Goal: Task Accomplishment & Management: Manage account settings

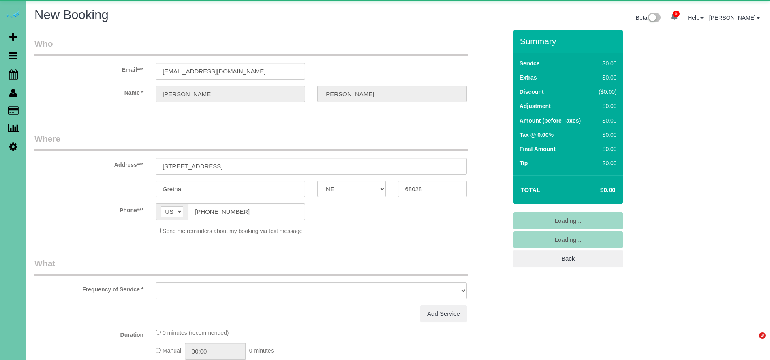
select select "NE"
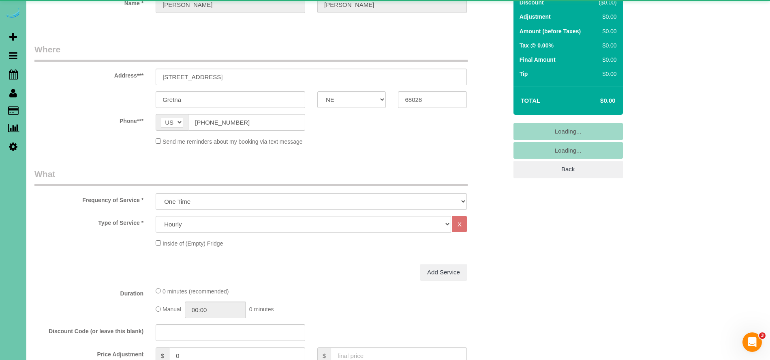
scroll to position [107, 0]
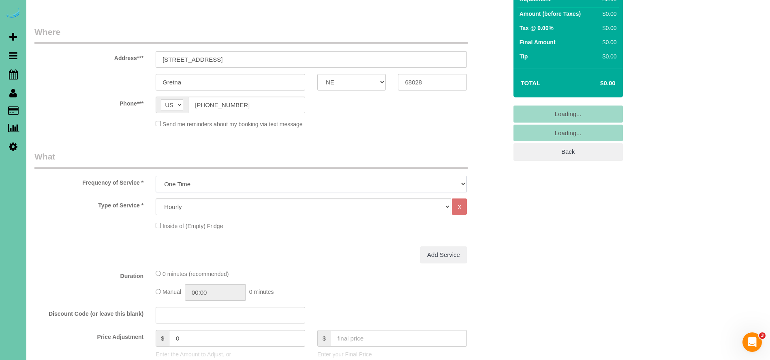
click at [208, 185] on select "One Time Weekly (0% for the First Booking) Bi-Weekly (0% for the First Booking)…" at bounding box center [311, 184] width 311 height 17
click at [156, 176] on select "One Time Weekly (0% for the First Booking) Bi-Weekly (0% for the First Booking)…" at bounding box center [311, 184] width 311 height 17
click at [211, 185] on select "One Time Weekly (0% for the First Booking) Bi-Weekly (0% for the First Booking)…" at bounding box center [311, 184] width 311 height 17
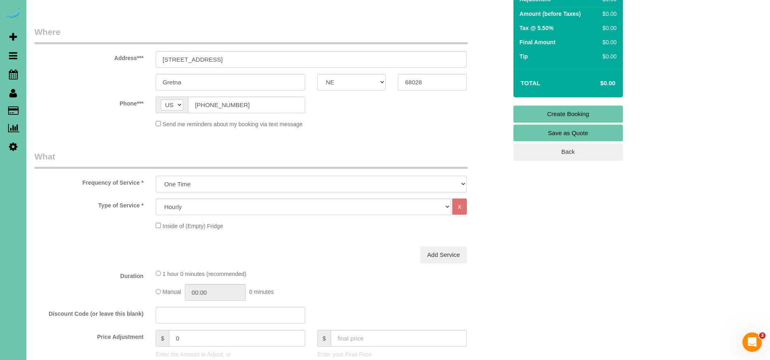
select select "object:8561"
click at [156, 176] on select "One Time Weekly (0% for the First Booking) Bi-Weekly (0% for the First Booking)…" at bounding box center [311, 184] width 311 height 17
click at [207, 206] on select "Hourly 2.5 Hour Custom Clean 3.5 Hour Custom Clean commercial 1000 Square Feet …" at bounding box center [303, 206] width 295 height 17
select select "159"
click at [156, 198] on select "Hourly 2.5 Hour Custom Clean 3.5 Hour Custom Clean commercial 1000 Square Feet …" at bounding box center [303, 206] width 295 height 17
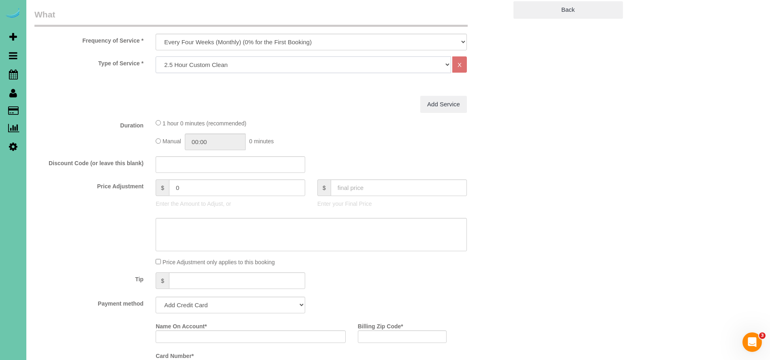
scroll to position [259, 0]
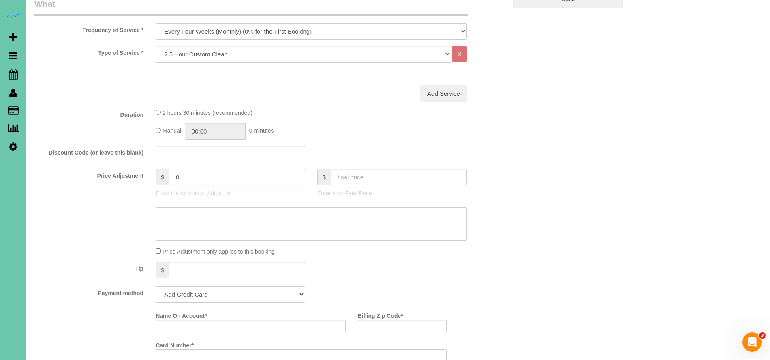
drag, startPoint x: 187, startPoint y: 173, endPoint x: 191, endPoint y: 175, distance: 4.5
click at [187, 173] on input "0" at bounding box center [237, 177] width 136 height 17
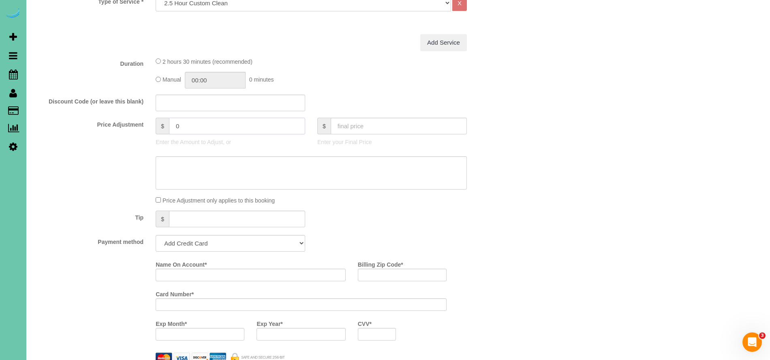
scroll to position [323, 0]
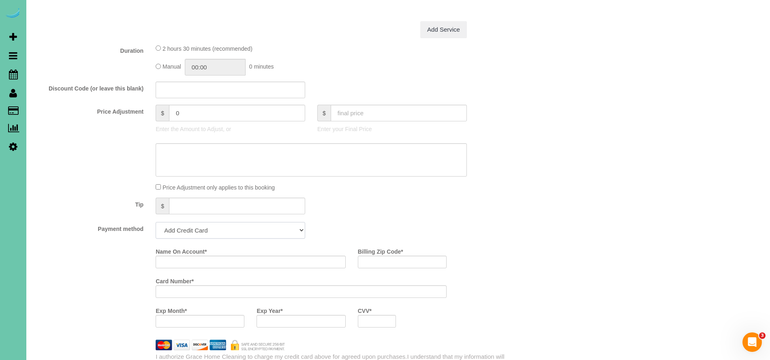
click at [214, 227] on select "Add Credit Card Cash Check Paypal" at bounding box center [231, 230] width 150 height 17
select select "string:cash"
click at [156, 222] on select "Add Credit Card Cash Check Paypal" at bounding box center [231, 230] width 150 height 17
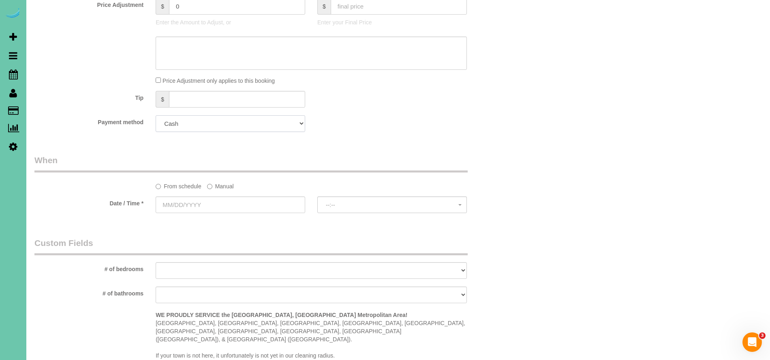
scroll to position [435, 0]
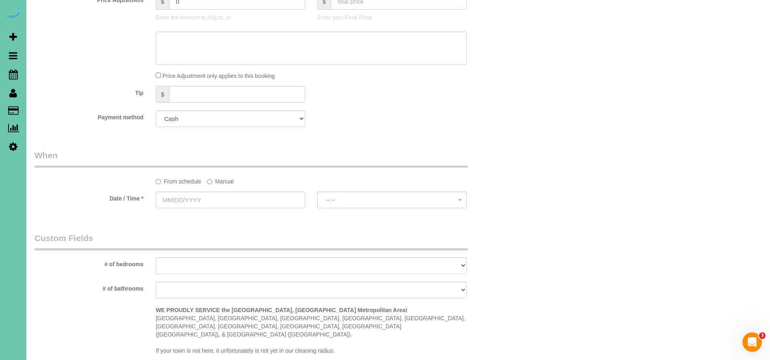
drag, startPoint x: 216, startPoint y: 186, endPoint x: 208, endPoint y: 187, distance: 7.9
click at [216, 186] on sui-booking-spot "From schedule Manual Date / Time * --:-- --:--" at bounding box center [270, 179] width 473 height 60
click at [217, 180] on label "Manual" at bounding box center [220, 179] width 27 height 11
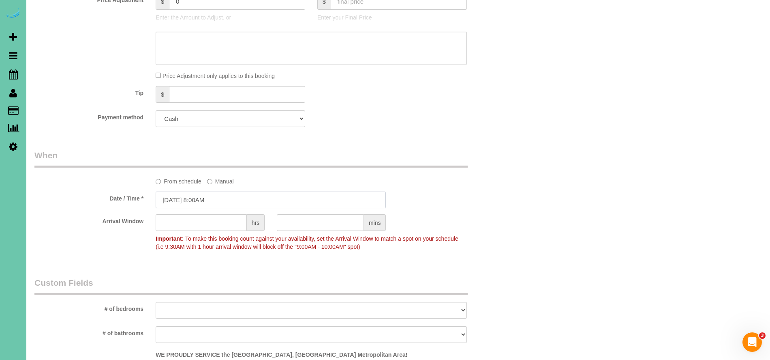
click at [176, 202] on input "09/02/2025 8:00AM" at bounding box center [271, 199] width 230 height 17
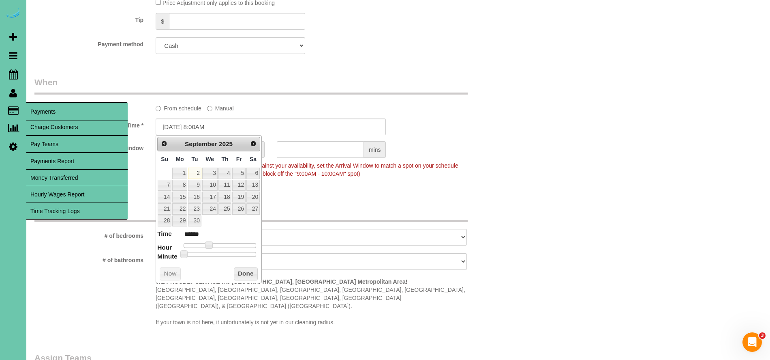
scroll to position [509, 0]
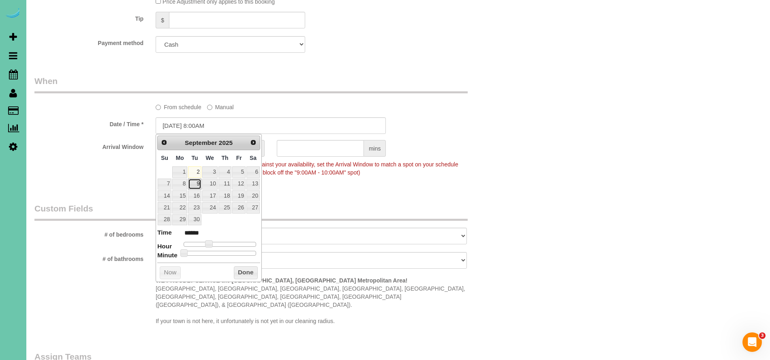
click at [194, 182] on link "9" at bounding box center [194, 183] width 13 height 11
click at [195, 188] on link "9" at bounding box center [194, 185] width 13 height 11
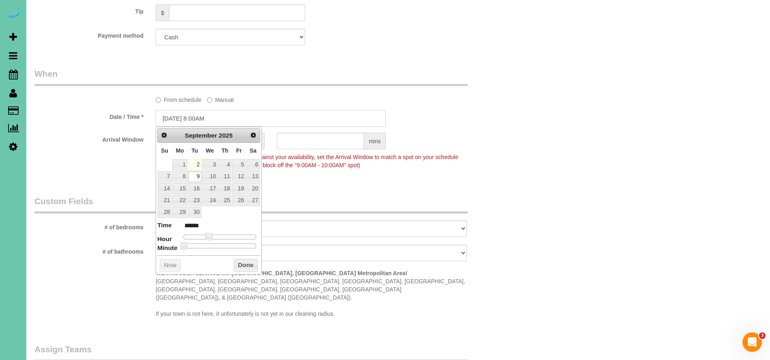
scroll to position [519, 0]
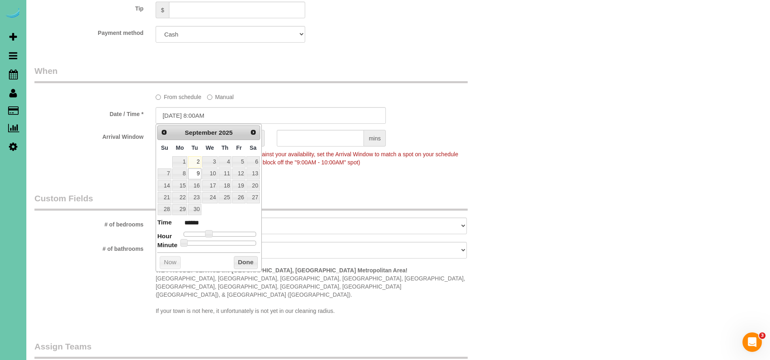
click at [315, 203] on legend "Custom Fields" at bounding box center [250, 201] width 433 height 18
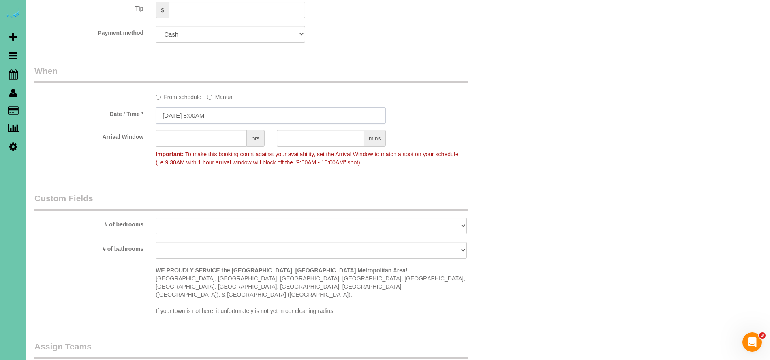
click at [197, 117] on input "09/09/2025 8:00AM" at bounding box center [271, 115] width 230 height 17
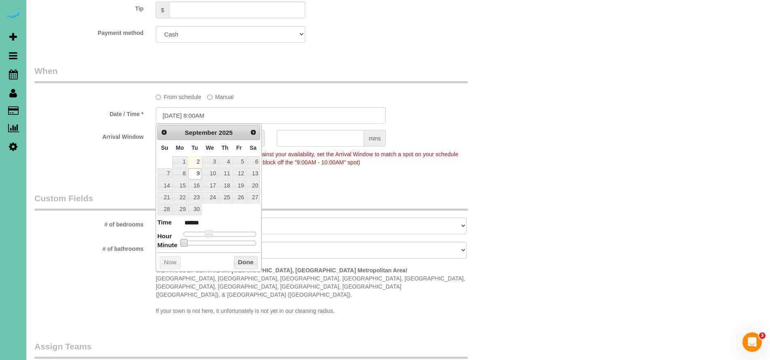
type input "09/09/2025 8:05AM"
type input "******"
type input "09/09/2025 8:10AM"
type input "******"
type input "09/09/2025 8:15AM"
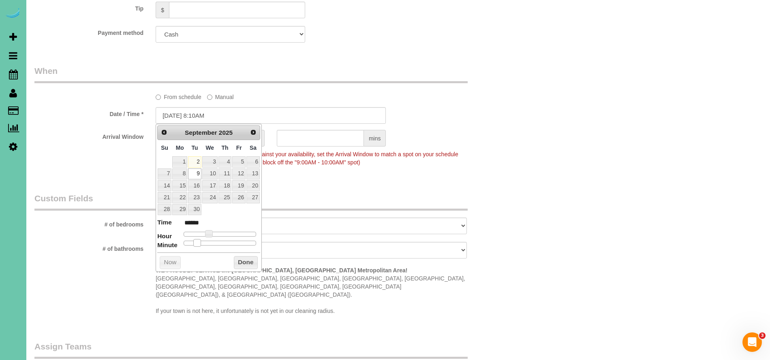
type input "******"
type input "09/09/2025 8:20AM"
type input "******"
type input "09/09/2025 8:25AM"
type input "******"
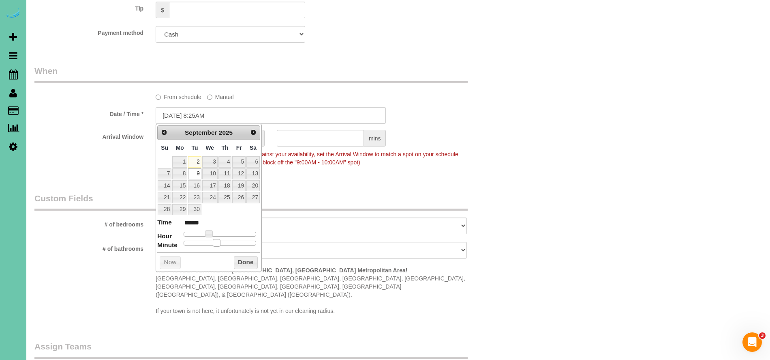
type input "09/09/2025 8:30AM"
type input "******"
drag, startPoint x: 186, startPoint y: 243, endPoint x: 230, endPoint y: 249, distance: 44.6
click at [226, 244] on span at bounding box center [222, 242] width 7 height 7
drag, startPoint x: 244, startPoint y: 259, endPoint x: 295, endPoint y: 212, distance: 69.7
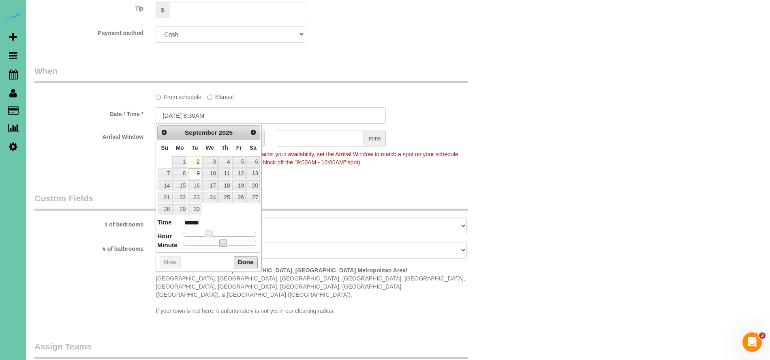
click at [244, 259] on button "Done" at bounding box center [246, 262] width 24 height 13
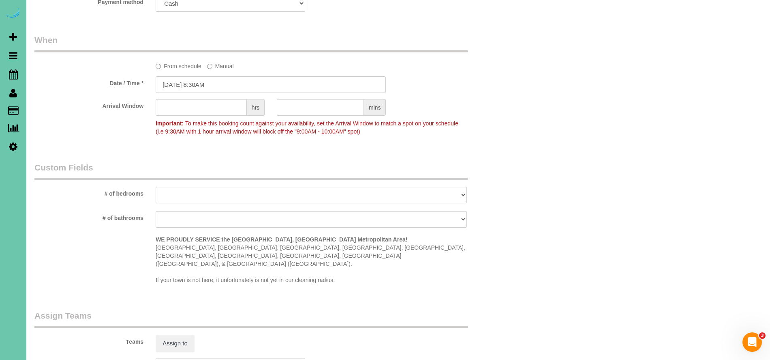
scroll to position [571, 0]
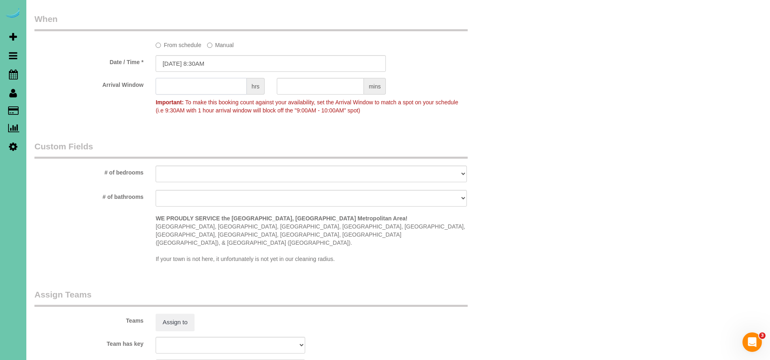
click at [188, 79] on input "text" at bounding box center [201, 86] width 91 height 17
click at [308, 79] on input "text" at bounding box center [320, 86] width 87 height 17
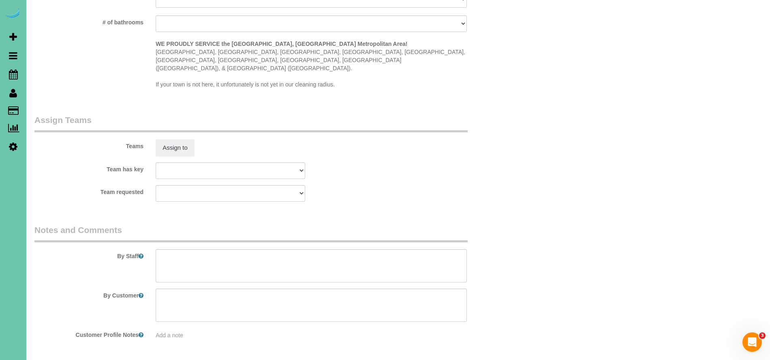
scroll to position [759, 0]
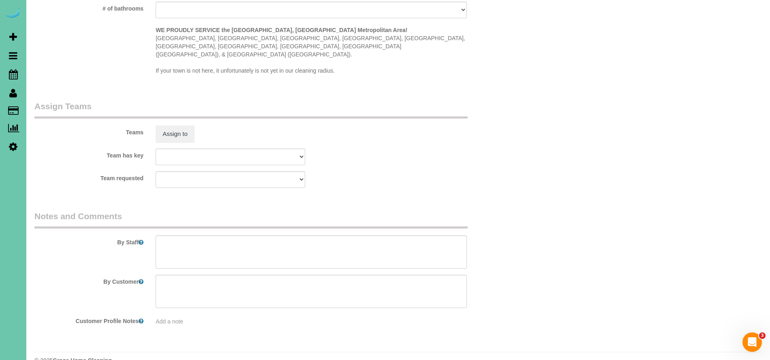
type input "30"
click at [232, 241] on textarea at bounding box center [311, 251] width 311 height 33
drag, startPoint x: 246, startPoint y: 243, endPoint x: 118, endPoint y: 242, distance: 128.1
click at [118, 242] on div "By Staff" at bounding box center [270, 239] width 485 height 58
click at [161, 235] on textarea at bounding box center [311, 251] width 311 height 33
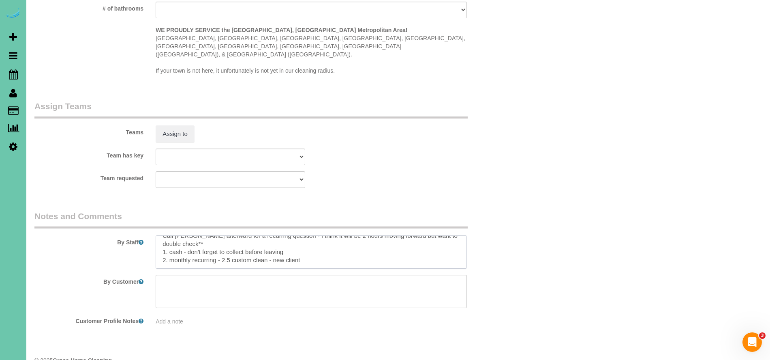
scroll to position [16, 0]
click at [358, 235] on textarea at bounding box center [311, 251] width 311 height 33
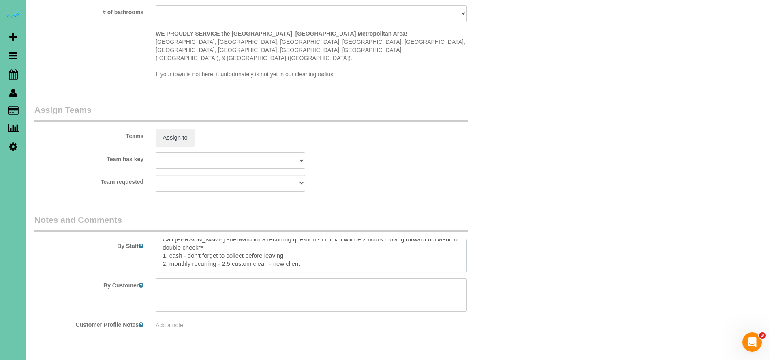
scroll to position [0, 0]
click at [209, 239] on textarea at bounding box center [311, 255] width 311 height 33
click at [317, 242] on textarea at bounding box center [311, 255] width 311 height 33
drag, startPoint x: 168, startPoint y: 239, endPoint x: 309, endPoint y: 242, distance: 141.1
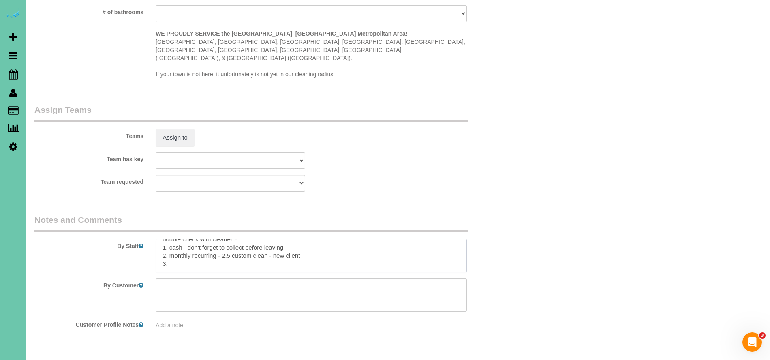
click at [309, 242] on textarea at bounding box center [311, 255] width 311 height 33
click at [239, 250] on textarea at bounding box center [311, 255] width 311 height 33
paste textarea "monthly recurring - 2.5 custom clean - new client"
drag, startPoint x: 303, startPoint y: 238, endPoint x: 171, endPoint y: 241, distance: 132.2
click at [171, 241] on textarea at bounding box center [311, 255] width 311 height 33
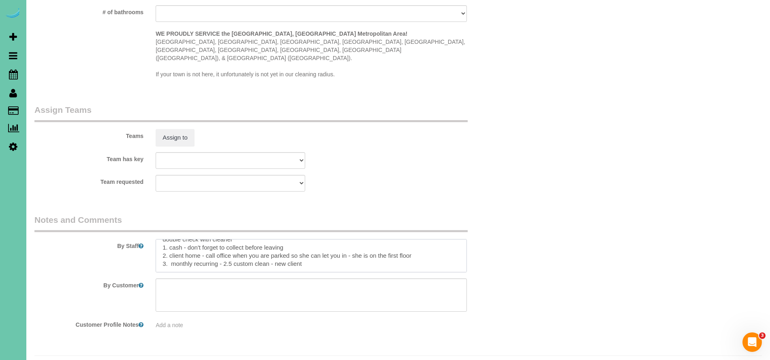
click at [172, 248] on textarea at bounding box center [311, 255] width 311 height 33
click at [356, 249] on textarea at bounding box center [311, 255] width 311 height 33
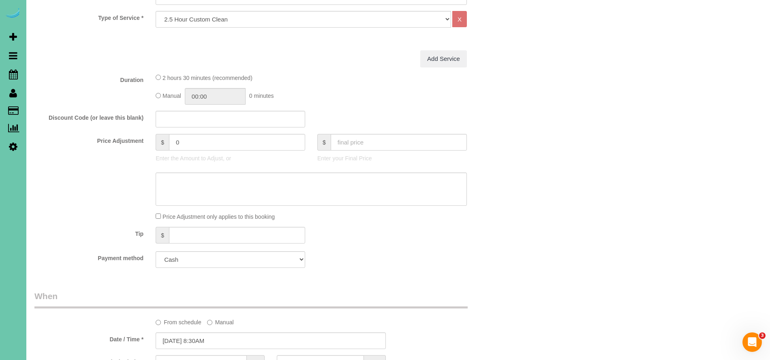
scroll to position [0, 0]
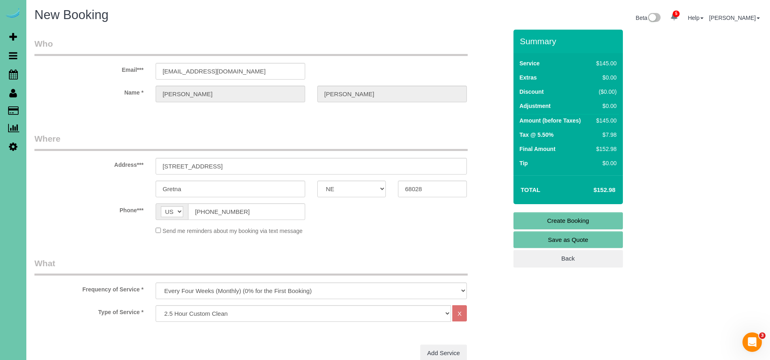
type textarea "Call betty afterward for a recurring question - I think it will be 2 hours movi…"
click at [600, 218] on link "Create Booking" at bounding box center [568, 220] width 109 height 17
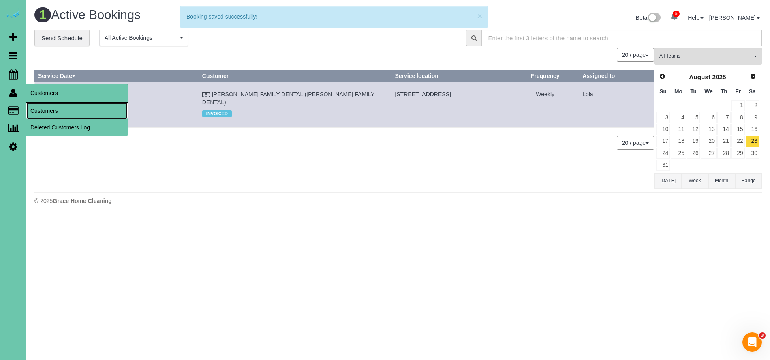
click at [60, 110] on link "Customers" at bounding box center [76, 111] width 101 height 16
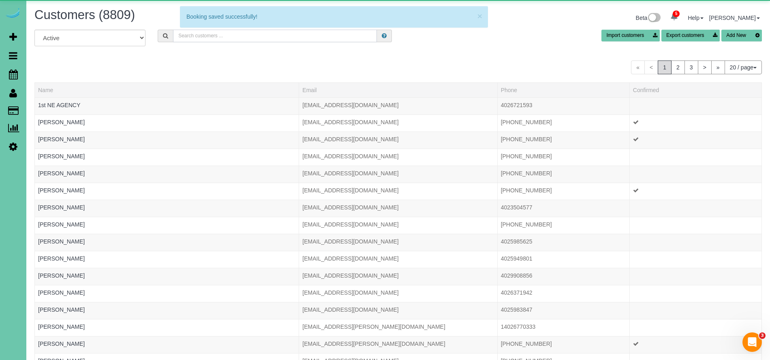
click at [212, 34] on input "text" at bounding box center [275, 36] width 204 height 13
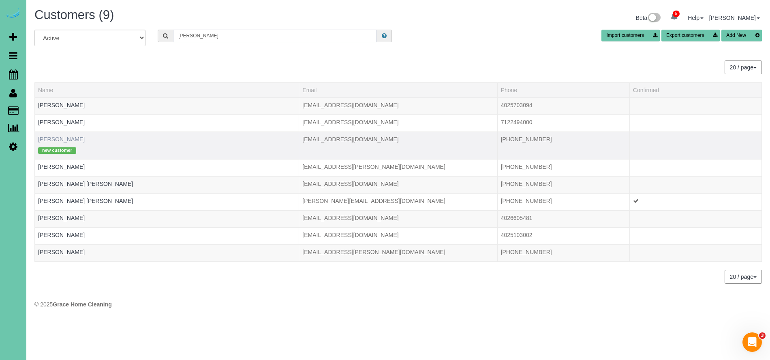
type input "mary k"
click at [53, 139] on link "Mary Kovar" at bounding box center [61, 139] width 47 height 6
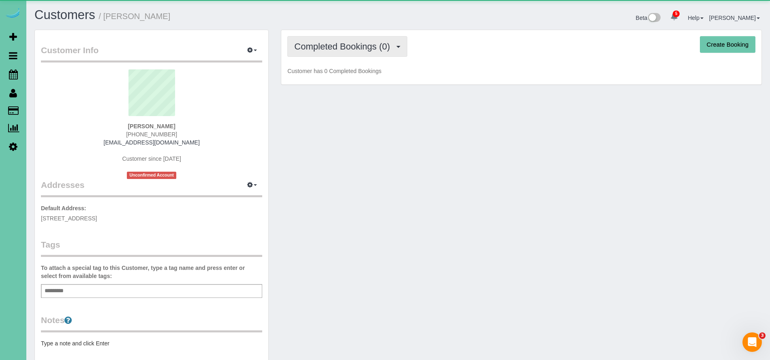
click at [368, 51] on button "Completed Bookings (0)" at bounding box center [347, 46] width 120 height 21
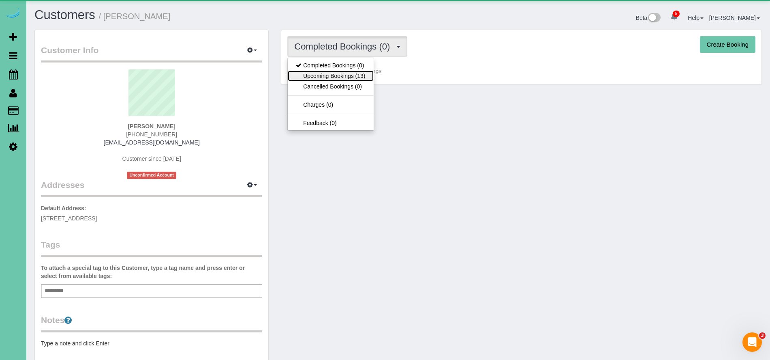
click at [355, 74] on link "Upcoming Bookings (13)" at bounding box center [331, 76] width 86 height 11
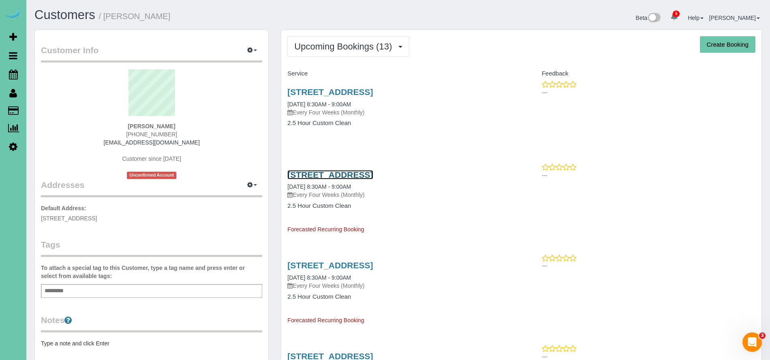
click at [373, 176] on link "10817 S 197th St #101, Gretna, NE 68028" at bounding box center [330, 174] width 86 height 9
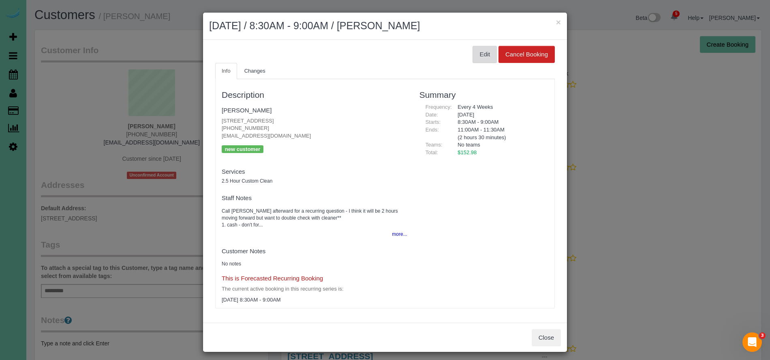
click at [479, 54] on button "Edit" at bounding box center [485, 54] width 24 height 17
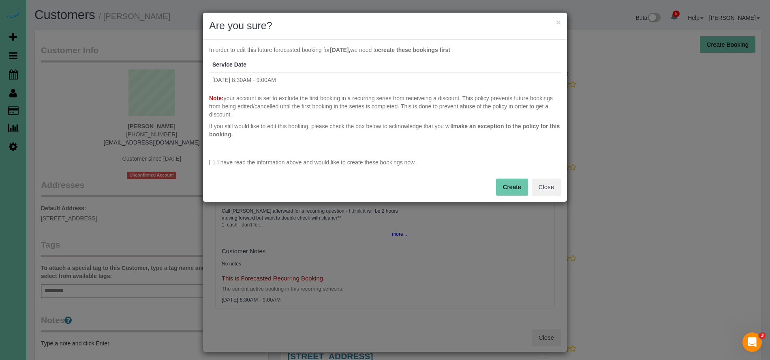
drag, startPoint x: 279, startPoint y: 163, endPoint x: 331, endPoint y: 172, distance: 52.3
click at [279, 163] on label "I have read the information above and would like to create these bookings now." at bounding box center [385, 162] width 352 height 8
click at [378, 163] on label "I have read the information above and would like to create these bookings now." at bounding box center [385, 162] width 352 height 8
click at [504, 185] on button "Create" at bounding box center [512, 186] width 32 height 17
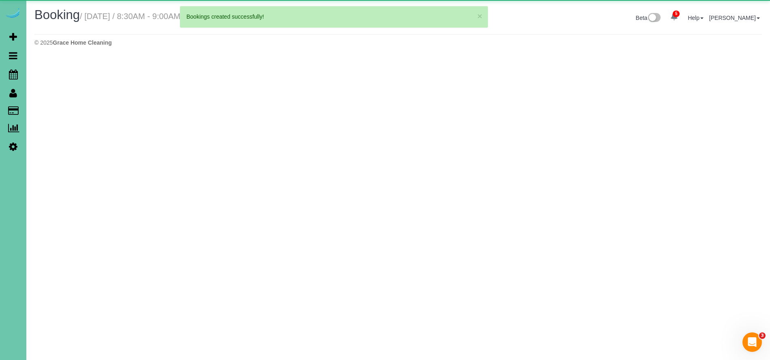
select select "NE"
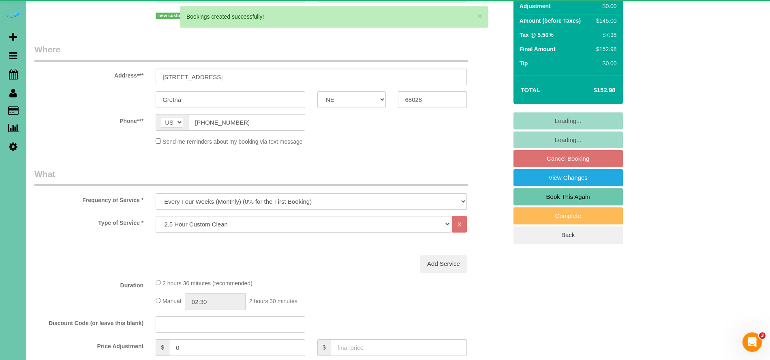
select select "object:10575"
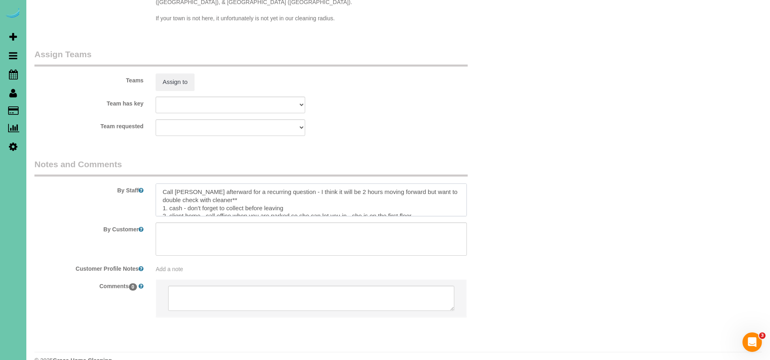
drag, startPoint x: 225, startPoint y: 182, endPoint x: 155, endPoint y: 177, distance: 70.7
click at [155, 183] on div at bounding box center [311, 199] width 323 height 33
click at [160, 183] on textarea at bounding box center [311, 199] width 311 height 33
drag, startPoint x: 310, startPoint y: 178, endPoint x: 272, endPoint y: 176, distance: 39.0
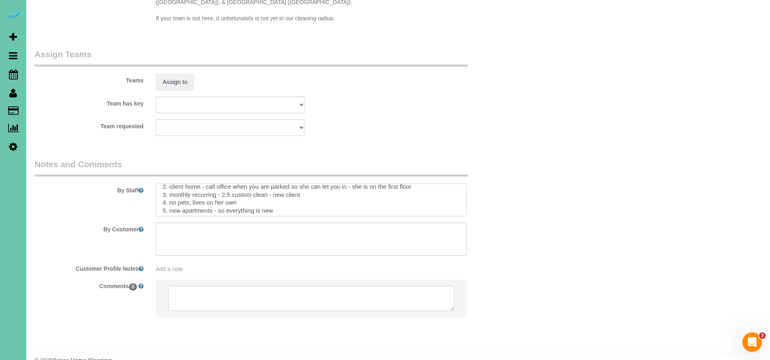
click at [272, 183] on textarea at bounding box center [311, 199] width 311 height 33
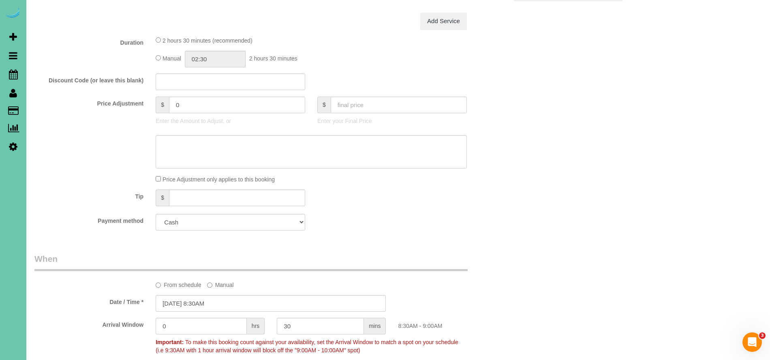
scroll to position [0, 0]
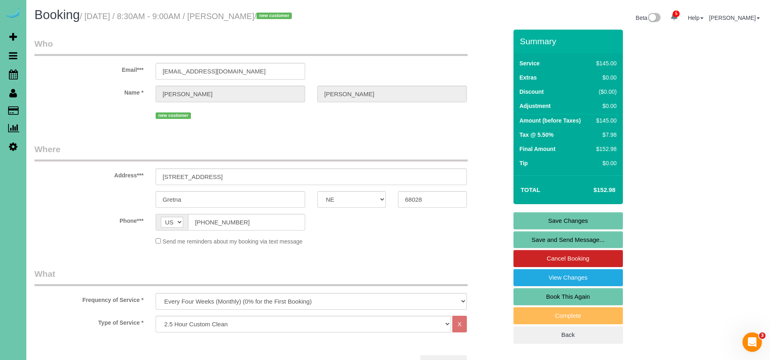
type textarea "1. cash - don't forget to collect before leaving 2. client home - call office w…"
click at [605, 216] on link "Save Changes" at bounding box center [568, 220] width 109 height 17
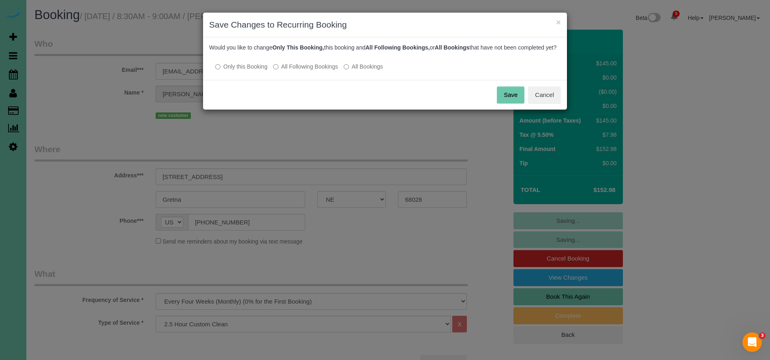
click at [309, 71] on label "All Following Bookings" at bounding box center [305, 66] width 65 height 8
click at [503, 101] on button "Save" at bounding box center [511, 94] width 28 height 17
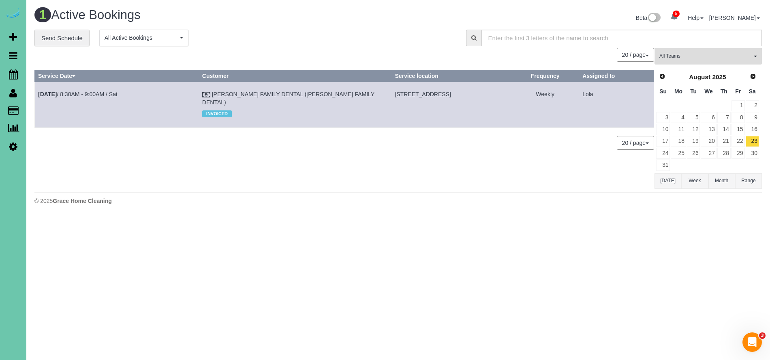
drag, startPoint x: 69, startPoint y: 114, endPoint x: 153, endPoint y: 58, distance: 101.4
click at [69, 113] on link "Customers" at bounding box center [76, 111] width 101 height 16
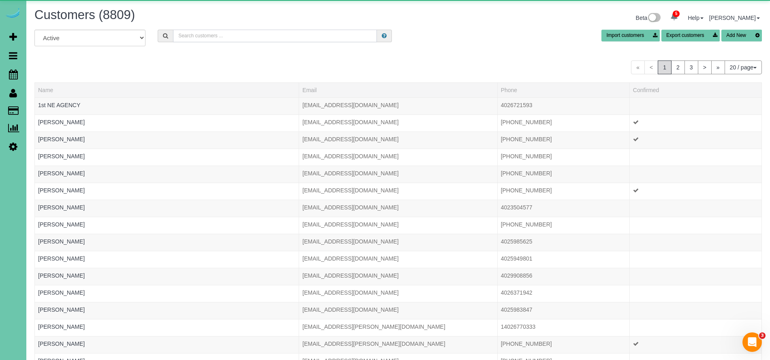
click at [196, 37] on input "text" at bounding box center [275, 36] width 204 height 13
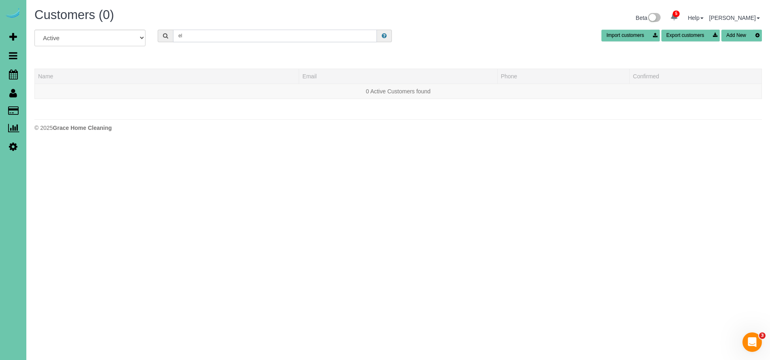
type input "e"
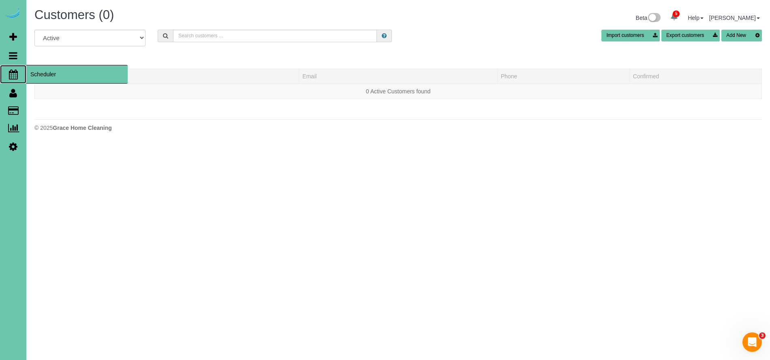
click at [56, 73] on span "Scheduler" at bounding box center [76, 74] width 101 height 19
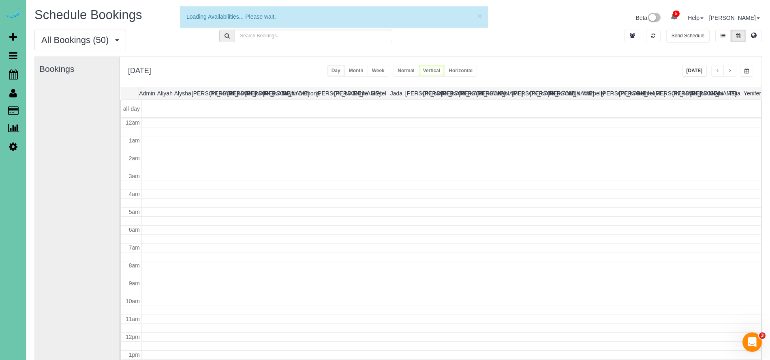
scroll to position [107, 0]
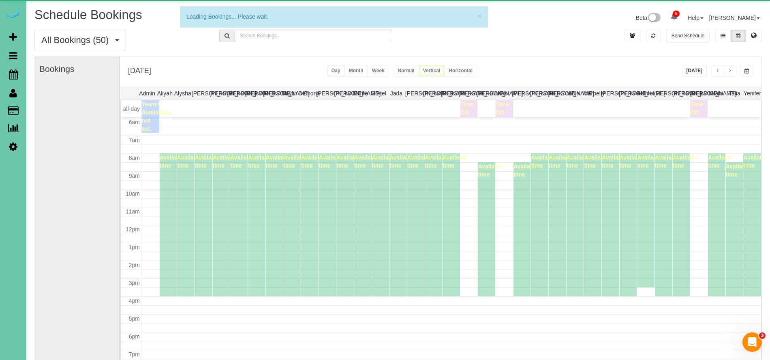
click at [751, 69] on button "button" at bounding box center [746, 71] width 13 height 12
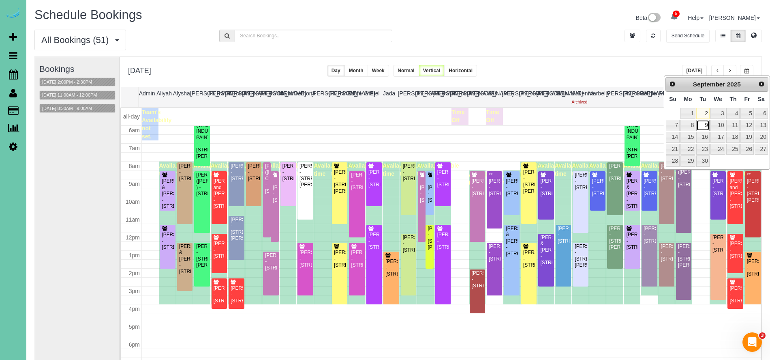
click at [703, 125] on link "9" at bounding box center [702, 125] width 13 height 11
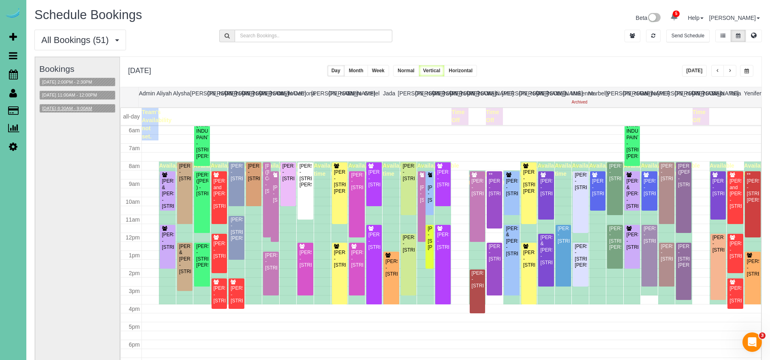
click at [86, 109] on button "09/09/2025 8:30AM - 9:00AM" at bounding box center [67, 108] width 55 height 9
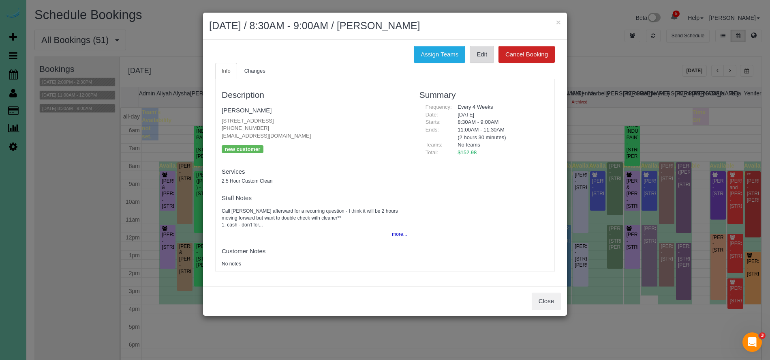
click at [477, 55] on link "Edit" at bounding box center [482, 54] width 24 height 17
click at [242, 110] on link "Mary Kovar" at bounding box center [247, 110] width 50 height 7
drag, startPoint x: 437, startPoint y: 58, endPoint x: 426, endPoint y: 56, distance: 11.0
click at [437, 58] on button "Assign Teams" at bounding box center [439, 54] width 51 height 17
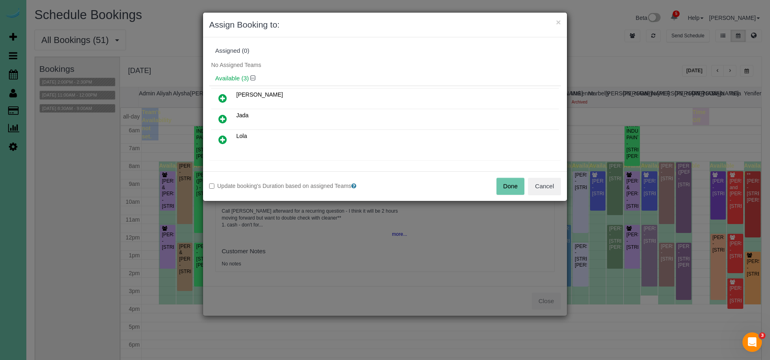
click at [223, 94] on icon at bounding box center [222, 98] width 9 height 10
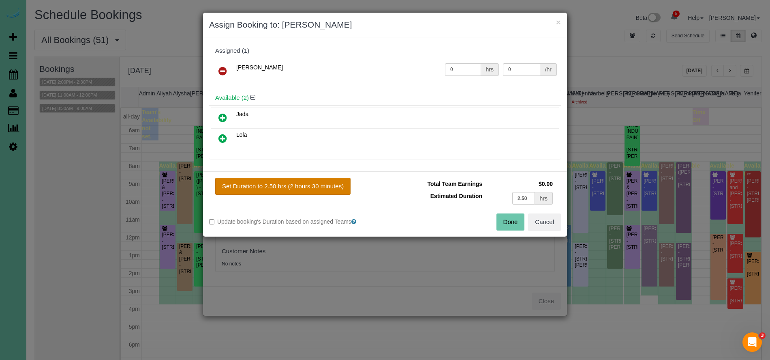
click at [321, 187] on button "Set Duration to 2.50 hrs (2 hours 30 minutes)" at bounding box center [282, 186] width 135 height 17
type input "2.50"
drag, startPoint x: 507, startPoint y: 226, endPoint x: 502, endPoint y: 225, distance: 4.6
click at [507, 226] on button "Done" at bounding box center [511, 221] width 28 height 17
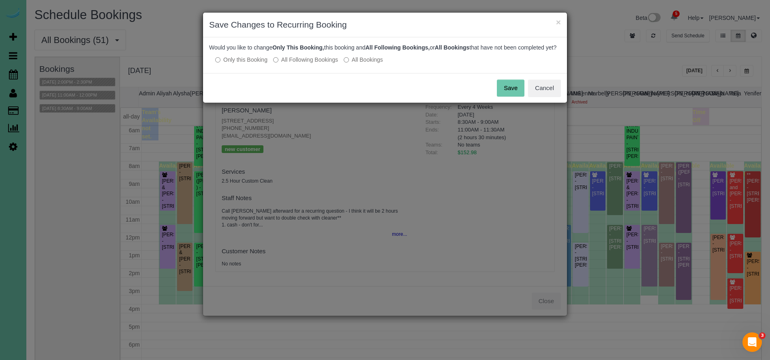
click at [503, 96] on button "Save" at bounding box center [511, 87] width 28 height 17
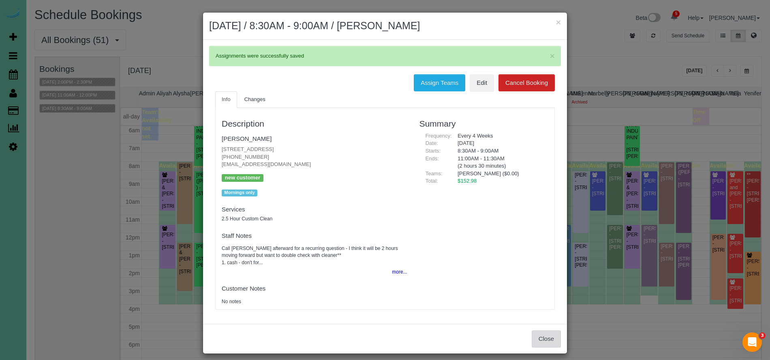
click at [549, 331] on button "Close" at bounding box center [546, 338] width 29 height 17
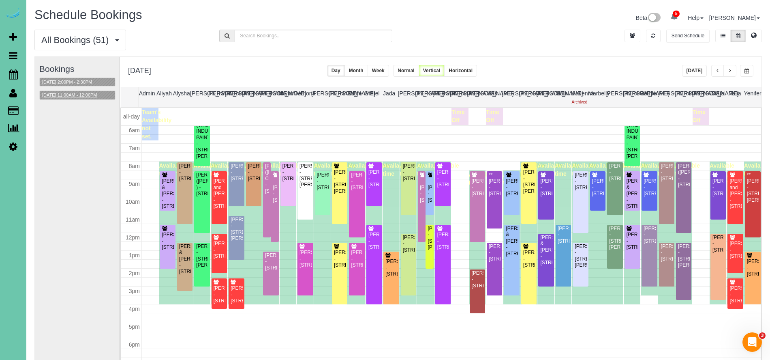
click at [76, 96] on button "09/09/2025 11:00AM - 12:00PM" at bounding box center [70, 95] width 60 height 9
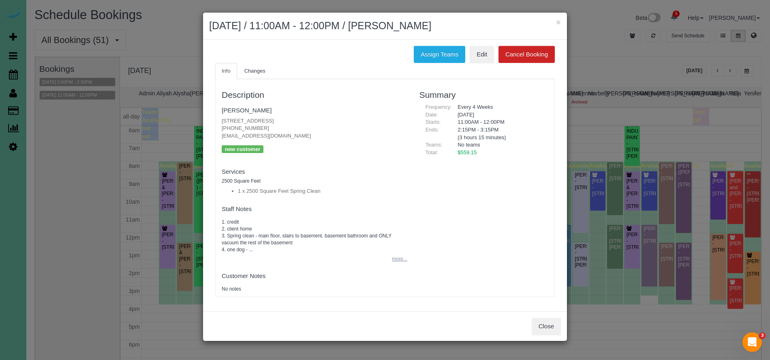
click at [396, 257] on button "more..." at bounding box center [397, 259] width 20 height 12
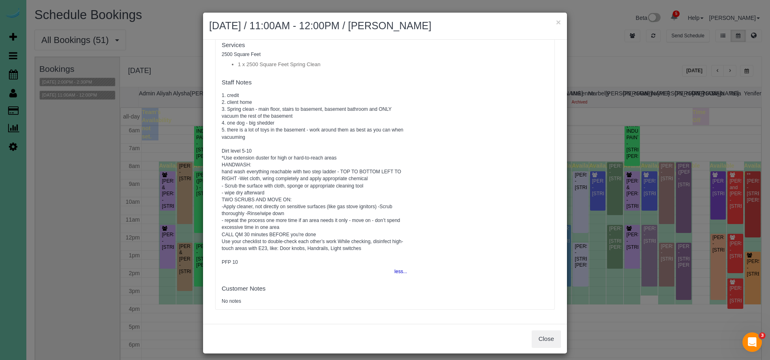
scroll to position [0, 0]
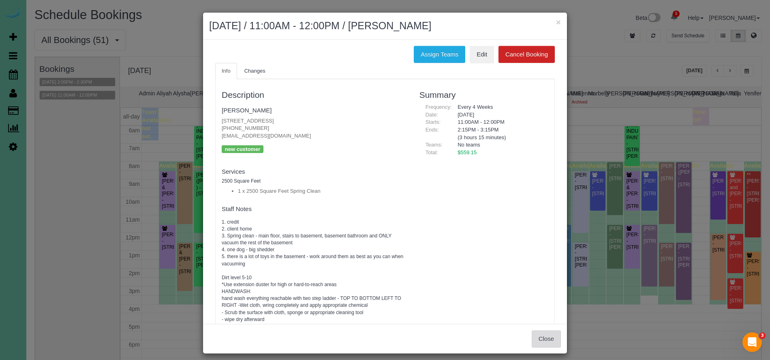
drag, startPoint x: 540, startPoint y: 336, endPoint x: 551, endPoint y: 333, distance: 10.8
click at [540, 336] on button "Close" at bounding box center [546, 338] width 29 height 17
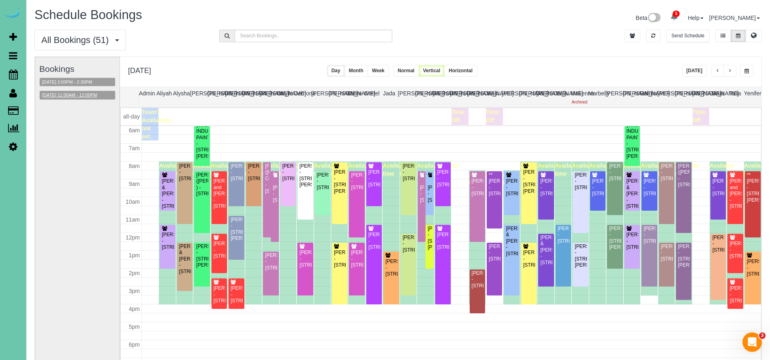
click at [69, 94] on button "09/09/2025 11:00AM - 12:00PM" at bounding box center [70, 95] width 60 height 9
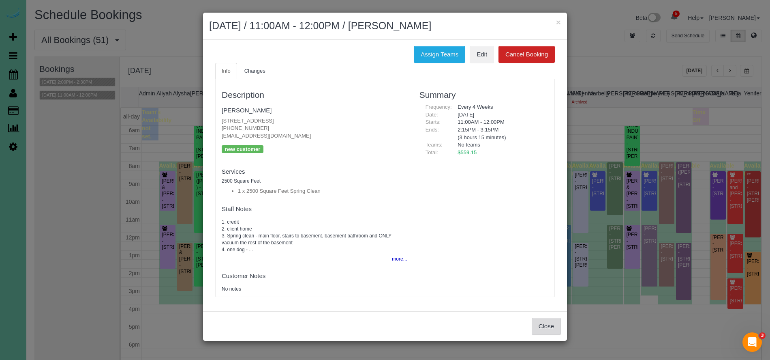
click at [546, 321] on button "Close" at bounding box center [546, 325] width 29 height 17
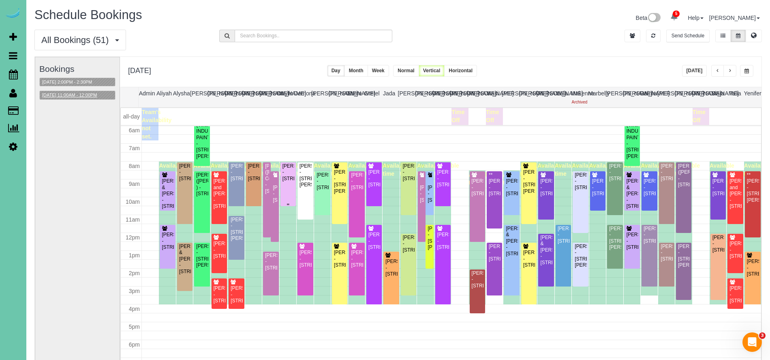
click at [290, 182] on div "Megan Sughroue - 6864 S 182nd Ct, Omaha, NE 68135" at bounding box center [288, 172] width 12 height 19
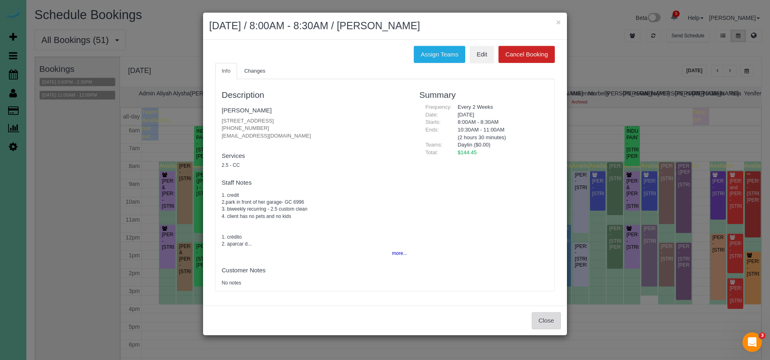
click at [539, 318] on button "Close" at bounding box center [546, 320] width 29 height 17
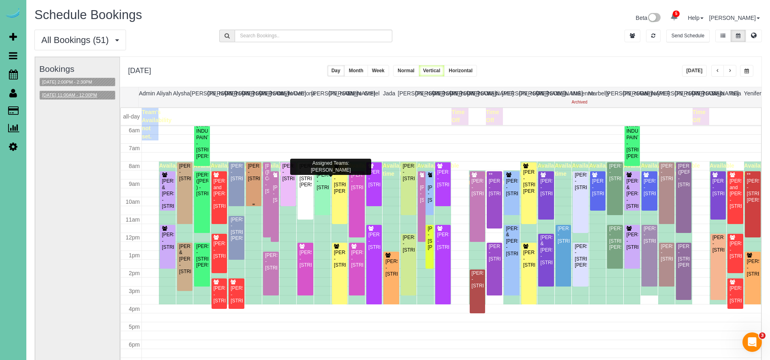
click at [255, 182] on div "Callie Dian - 667 N 59th Street, Omaha, NE 68132" at bounding box center [254, 172] width 12 height 19
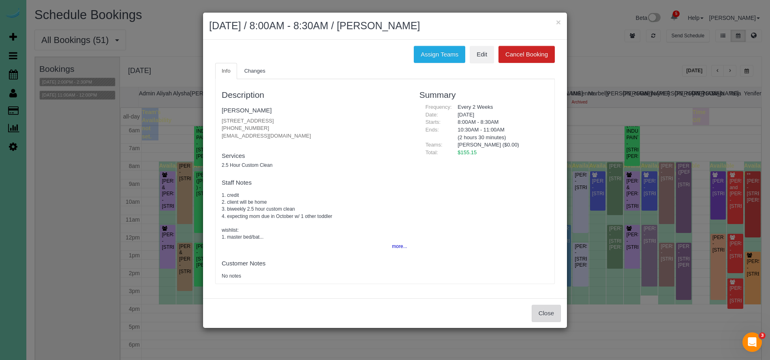
click at [539, 313] on button "Close" at bounding box center [546, 312] width 29 height 17
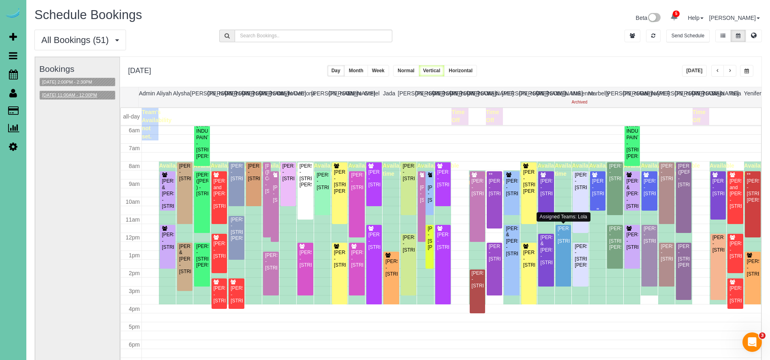
click at [597, 197] on div "Allisen Boone - 16101 W Street, Omaha, NE 68135" at bounding box center [598, 187] width 12 height 19
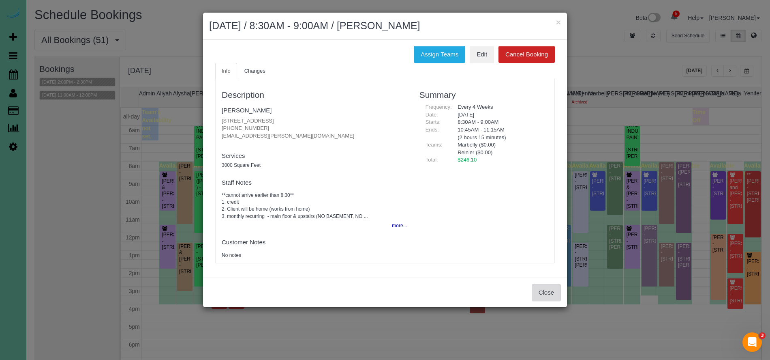
click at [547, 300] on button "Close" at bounding box center [546, 292] width 29 height 17
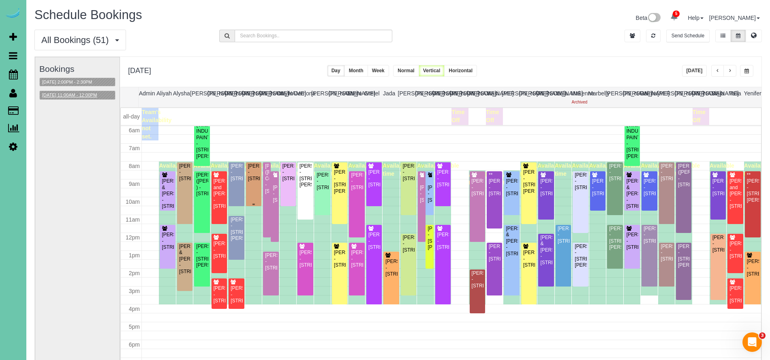
click at [255, 182] on div "Callie Dian - 667 N 59th Street, Omaha, NE 68132" at bounding box center [254, 172] width 12 height 19
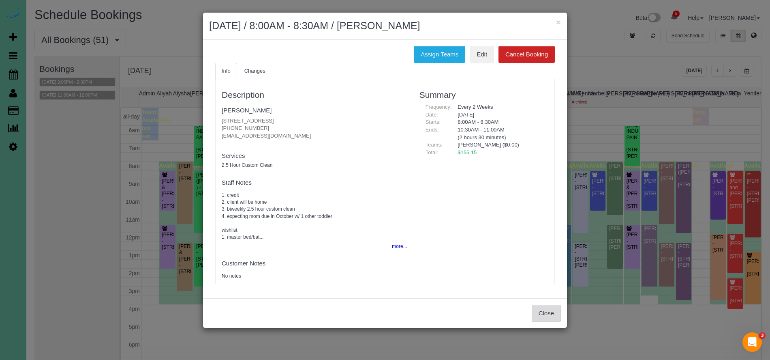
click at [544, 311] on button "Close" at bounding box center [546, 312] width 29 height 17
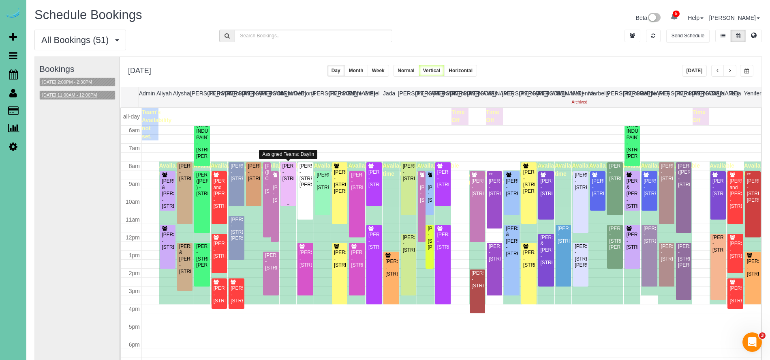
click at [293, 182] on div "Megan Sughroue - 6864 S 182nd Ct, Omaha, NE 68135" at bounding box center [288, 172] width 12 height 19
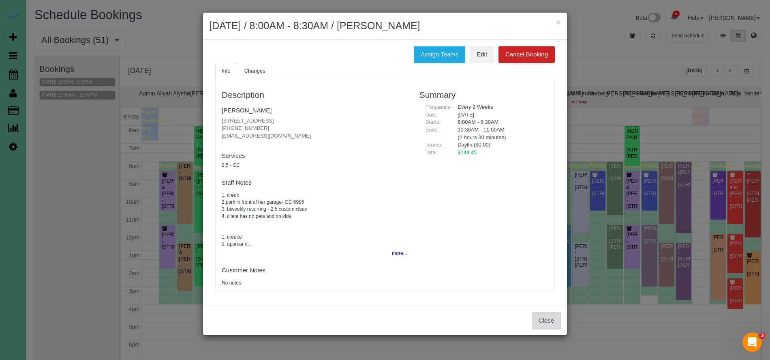
click at [546, 322] on button "Close" at bounding box center [546, 320] width 29 height 17
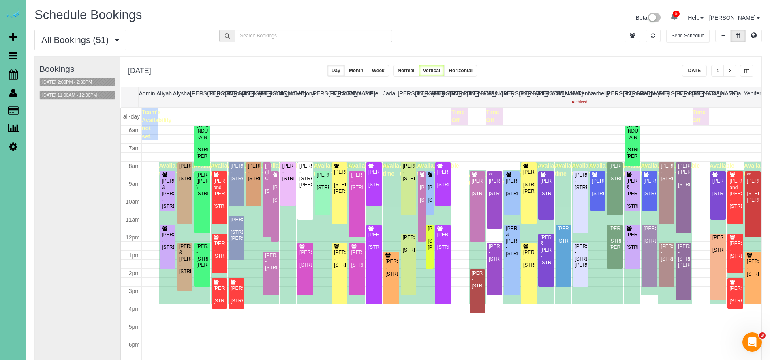
click at [80, 98] on button "09/09/2025 11:00AM - 12:00PM" at bounding box center [70, 95] width 60 height 9
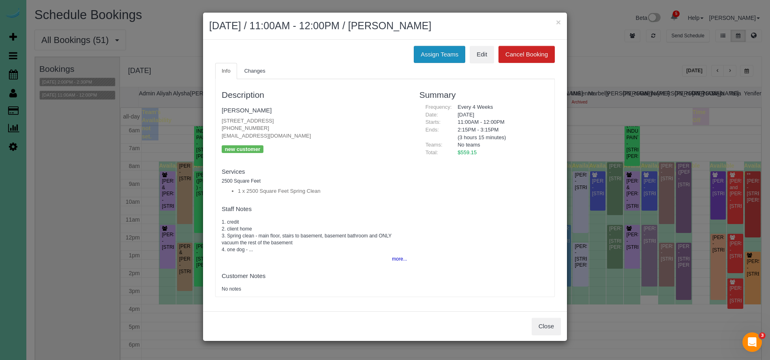
click at [445, 55] on button "Assign Teams" at bounding box center [439, 54] width 51 height 17
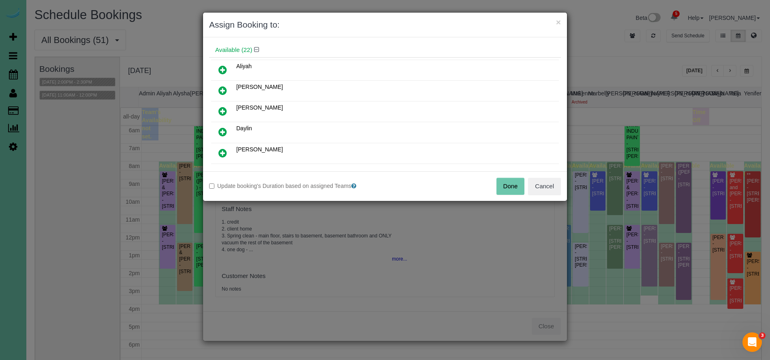
click at [221, 129] on icon at bounding box center [222, 132] width 9 height 10
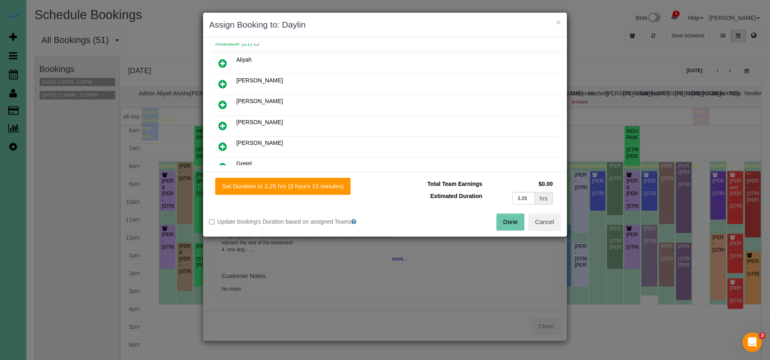
click at [221, 128] on icon at bounding box center [222, 126] width 9 height 10
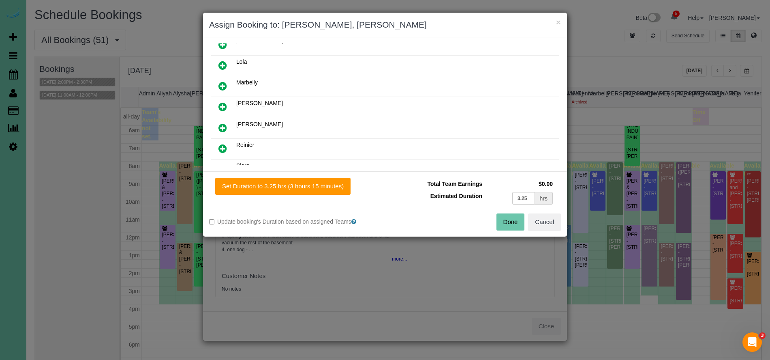
scroll to position [346, 0]
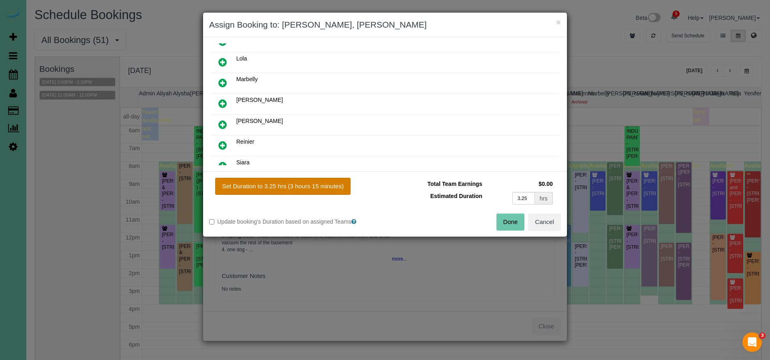
click at [283, 191] on button "Set Duration to 3.25 hrs (3 hours 15 minutes)" at bounding box center [282, 186] width 135 height 17
type input "3.25"
click at [505, 221] on button "Done" at bounding box center [511, 221] width 28 height 17
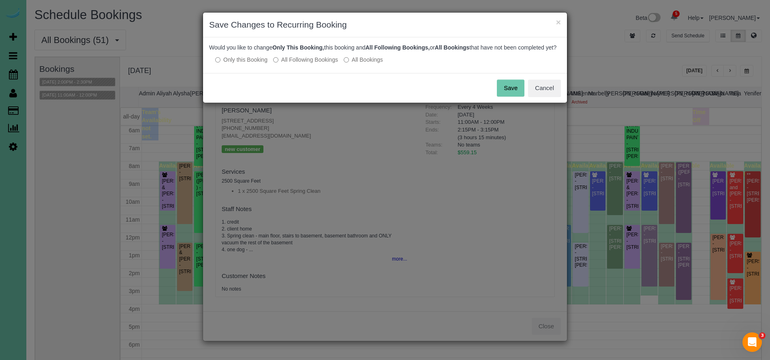
drag, startPoint x: 510, startPoint y: 97, endPoint x: 567, endPoint y: 300, distance: 211.0
click at [510, 96] on button "Save" at bounding box center [511, 87] width 28 height 17
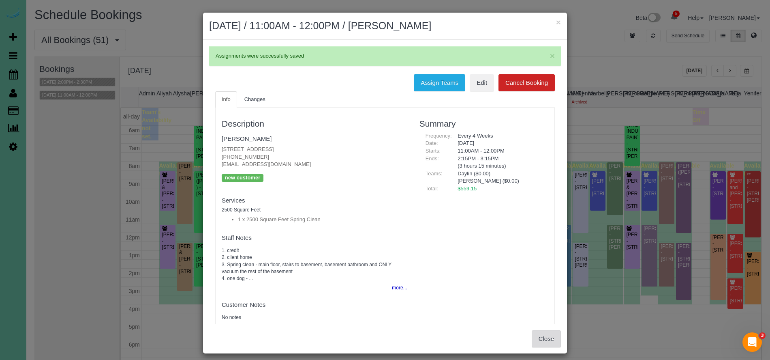
click at [544, 341] on button "Close" at bounding box center [546, 338] width 29 height 17
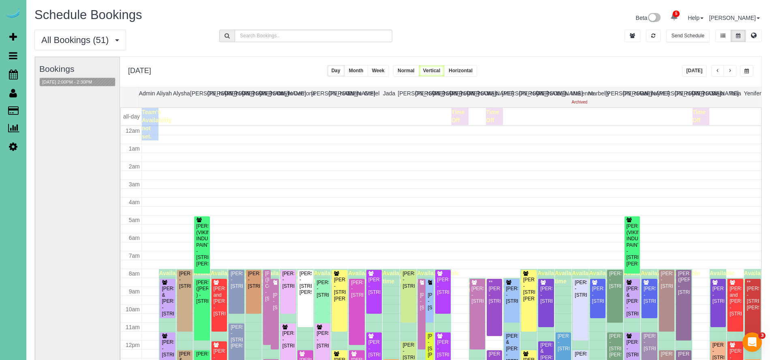
scroll to position [107, 0]
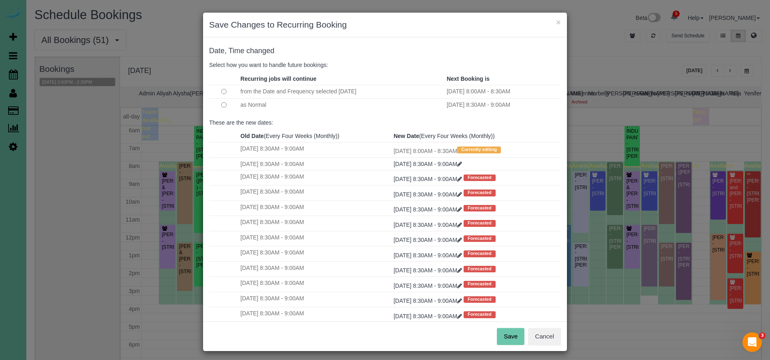
click at [507, 333] on button "Save" at bounding box center [511, 336] width 28 height 17
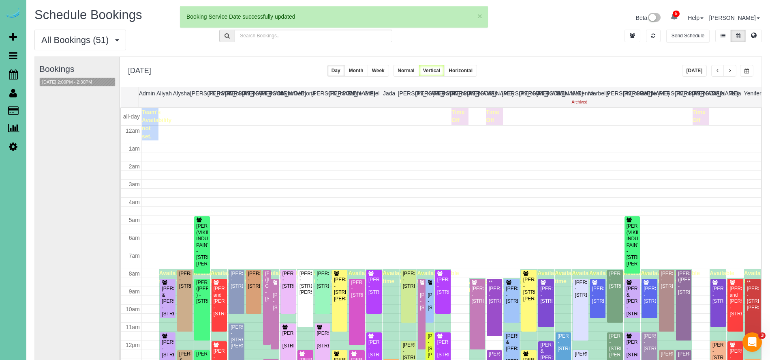
scroll to position [110, 0]
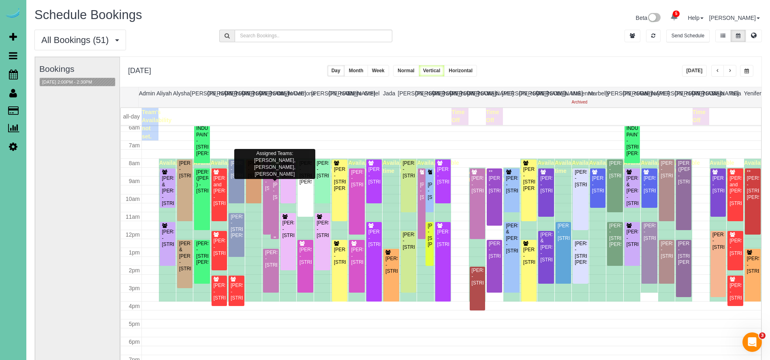
click at [274, 200] on div "Colin O'Reilly - 5107 Cuming Street, Omaha, NE 68132" at bounding box center [274, 191] width 4 height 19
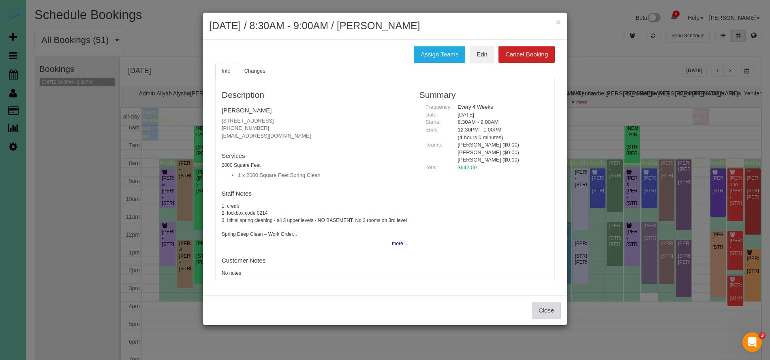
click at [554, 319] on button "Close" at bounding box center [546, 310] width 29 height 17
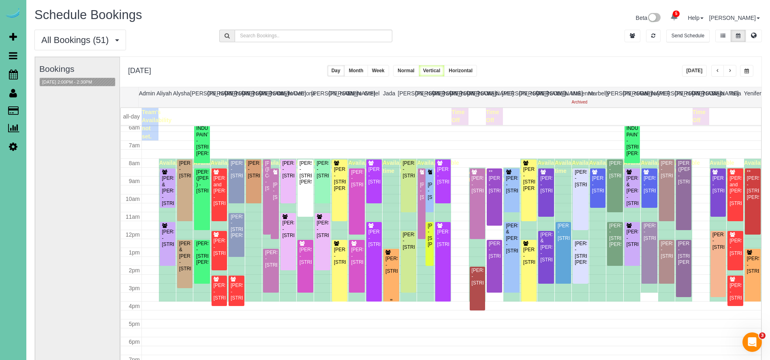
click at [392, 265] on div "Kimberly Nolan - 20009 Leavenworth St, Elkhorn, NE 68022" at bounding box center [391, 264] width 12 height 19
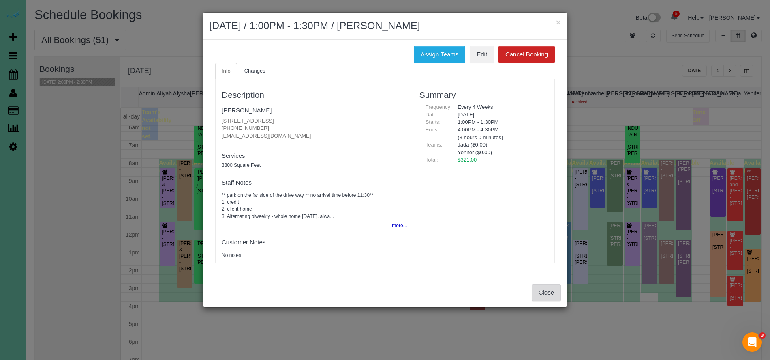
click at [552, 289] on button "Close" at bounding box center [546, 292] width 29 height 17
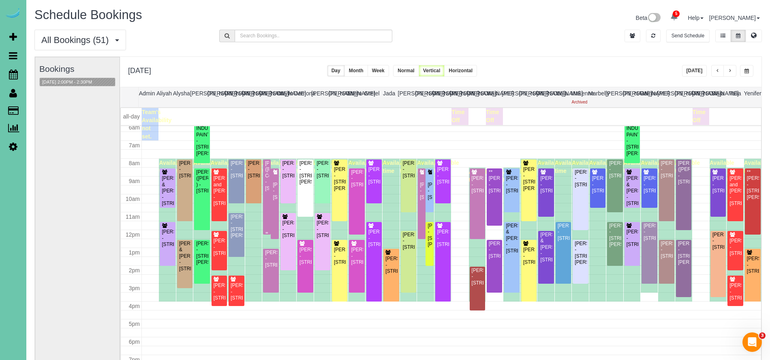
click at [265, 191] on div "Anne (Courtney) Comp - 2329 N 104th Circle, Omaha, NE 68134" at bounding box center [267, 175] width 4 height 31
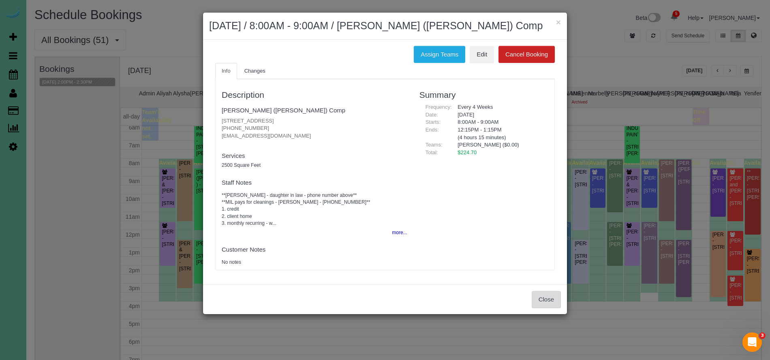
click at [553, 300] on button "Close" at bounding box center [546, 299] width 29 height 17
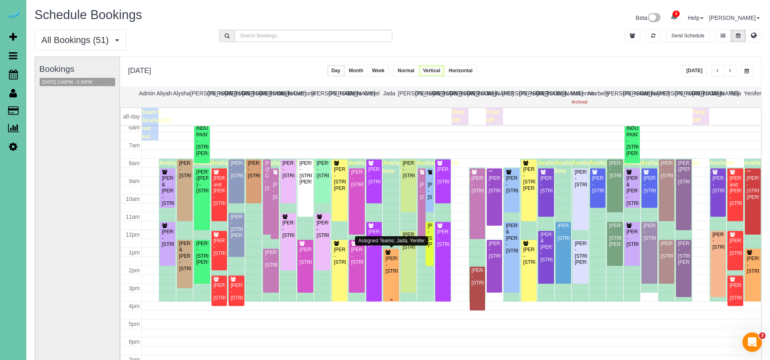
click at [387, 274] on div "Kimberly Nolan - 20009 Leavenworth St, Elkhorn, NE 68022" at bounding box center [391, 264] width 12 height 19
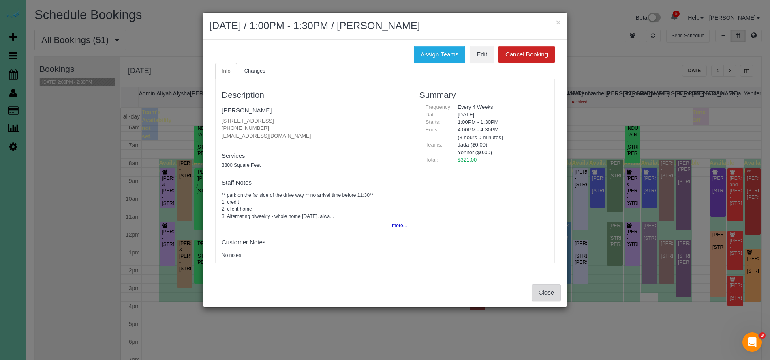
click at [546, 289] on button "Close" at bounding box center [546, 292] width 29 height 17
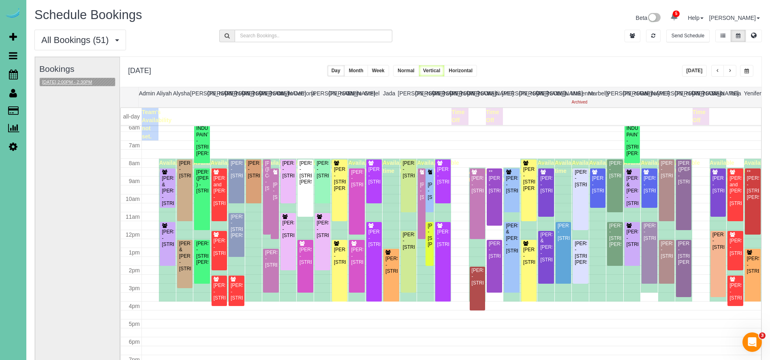
click at [82, 79] on button "09/09/2025 2:00PM - 2:30PM" at bounding box center [67, 82] width 55 height 9
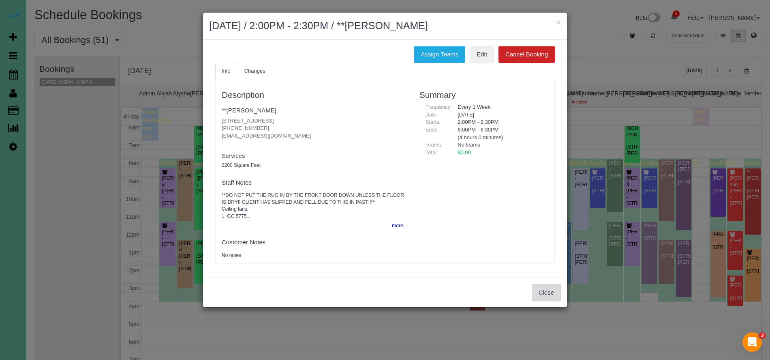
click at [534, 298] on button "Close" at bounding box center [546, 292] width 29 height 17
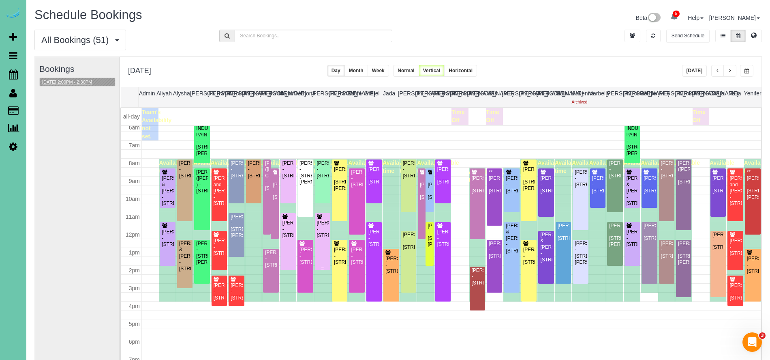
click at [324, 238] on div "Michele Magrini - 12611 S 83rd St, Papillion, NE 68046" at bounding box center [323, 229] width 12 height 19
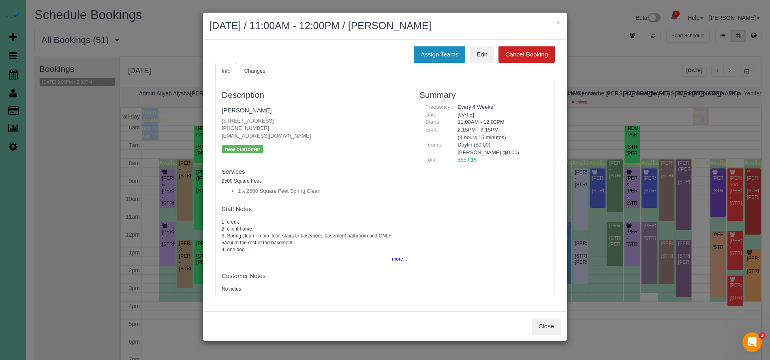
click at [429, 46] on button "Assign Teams" at bounding box center [439, 54] width 51 height 17
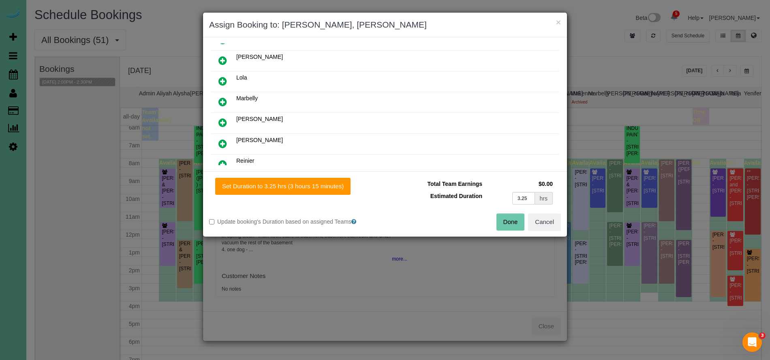
click at [222, 101] on icon at bounding box center [222, 102] width 9 height 10
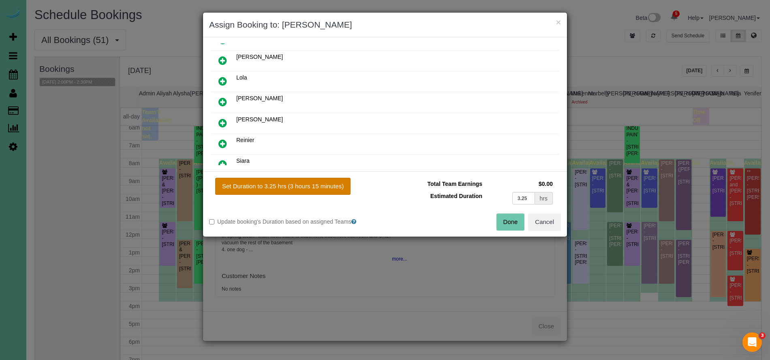
click at [303, 186] on button "Set Duration to 3.25 hrs (3 hours 15 minutes)" at bounding box center [282, 186] width 135 height 17
type input "3.25"
click at [518, 223] on button "Done" at bounding box center [511, 221] width 28 height 17
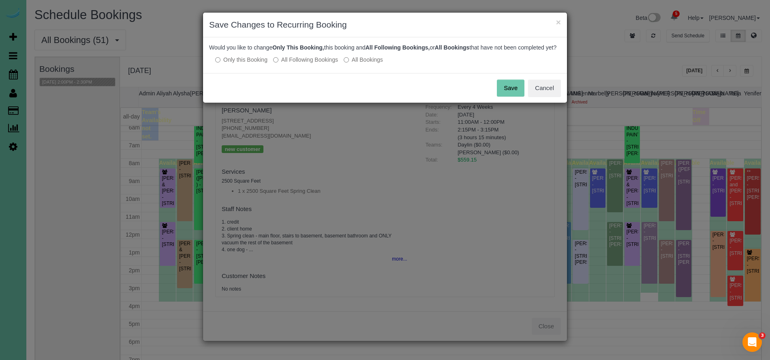
click at [511, 94] on button "Save" at bounding box center [511, 87] width 28 height 17
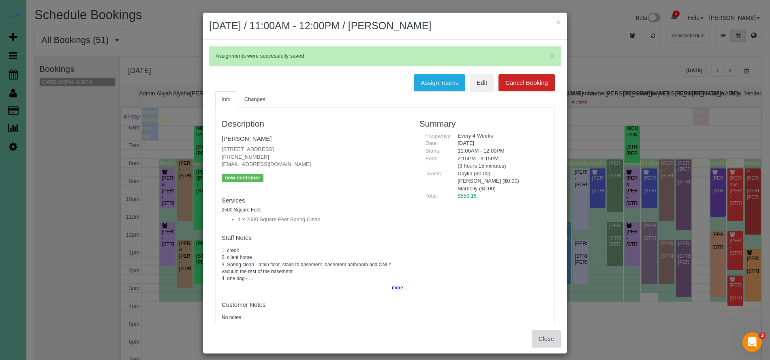
click at [550, 334] on button "Close" at bounding box center [546, 338] width 29 height 17
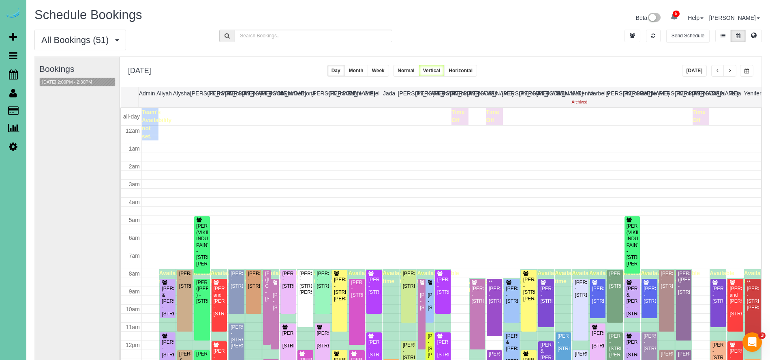
scroll to position [110, 0]
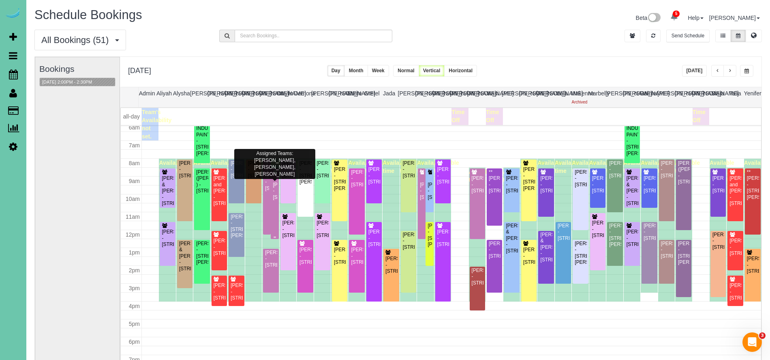
click at [275, 200] on div "Colin O'Reilly - 5107 Cuming Street, Omaha, NE 68132" at bounding box center [274, 191] width 4 height 19
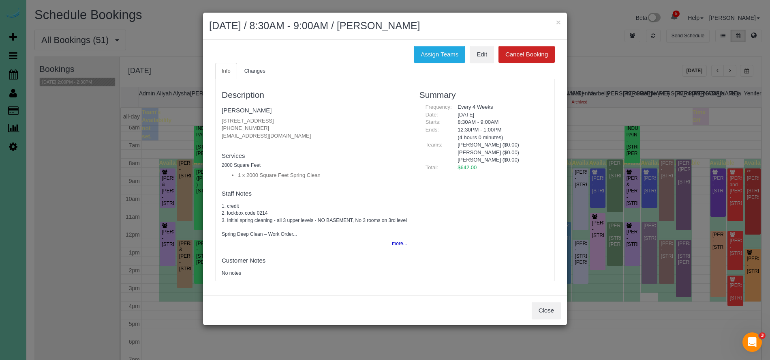
click at [539, 325] on div "Close" at bounding box center [385, 310] width 364 height 30
click at [547, 317] on button "Close" at bounding box center [546, 310] width 29 height 17
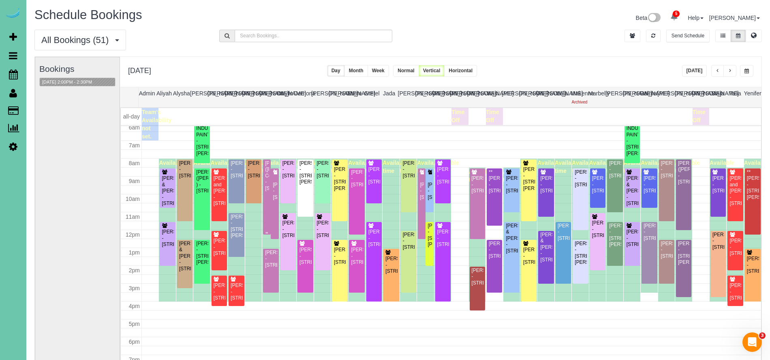
click at [265, 191] on div "Anne (Courtney) Comp - 2329 N 104th Circle, Omaha, NE 68134" at bounding box center [267, 175] width 4 height 31
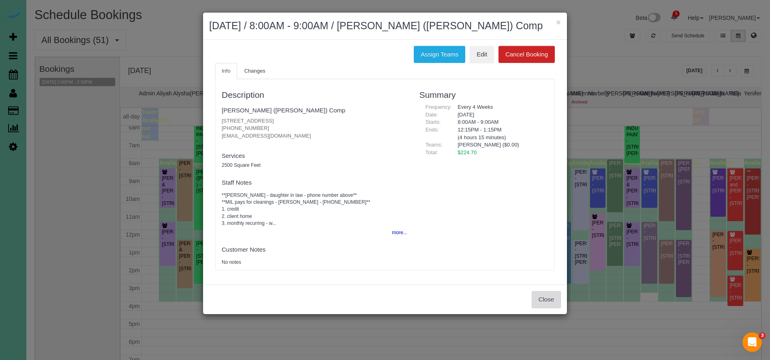
click at [546, 300] on button "Close" at bounding box center [546, 299] width 29 height 17
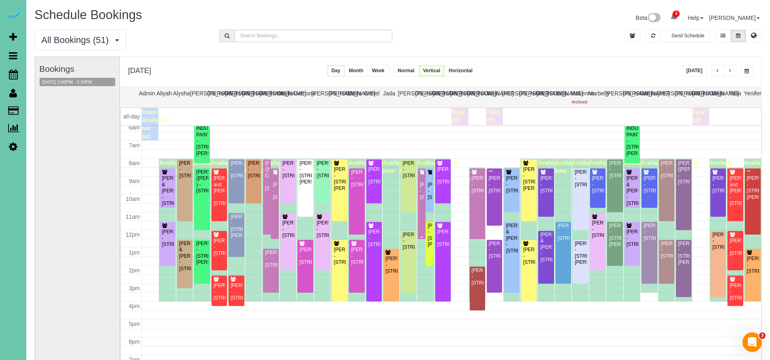
click at [424, 200] on div "Colin O'Reilly - 5107 Cuming Street, Omaha, NE 68132" at bounding box center [422, 191] width 4 height 19
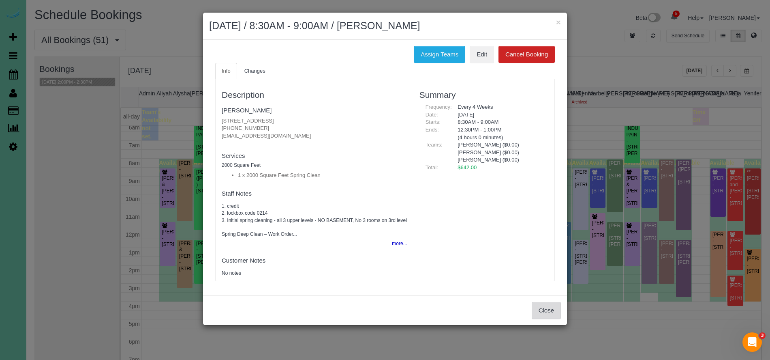
drag, startPoint x: 559, startPoint y: 316, endPoint x: 531, endPoint y: 308, distance: 29.4
click at [559, 316] on button "Close" at bounding box center [546, 310] width 29 height 17
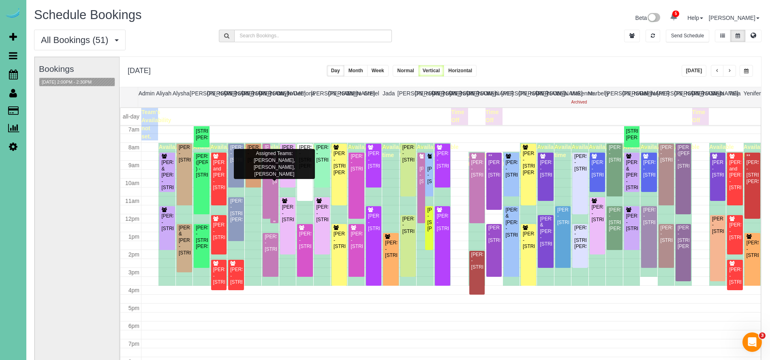
scroll to position [0, 4]
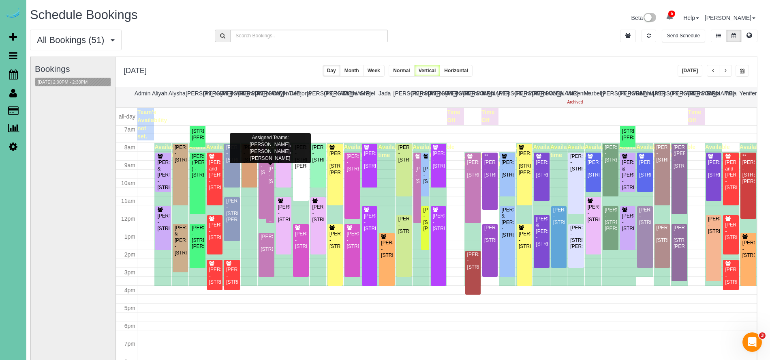
click at [270, 184] on div "Colin O'Reilly - 5107 Cuming Street, Omaha, NE 68132" at bounding box center [270, 175] width 4 height 19
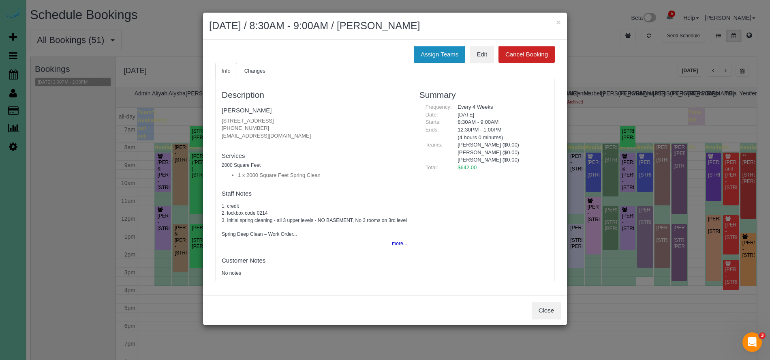
click at [426, 63] on ul "Info Changes" at bounding box center [385, 71] width 340 height 17
click at [427, 55] on button "Assign Teams" at bounding box center [439, 54] width 51 height 17
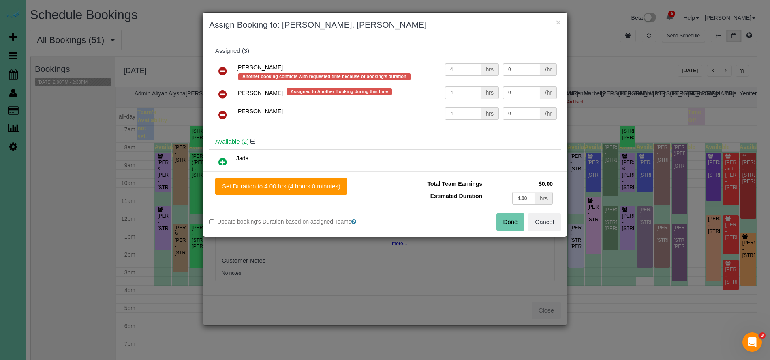
drag, startPoint x: 220, startPoint y: 66, endPoint x: 223, endPoint y: 70, distance: 4.7
click at [220, 66] on icon at bounding box center [222, 71] width 9 height 10
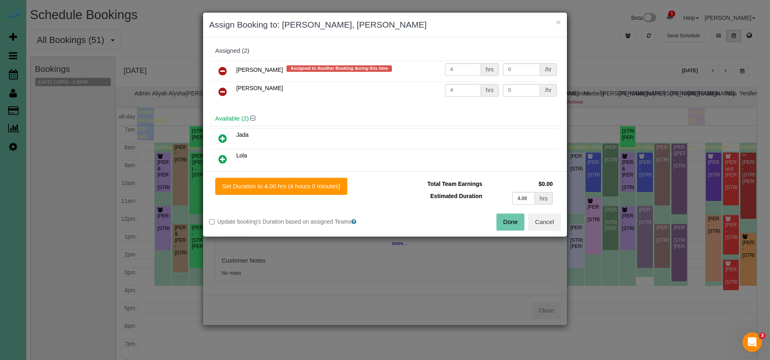
click at [219, 134] on icon at bounding box center [222, 138] width 9 height 10
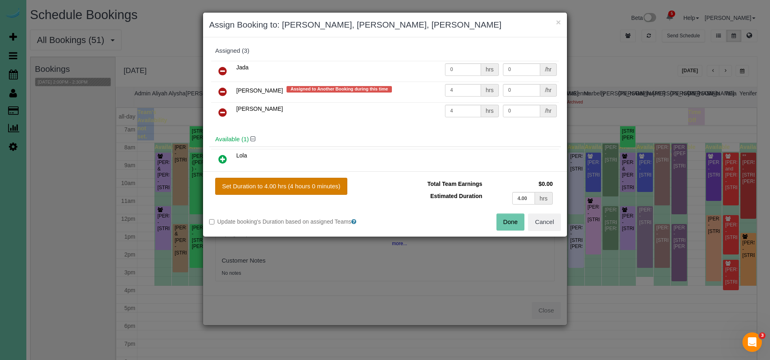
click at [293, 184] on button "Set Duration to 4.00 hrs (4 hours 0 minutes)" at bounding box center [281, 186] width 132 height 17
type input "4.00"
click at [506, 224] on button "Done" at bounding box center [511, 221] width 28 height 17
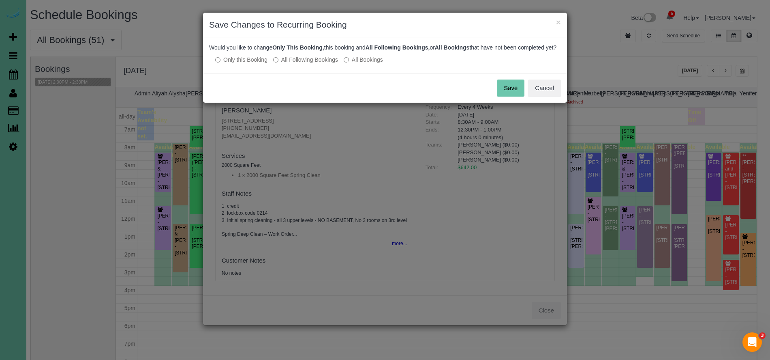
click at [505, 94] on button "Save" at bounding box center [511, 87] width 28 height 17
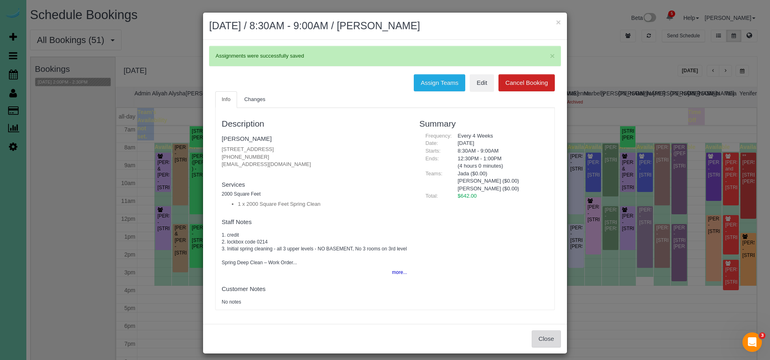
click at [552, 339] on button "Close" at bounding box center [546, 338] width 29 height 17
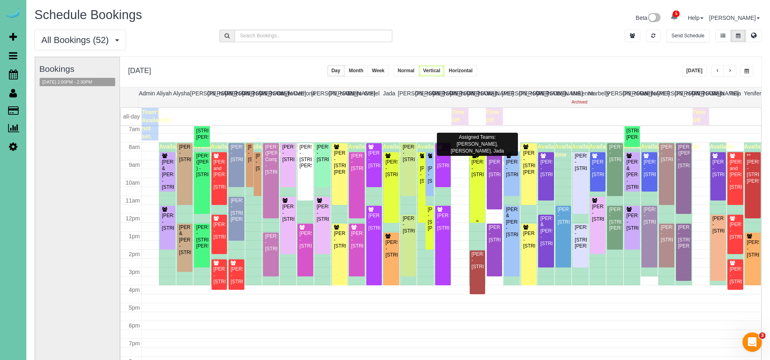
scroll to position [135, 0]
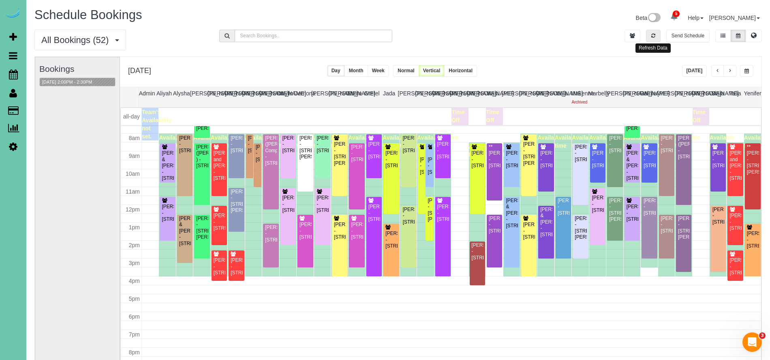
click at [655, 37] on icon "button" at bounding box center [653, 35] width 4 height 5
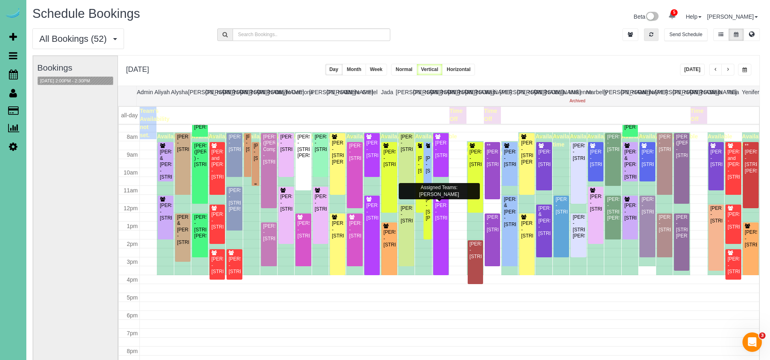
scroll to position [1, 0]
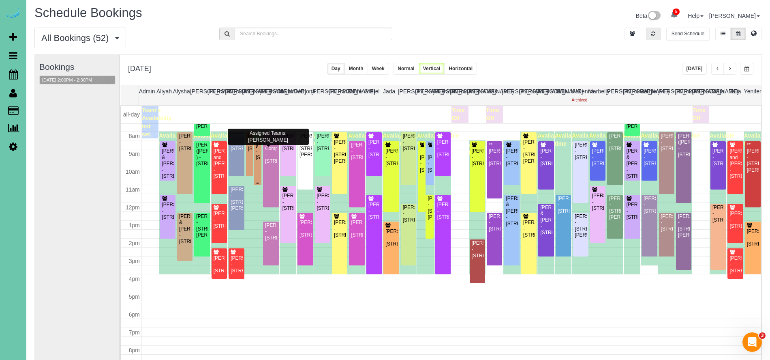
click at [256, 159] on div "Annie Dolan - 6019 Hickory Street, Omaha, NE 68106" at bounding box center [257, 151] width 4 height 19
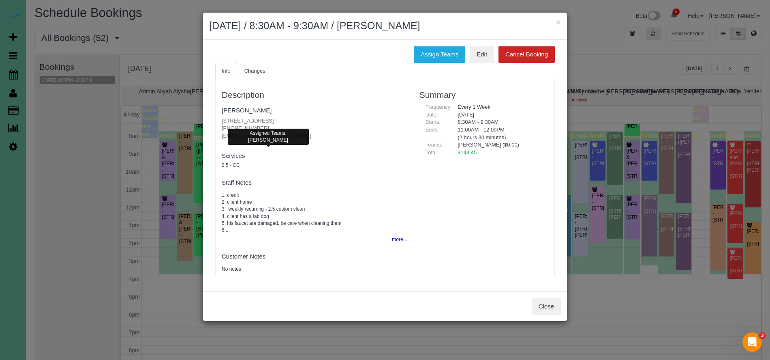
scroll to position [0, 0]
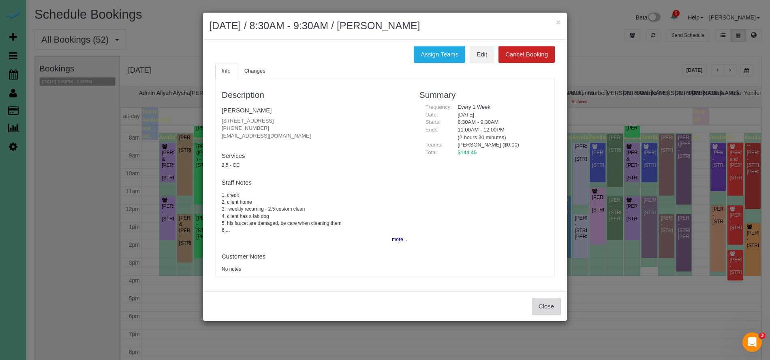
click at [547, 305] on button "Close" at bounding box center [546, 306] width 29 height 17
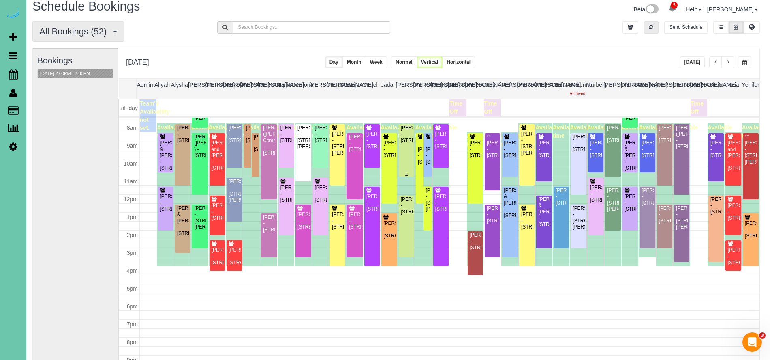
scroll to position [132, 0]
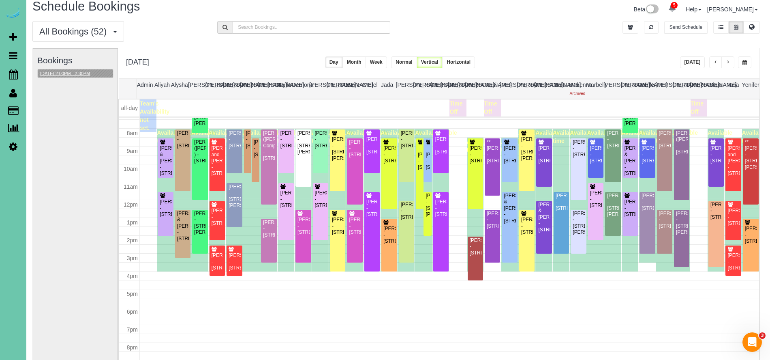
click at [88, 73] on button "09/09/2025 2:00PM - 2:30PM" at bounding box center [65, 73] width 55 height 9
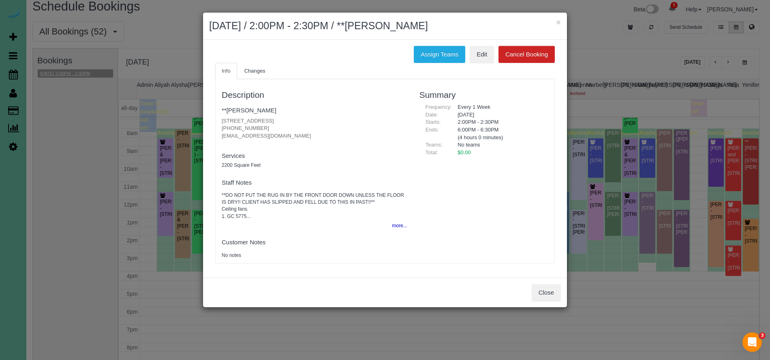
scroll to position [8, 4]
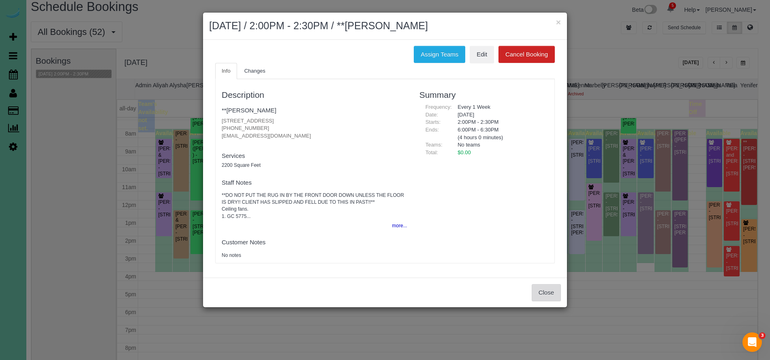
click at [537, 293] on button "Close" at bounding box center [546, 292] width 29 height 17
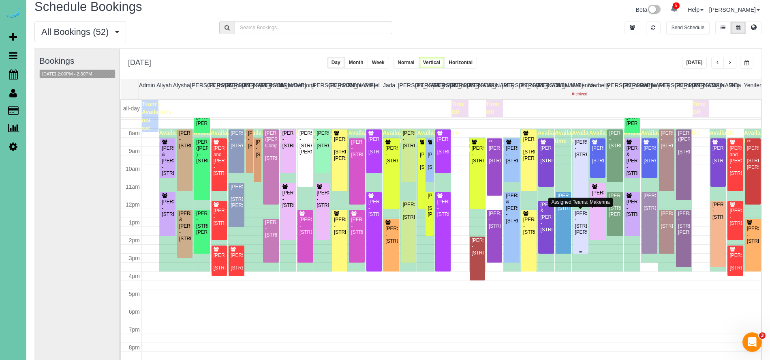
scroll to position [135, 0]
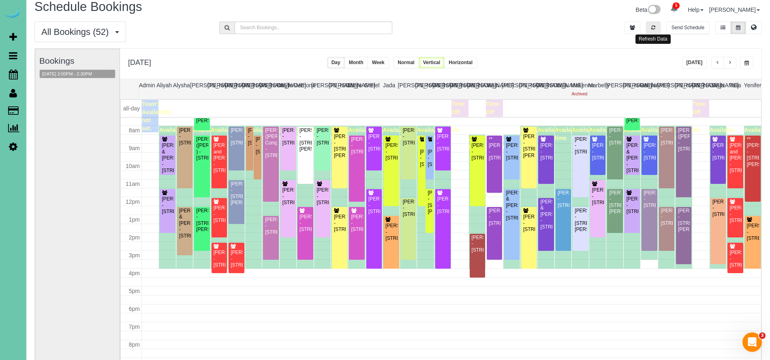
drag, startPoint x: 658, startPoint y: 28, endPoint x: 674, endPoint y: 82, distance: 57.1
click at [658, 28] on button "button" at bounding box center [653, 27] width 15 height 13
click at [714, 63] on button "button" at bounding box center [717, 63] width 13 height 12
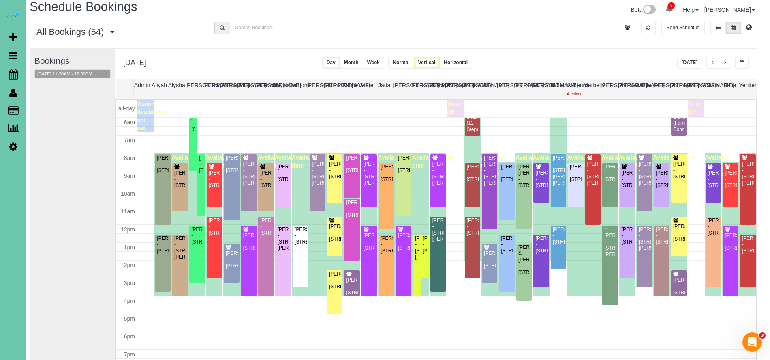
scroll to position [8, 5]
click at [729, 62] on button "button" at bounding box center [725, 63] width 13 height 12
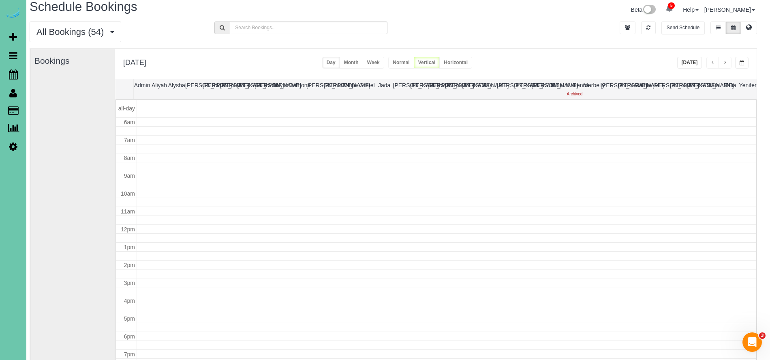
scroll to position [6, 5]
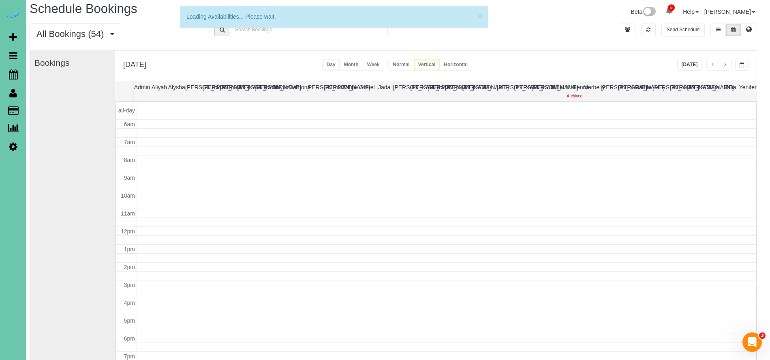
click at [729, 62] on button "button" at bounding box center [725, 65] width 13 height 12
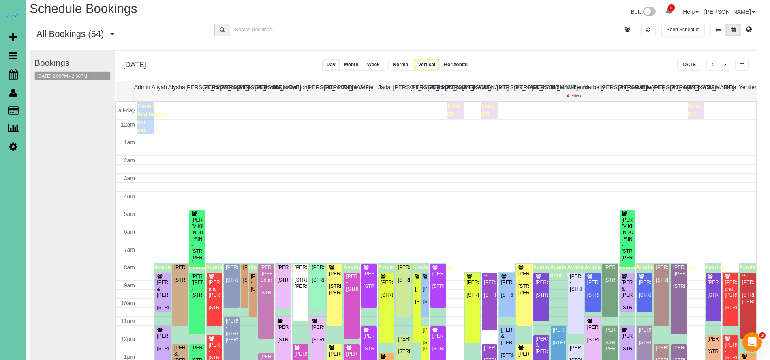
scroll to position [107, 0]
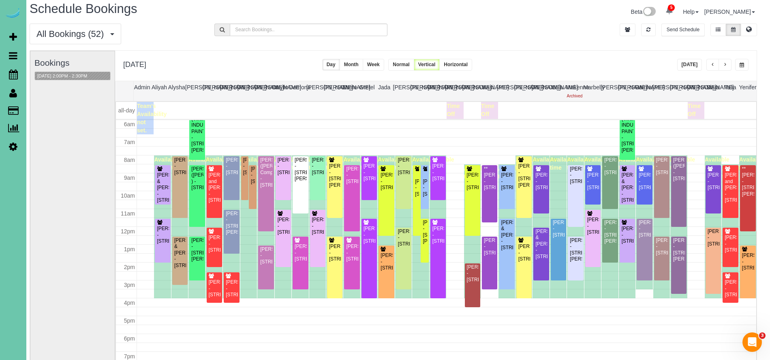
click at [746, 65] on button "button" at bounding box center [741, 65] width 13 height 12
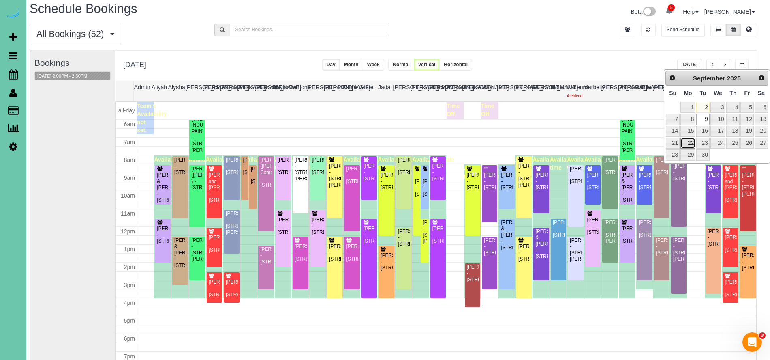
click at [690, 146] on link "22" at bounding box center [688, 142] width 15 height 11
type input "**********"
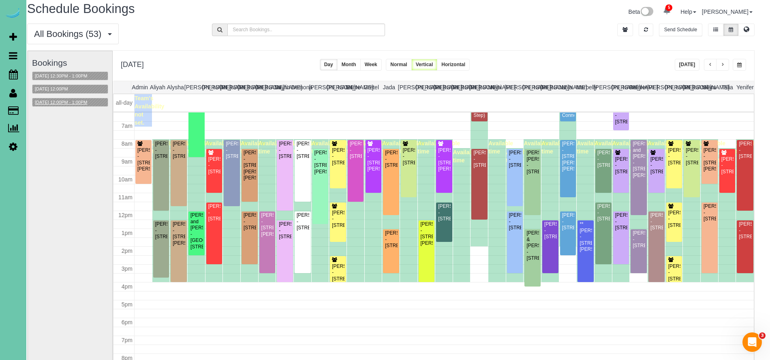
scroll to position [6, 7]
click at [77, 102] on button "09/22/2025 12:00PM - 1:00PM" at bounding box center [61, 102] width 57 height 9
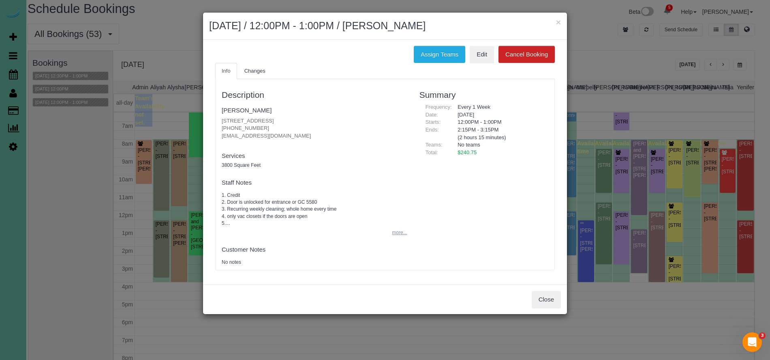
click at [398, 231] on button "more..." at bounding box center [397, 233] width 20 height 12
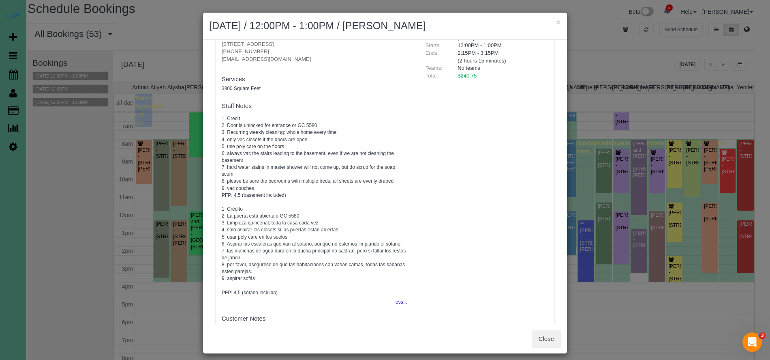
scroll to position [107, 0]
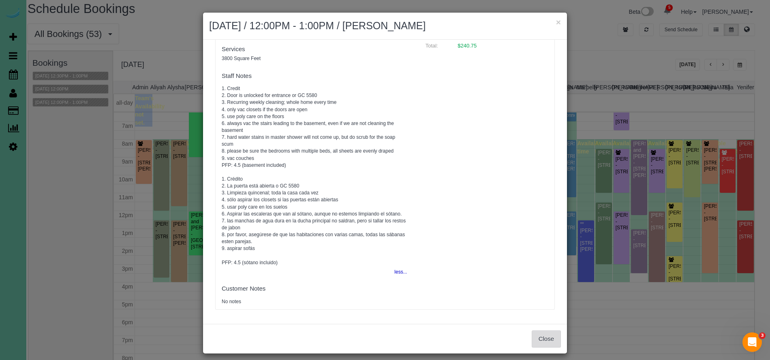
click at [546, 341] on button "Close" at bounding box center [546, 338] width 29 height 17
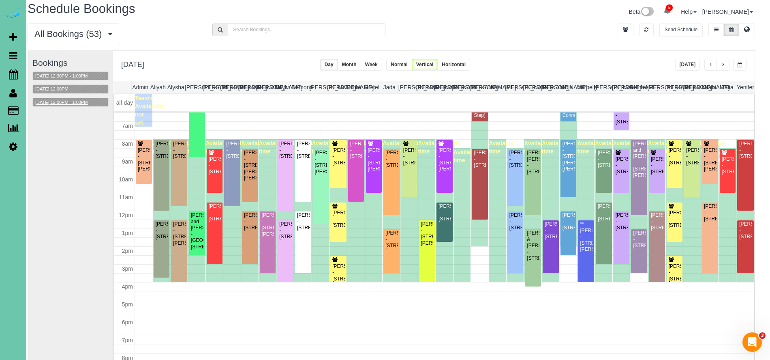
click at [86, 104] on button "09/22/2025 12:00PM - 1:00PM" at bounding box center [61, 102] width 57 height 9
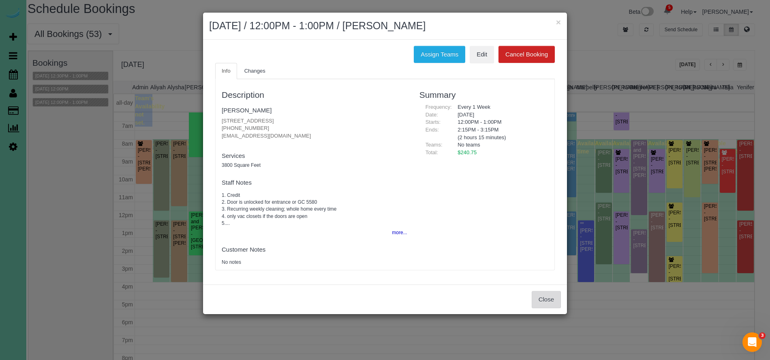
click at [547, 298] on button "Close" at bounding box center [546, 299] width 29 height 17
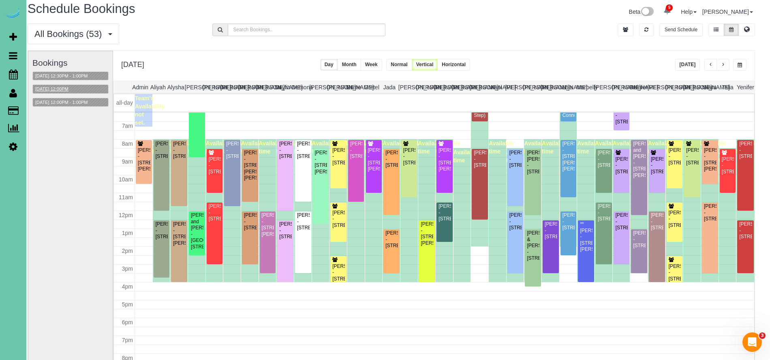
click at [60, 85] on button "09/22/2025 12:00PM" at bounding box center [52, 89] width 38 height 9
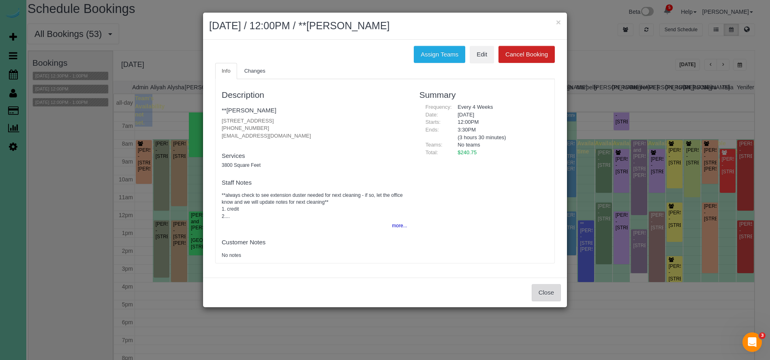
drag, startPoint x: 537, startPoint y: 287, endPoint x: 149, endPoint y: 116, distance: 424.1
click at [535, 286] on button "Close" at bounding box center [546, 292] width 29 height 17
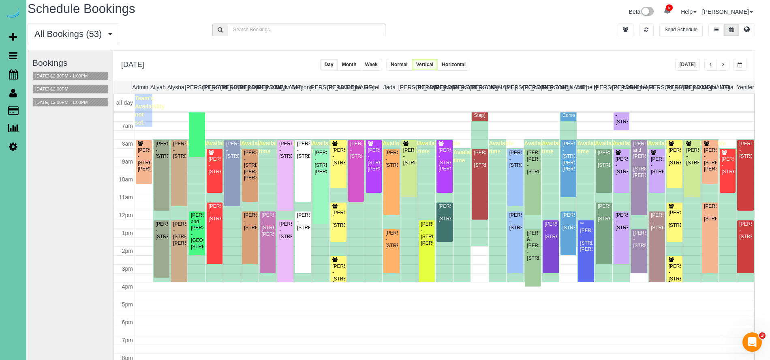
click at [74, 75] on button "09/22/2025 12:30PM - 1:00PM" at bounding box center [61, 76] width 57 height 9
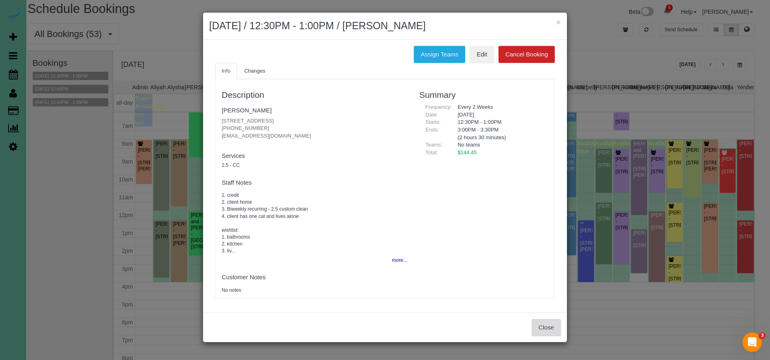
click at [550, 320] on button "Close" at bounding box center [546, 327] width 29 height 17
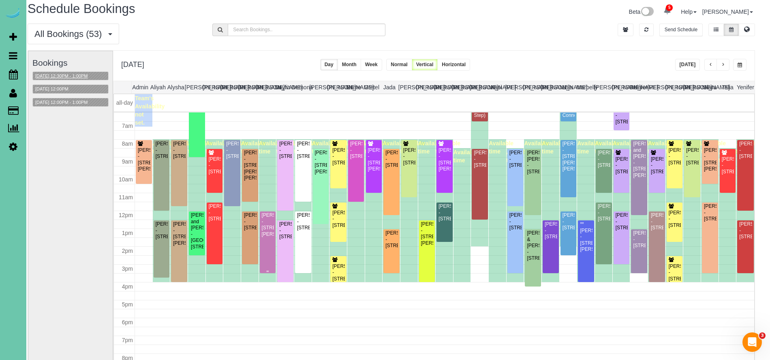
click at [269, 231] on div "Patti Cherney - 4420 N 17th Street, Carter Lake, IA 51510" at bounding box center [267, 224] width 13 height 25
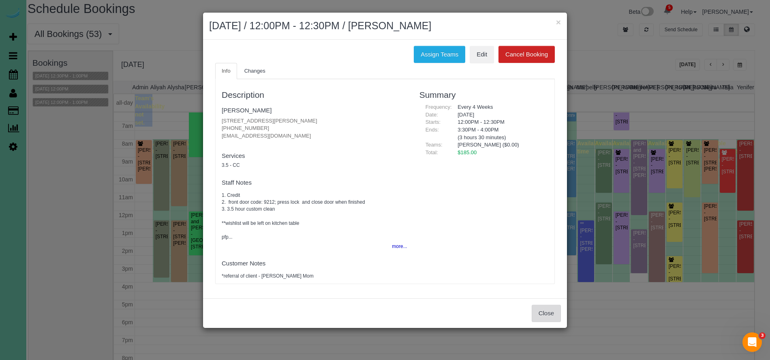
click at [544, 313] on button "Close" at bounding box center [546, 312] width 29 height 17
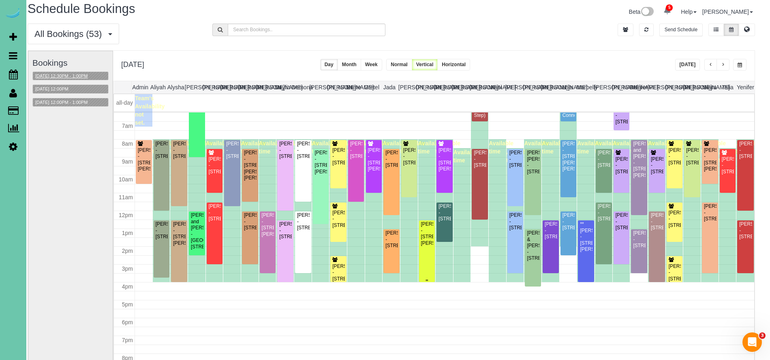
click at [426, 244] on div "Mackenzie Keintz - 10018 Seward St, Omaha, NE 68114" at bounding box center [427, 233] width 13 height 25
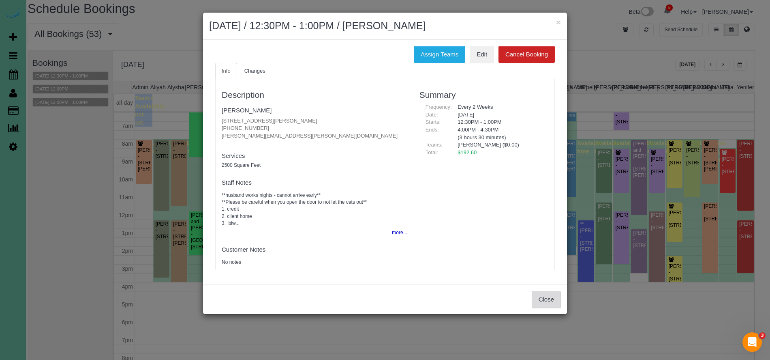
click at [545, 296] on button "Close" at bounding box center [546, 299] width 29 height 17
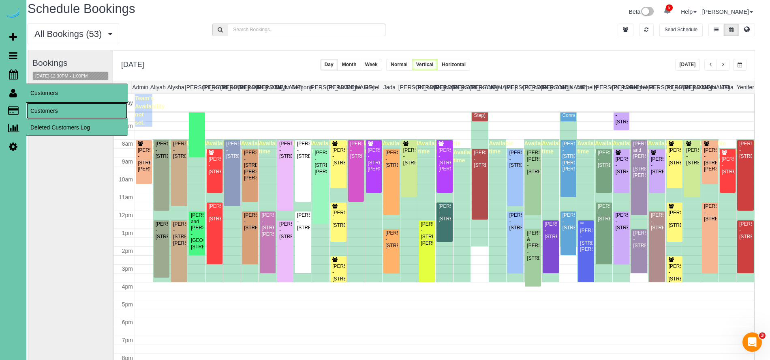
click at [57, 110] on link "Customers" at bounding box center [76, 111] width 101 height 16
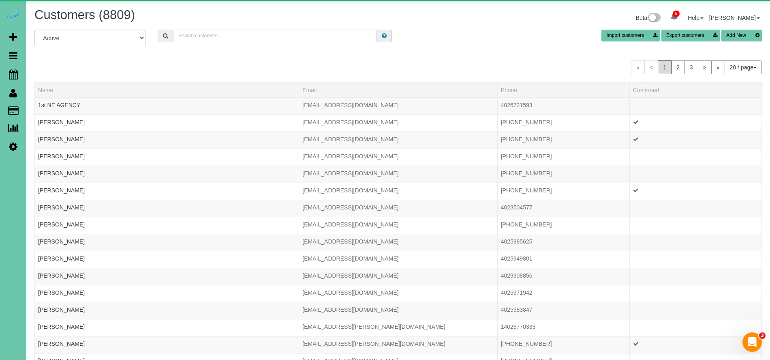
click at [262, 31] on input "text" at bounding box center [275, 36] width 204 height 13
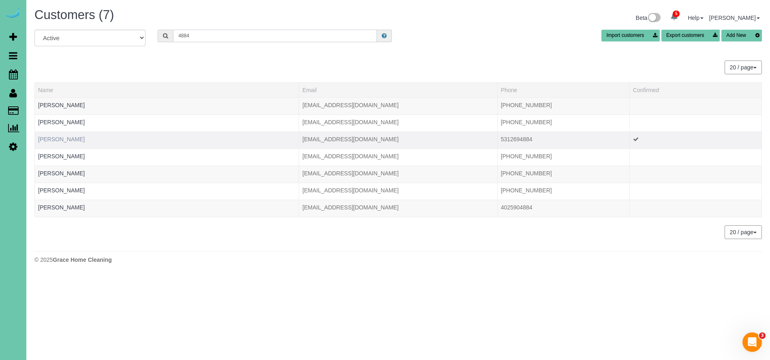
type input "4884"
click at [79, 142] on link "Cassandra Crapser" at bounding box center [61, 139] width 47 height 6
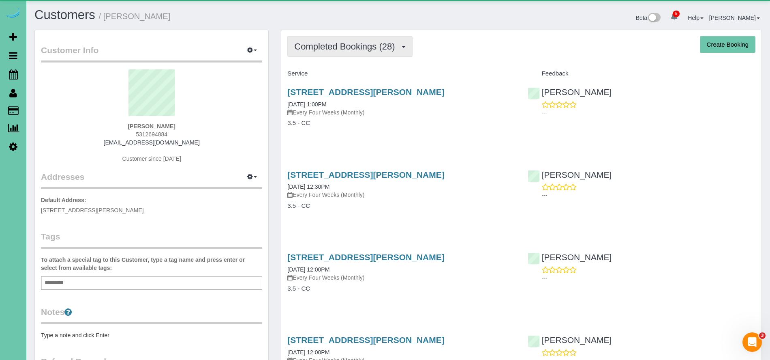
click at [332, 48] on span "Completed Bookings (28)" at bounding box center [346, 46] width 105 height 10
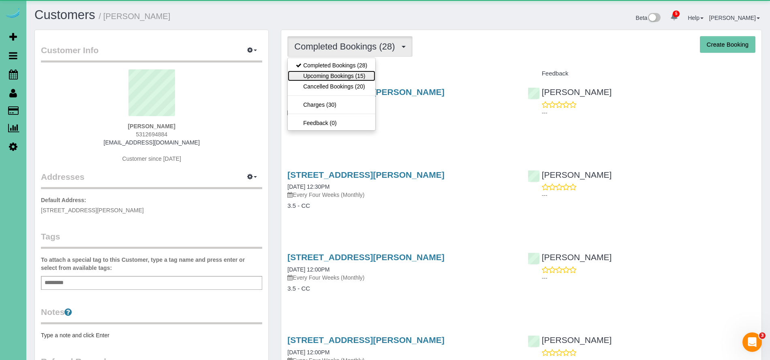
click at [343, 76] on link "Upcoming Bookings (15)" at bounding box center [332, 76] width 88 height 11
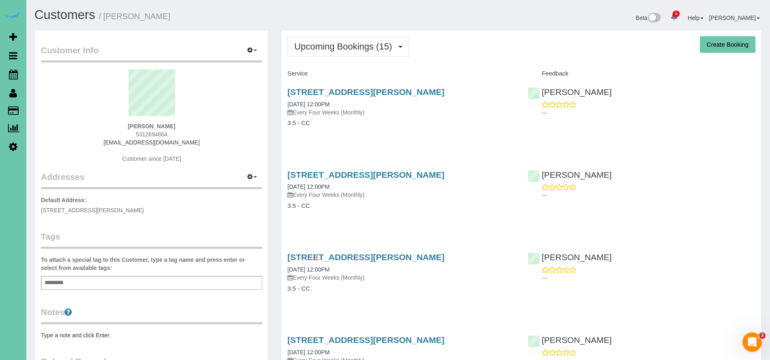
drag, startPoint x: 83, startPoint y: 83, endPoint x: 77, endPoint y: 81, distance: 6.0
click at [83, 83] on sui-profile-pic at bounding box center [151, 95] width 209 height 53
click at [71, 76] on span "Scheduler" at bounding box center [76, 74] width 101 height 19
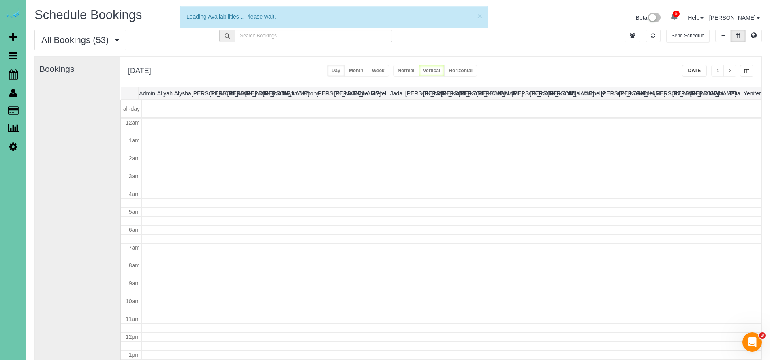
scroll to position [107, 0]
click at [754, 74] on div "Monday, Sep 22, 2025 Today Day Month Week Normal Vertical Horizontal" at bounding box center [441, 72] width 642 height 30
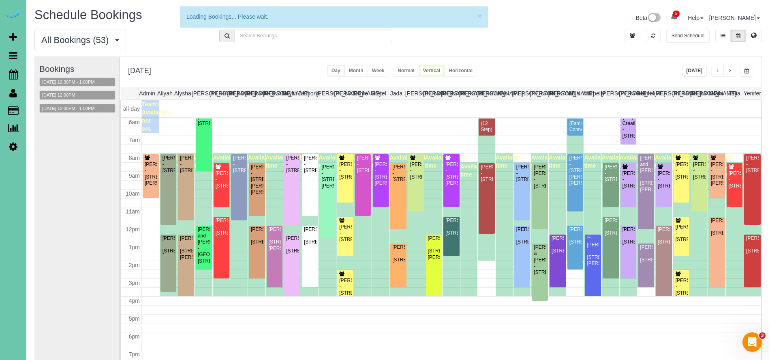
click at [751, 73] on button "button" at bounding box center [746, 71] width 13 height 12
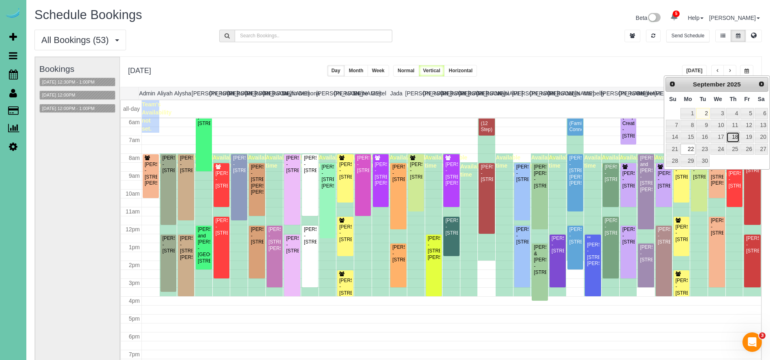
click at [734, 137] on link "18" at bounding box center [732, 137] width 13 height 11
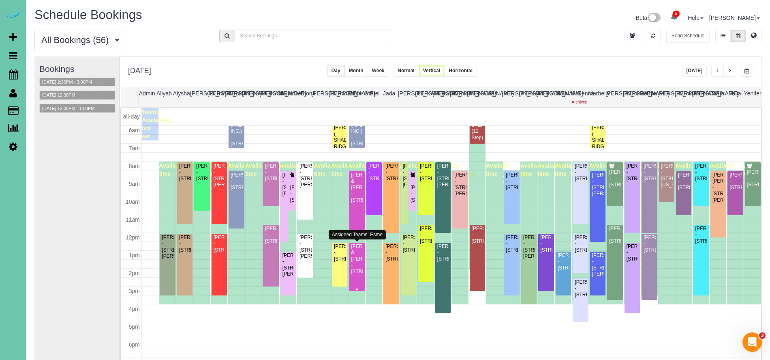
click at [359, 272] on div "Sarah & Amy Woodhouse - 4922 Cass Street, Omaha, NE 68137" at bounding box center [357, 258] width 12 height 31
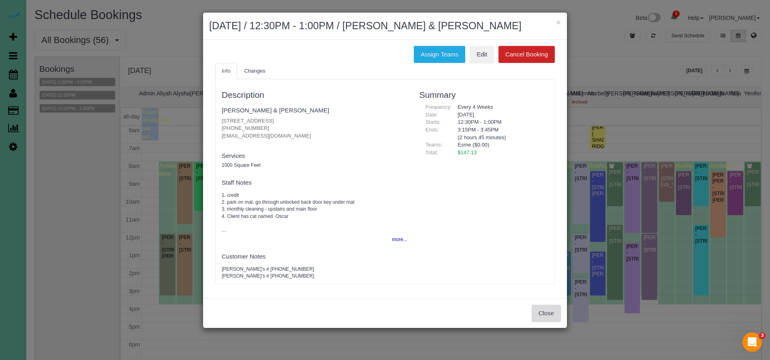
click at [554, 309] on button "Close" at bounding box center [546, 312] width 29 height 17
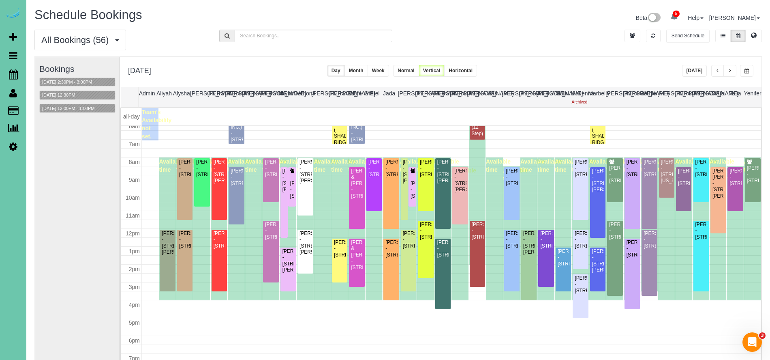
scroll to position [113, 0]
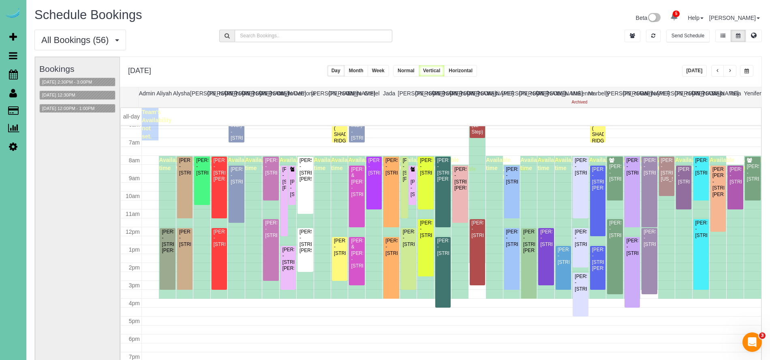
drag, startPoint x: 754, startPoint y: 65, endPoint x: 753, endPoint y: 69, distance: 4.5
click at [754, 65] on div "**********" at bounding box center [441, 72] width 642 height 30
click at [751, 71] on button "button" at bounding box center [746, 71] width 13 height 12
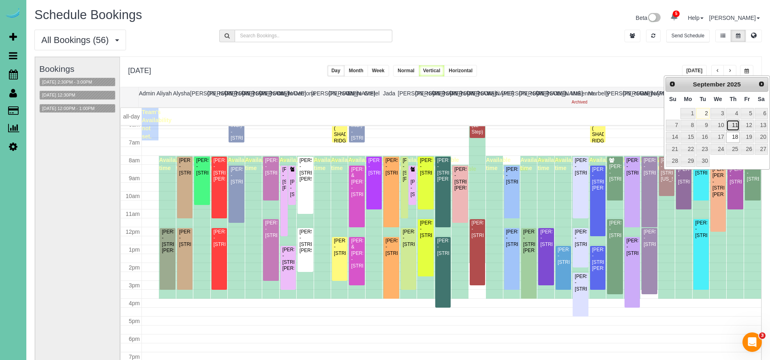
click at [739, 127] on link "11" at bounding box center [732, 125] width 13 height 11
type input "**********"
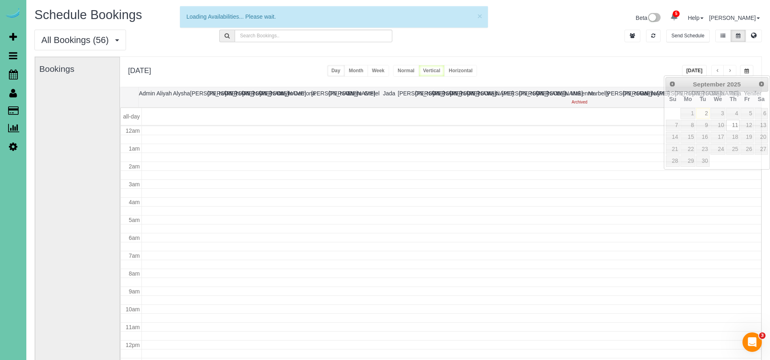
scroll to position [107, 0]
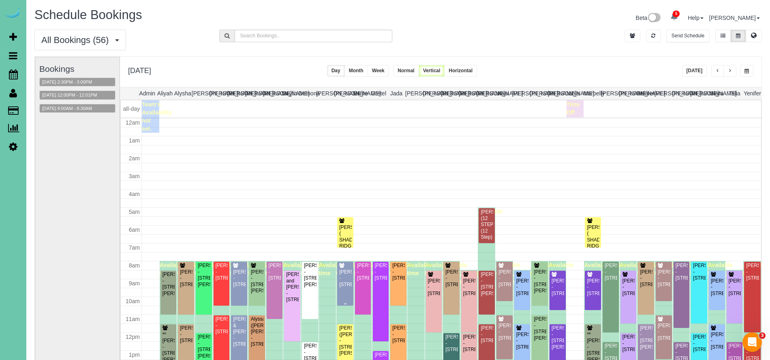
click at [353, 261] on div at bounding box center [345, 283] width 16 height 44
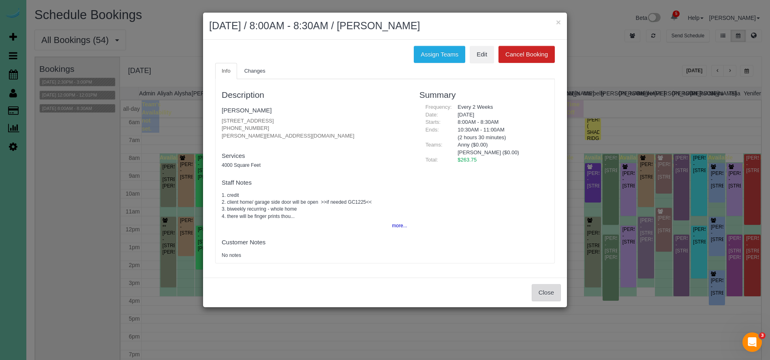
drag, startPoint x: 541, startPoint y: 285, endPoint x: 544, endPoint y: 290, distance: 5.4
click at [541, 286] on button "Close" at bounding box center [546, 292] width 29 height 17
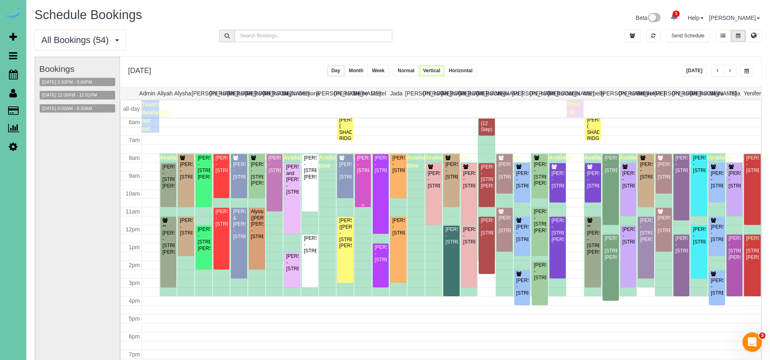
click at [365, 173] on div "Mary Hillabrand - 8526 N 172 Circle, Bennington, NE 68007" at bounding box center [363, 164] width 13 height 19
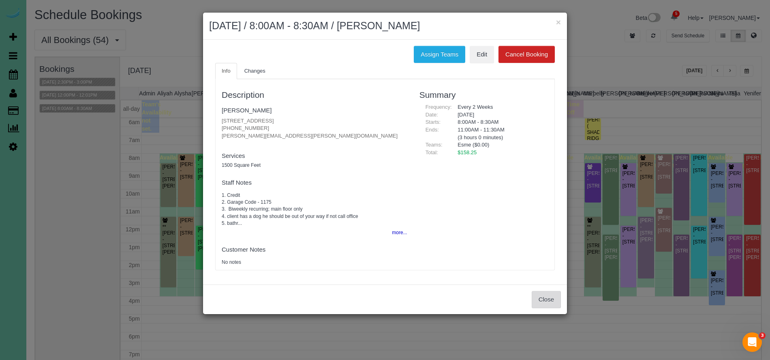
click at [551, 298] on button "Close" at bounding box center [546, 299] width 29 height 17
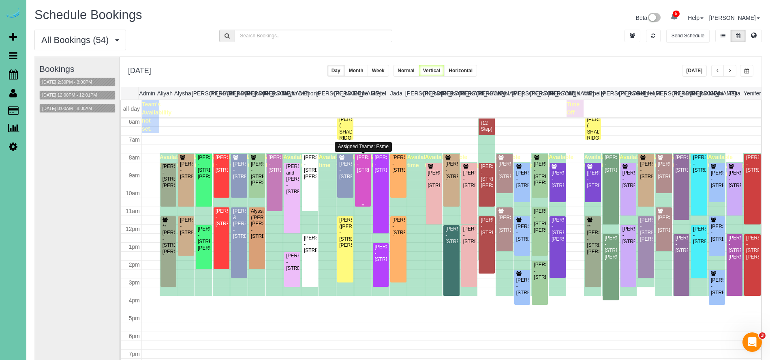
scroll to position [107, 0]
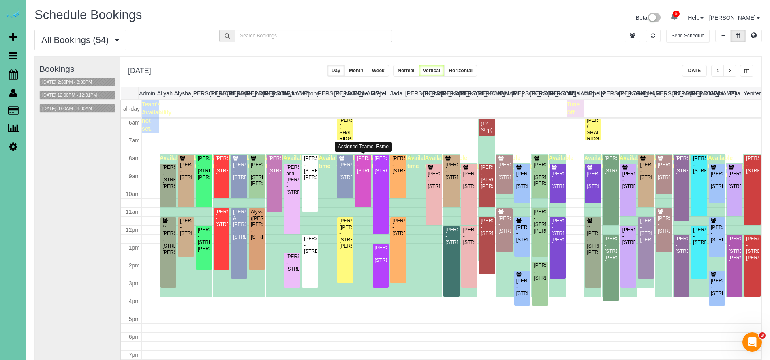
click at [365, 174] on div "Mary Hillabrand - 8526 N 172 Circle, Bennington, NE 68007" at bounding box center [363, 164] width 13 height 19
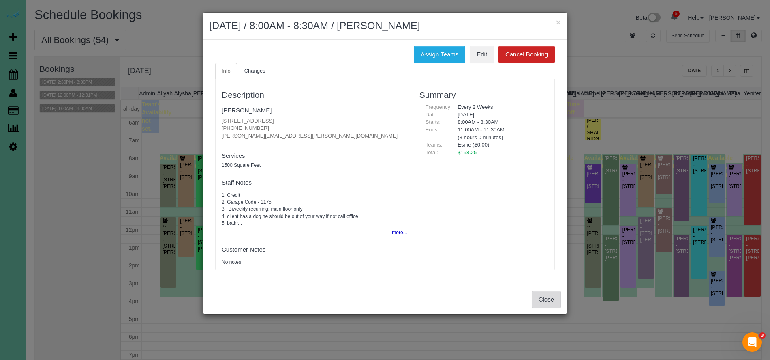
click at [556, 302] on button "Close" at bounding box center [546, 299] width 29 height 17
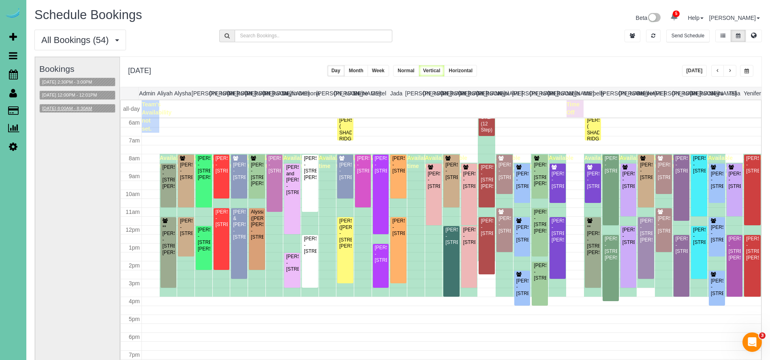
click at [64, 111] on button "09/11/2025 8:00AM - 8:30AM" at bounding box center [67, 108] width 55 height 9
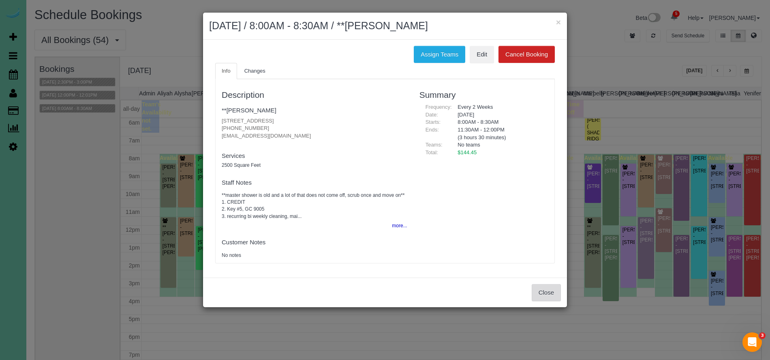
click at [549, 284] on button "Close" at bounding box center [546, 292] width 29 height 17
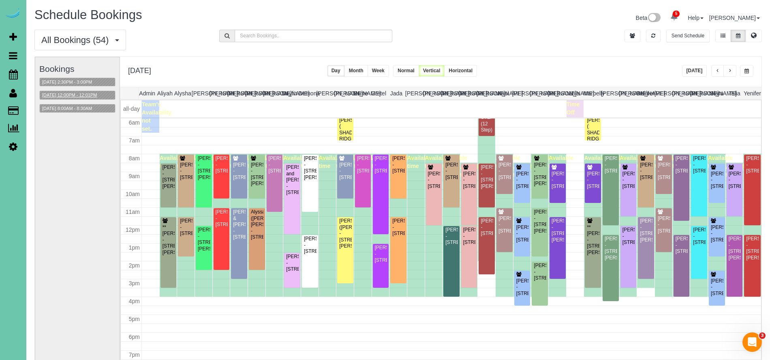
click at [59, 92] on button "09/11/2025 12:00PM - 12:01PM" at bounding box center [70, 95] width 60 height 9
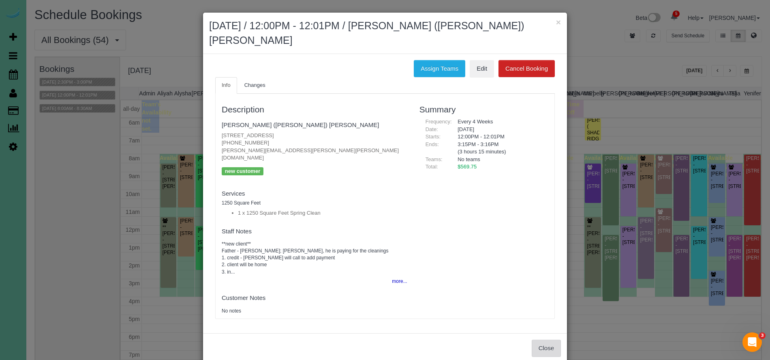
click at [544, 339] on button "Close" at bounding box center [546, 347] width 29 height 17
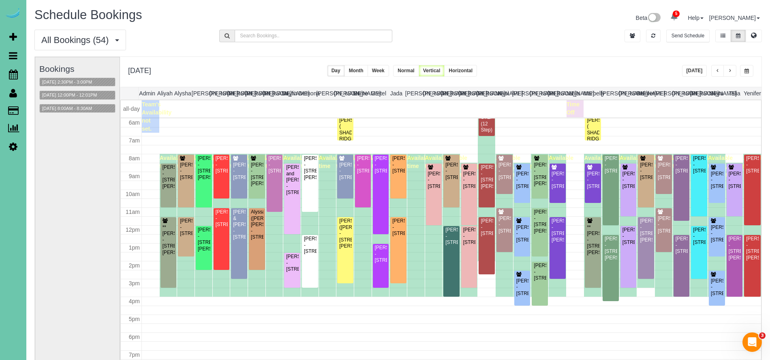
click at [86, 88] on div "Bookings 09/11/2025 2:30PM - 3:00PM 09/11/2025 12:00PM - 12:01PM 09/11/2025 8:0…" at bounding box center [77, 218] width 76 height 323
click at [86, 94] on button "09/11/2025 12:00PM - 12:01PM" at bounding box center [70, 95] width 60 height 9
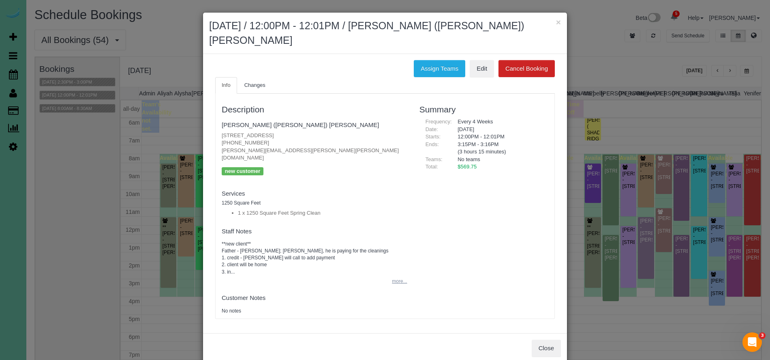
click at [403, 275] on button "more..." at bounding box center [397, 281] width 20 height 12
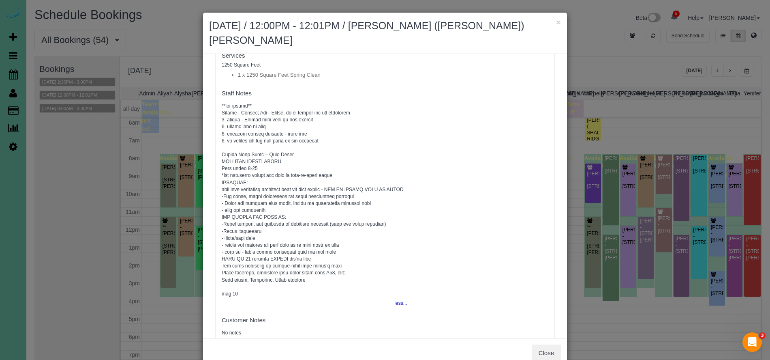
scroll to position [0, 0]
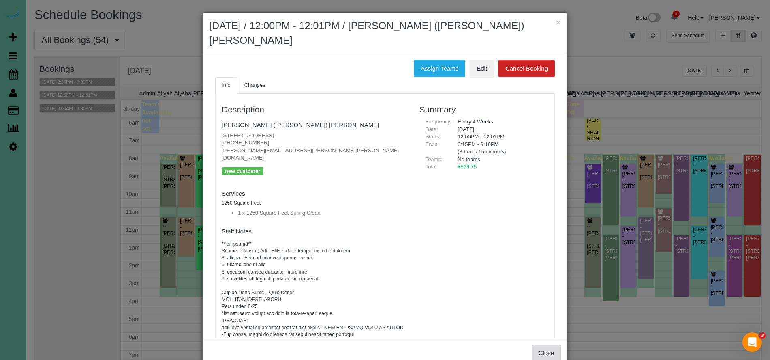
click at [550, 344] on button "Close" at bounding box center [546, 352] width 29 height 17
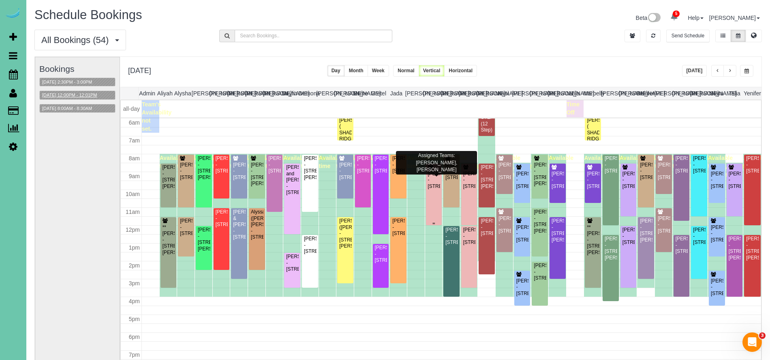
click at [436, 189] on div "Maureen D'Angelo - 10233 N 182nd Circle, Bennington, NE 68007" at bounding box center [434, 180] width 13 height 19
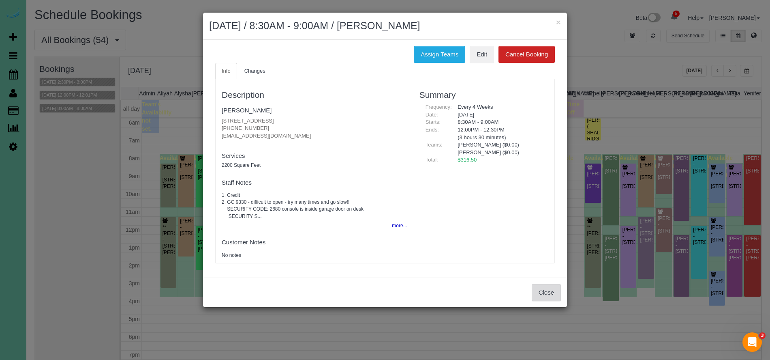
click at [554, 292] on button "Close" at bounding box center [546, 292] width 29 height 17
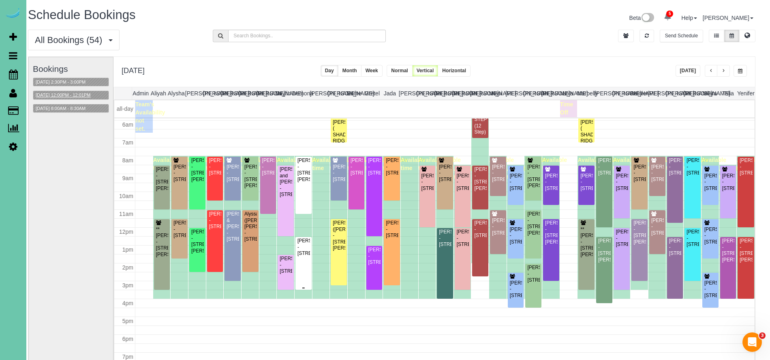
scroll to position [104, 0]
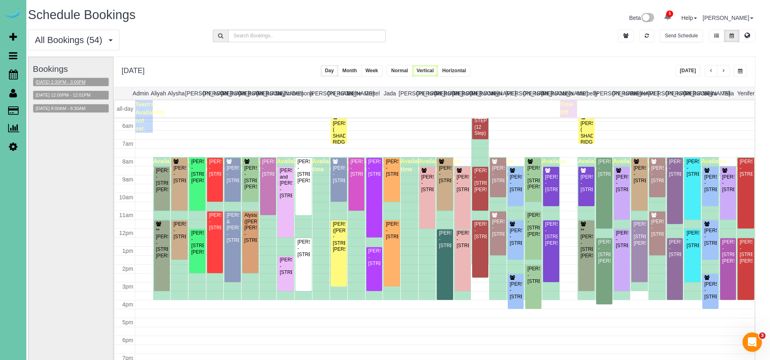
click at [73, 81] on button "09/11/2025 2:30PM - 3:00PM" at bounding box center [60, 82] width 55 height 9
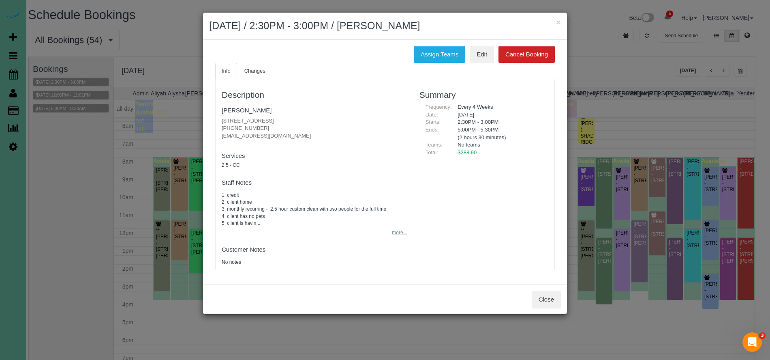
click at [389, 227] on button "more..." at bounding box center [397, 233] width 20 height 12
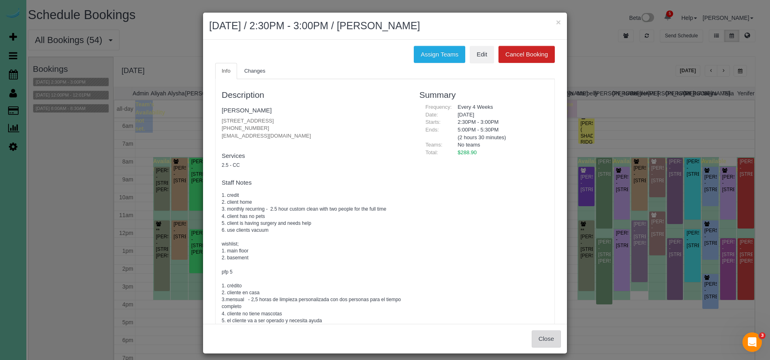
click at [544, 338] on button "Close" at bounding box center [546, 338] width 29 height 17
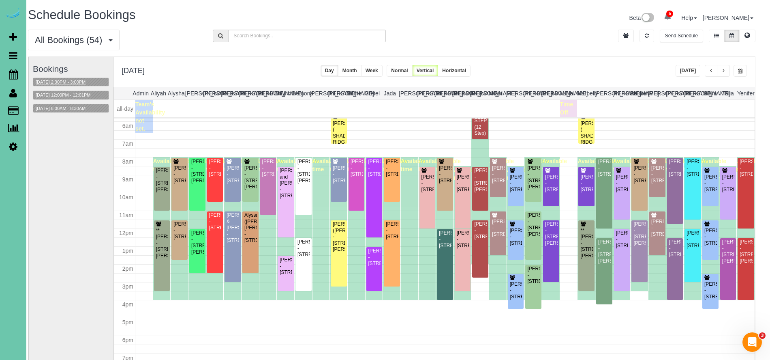
scroll to position [112, 0]
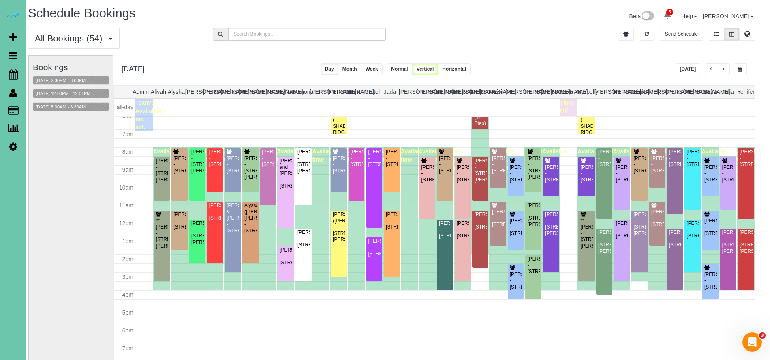
click at [75, 75] on div "Bookings 09/11/2025 2:30PM - 3:00PM 09/11/2025 12:00PM - 12:01PM 09/11/2025 8:0…" at bounding box center [71, 217] width 76 height 323
click at [73, 78] on button "09/11/2025 2:30PM - 3:00PM" at bounding box center [60, 80] width 55 height 9
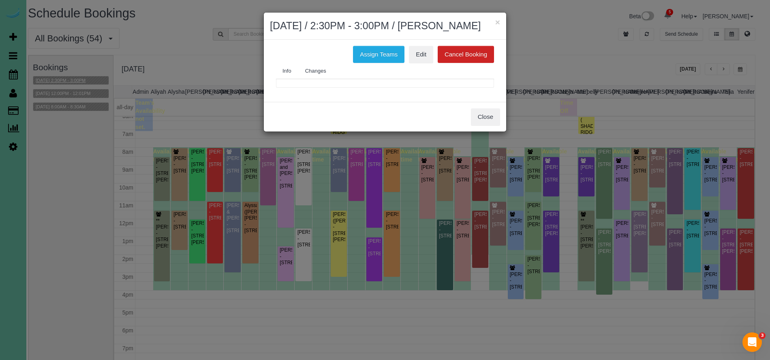
scroll to position [1, 6]
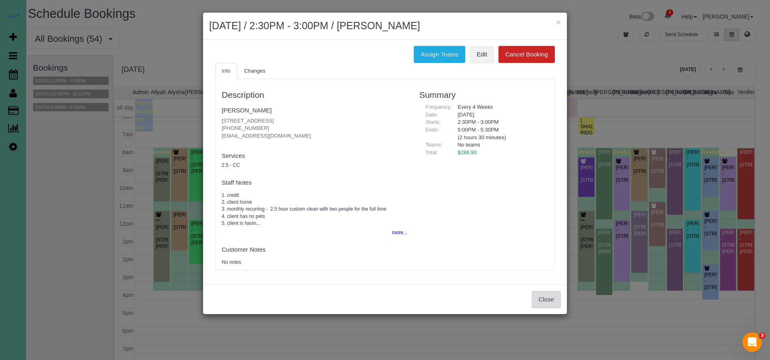
click at [548, 298] on button "Close" at bounding box center [546, 299] width 29 height 17
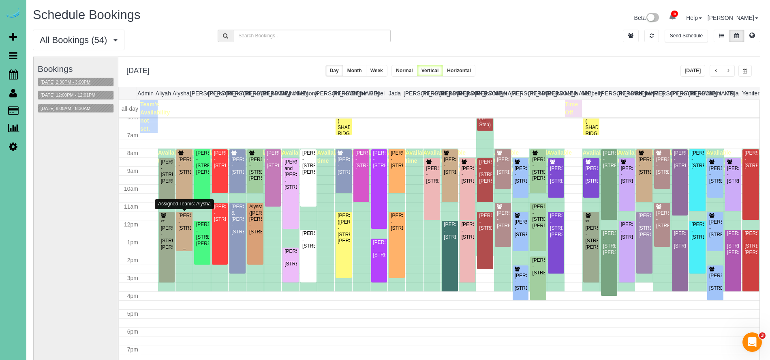
scroll to position [2, 1]
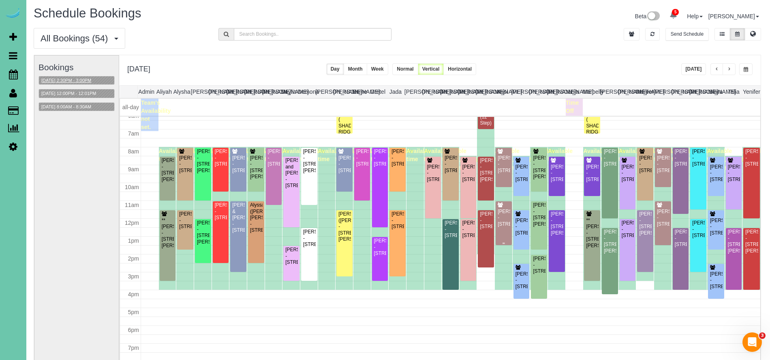
click at [504, 227] on div "Laura Kunkle - 523 S 150th Cir, Omaha, NE 68154" at bounding box center [503, 217] width 13 height 19
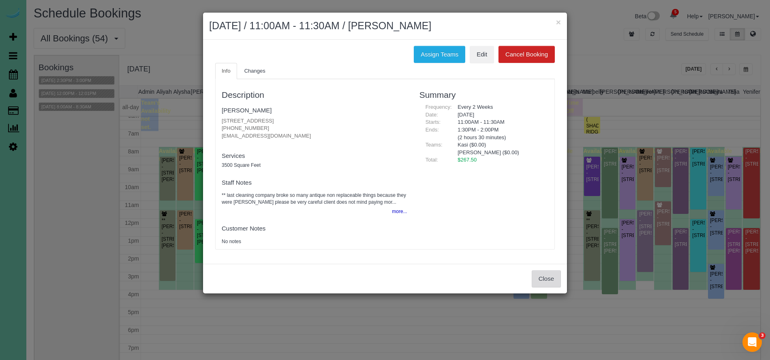
drag, startPoint x: 553, startPoint y: 276, endPoint x: 456, endPoint y: 202, distance: 122.1
click at [553, 276] on button "Close" at bounding box center [546, 278] width 29 height 17
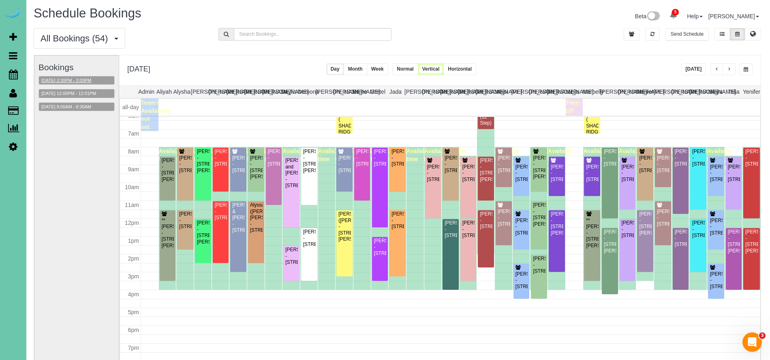
click at [94, 79] on button "09/11/2025 2:30PM - 3:00PM" at bounding box center [66, 80] width 55 height 9
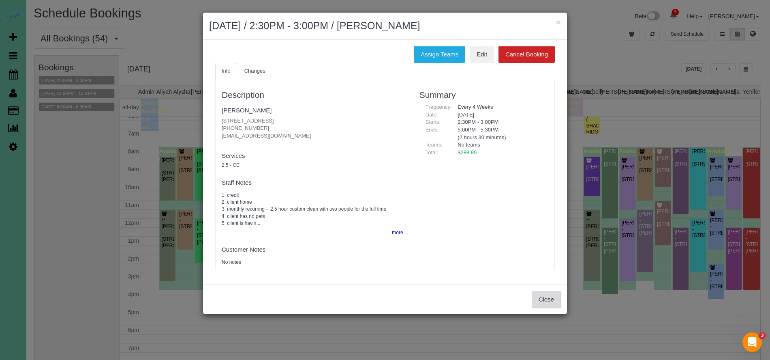
click at [555, 298] on button "Close" at bounding box center [546, 299] width 29 height 17
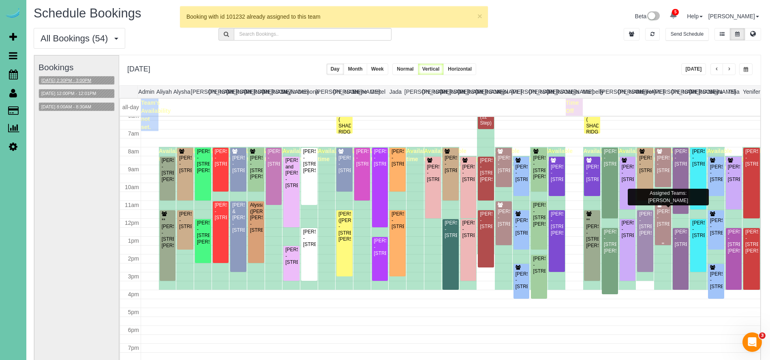
click at [664, 227] on div "Laura Kunkle - 523 S 150th Cir, Omaha, NE 68154" at bounding box center [663, 217] width 13 height 19
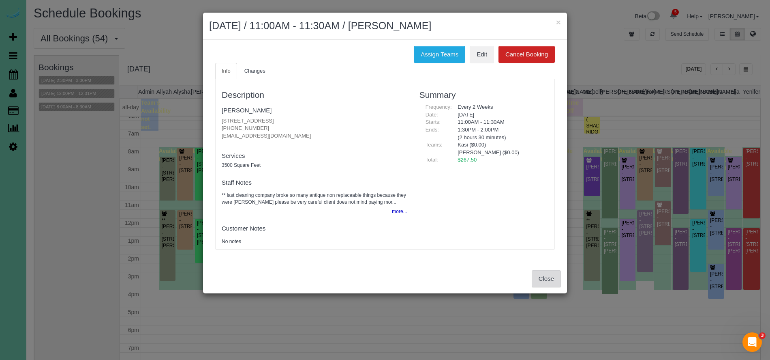
click at [555, 278] on button "Close" at bounding box center [546, 278] width 29 height 17
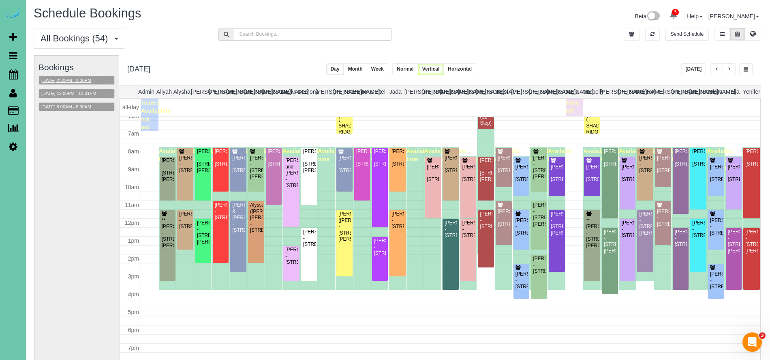
click at [86, 79] on button "09/11/2025 2:30PM - 3:00PM" at bounding box center [66, 80] width 55 height 9
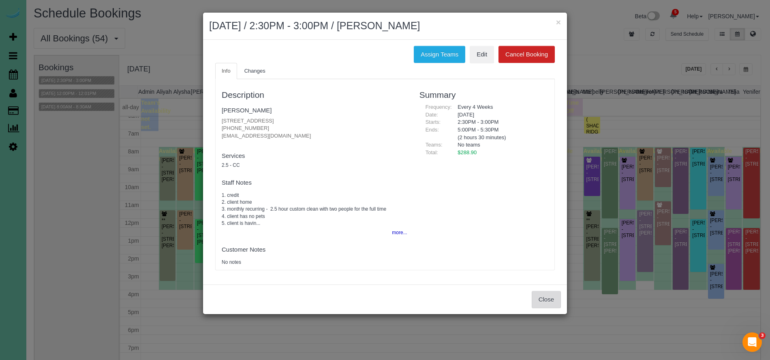
click at [554, 305] on button "Close" at bounding box center [546, 299] width 29 height 17
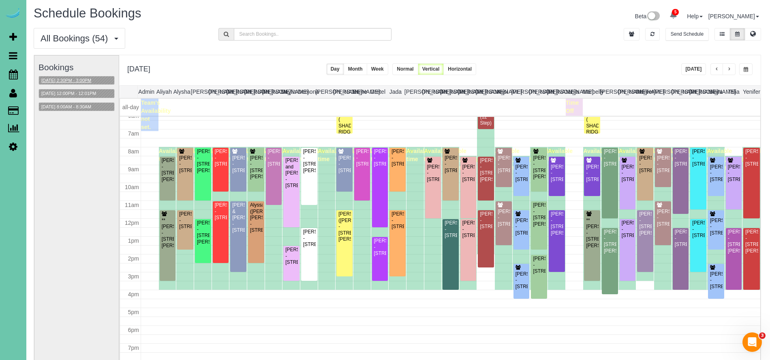
click at [71, 77] on button "09/11/2025 2:30PM - 3:00PM" at bounding box center [66, 80] width 55 height 9
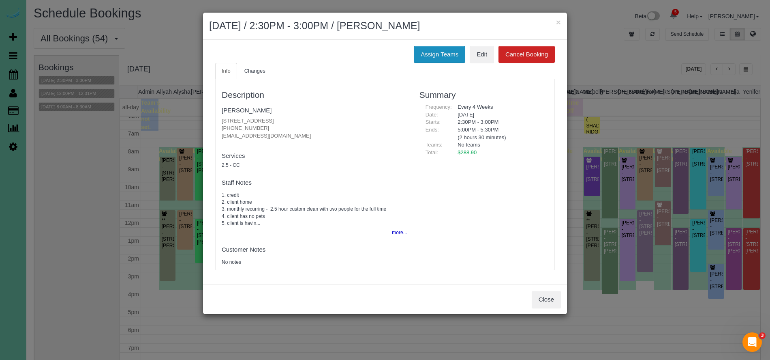
click at [449, 55] on button "Assign Teams" at bounding box center [439, 54] width 51 height 17
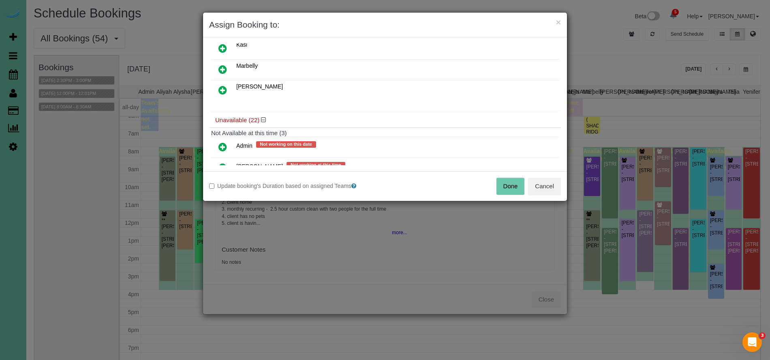
click at [223, 88] on icon at bounding box center [222, 90] width 9 height 10
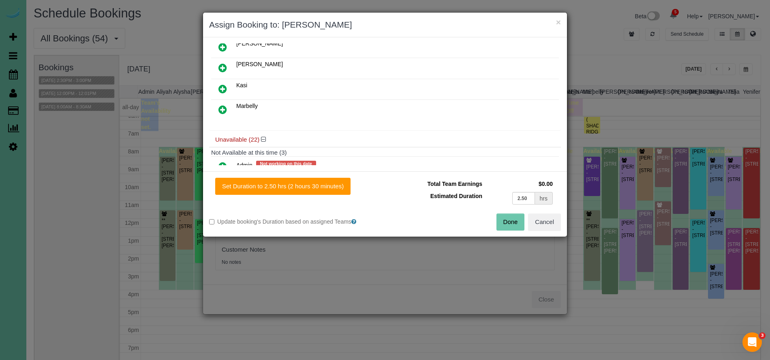
drag, startPoint x: 216, startPoint y: 79, endPoint x: 222, endPoint y: 85, distance: 8.6
click at [218, 80] on td at bounding box center [222, 89] width 23 height 21
click at [222, 85] on icon at bounding box center [222, 89] width 9 height 10
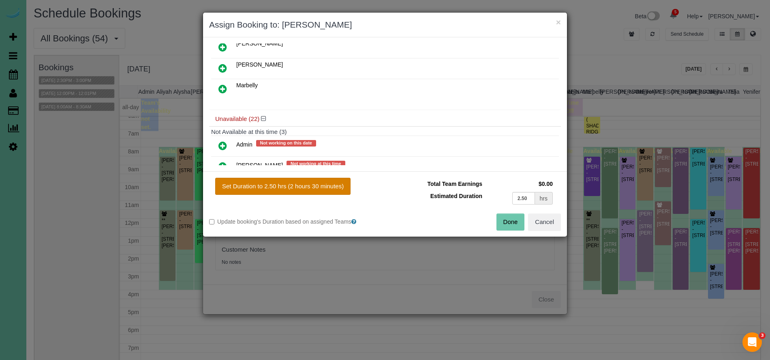
drag, startPoint x: 306, startPoint y: 184, endPoint x: 332, endPoint y: 189, distance: 26.4
click at [306, 184] on button "Set Duration to 2.50 hrs (2 hours 30 minutes)" at bounding box center [282, 186] width 135 height 17
type input "2.50"
click at [501, 224] on button "Done" at bounding box center [511, 221] width 28 height 17
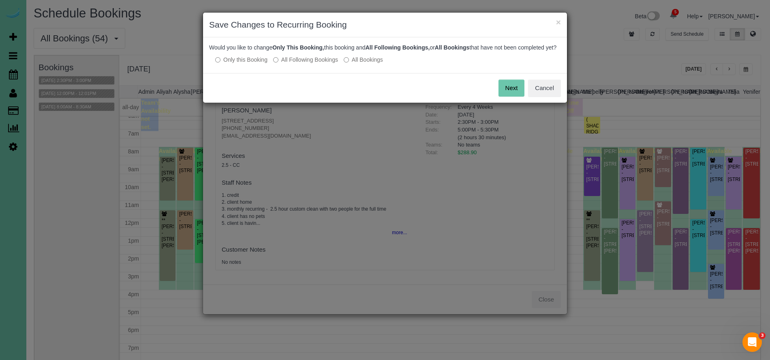
drag, startPoint x: 506, startPoint y: 95, endPoint x: 506, endPoint y: 125, distance: 30.0
click at [506, 95] on button "Next" at bounding box center [512, 87] width 26 height 17
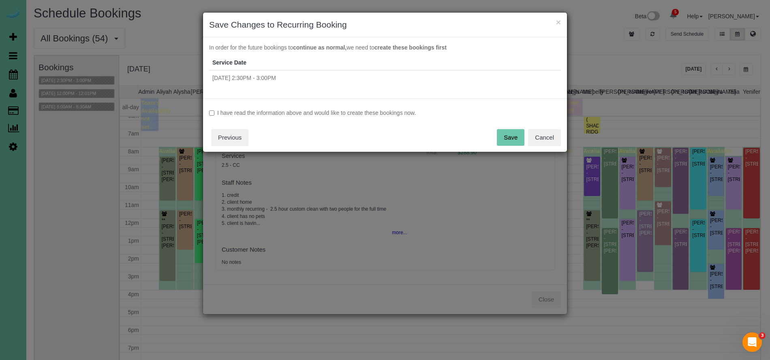
click at [344, 117] on div "I have read the information above and would like to create these bookings now. …" at bounding box center [385, 125] width 364 height 54
drag, startPoint x: 383, startPoint y: 111, endPoint x: 392, endPoint y: 112, distance: 8.7
click at [383, 111] on label "I have read the information above and would like to create these bookings now." at bounding box center [385, 113] width 352 height 8
click at [504, 134] on button "Save" at bounding box center [511, 137] width 28 height 17
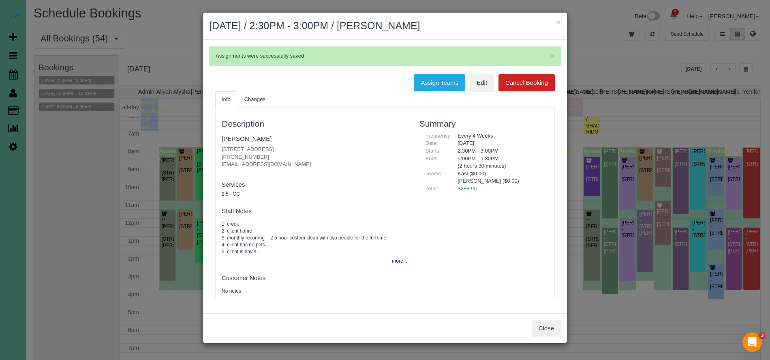
click at [550, 318] on div "Close" at bounding box center [385, 328] width 364 height 30
click at [551, 325] on button "Close" at bounding box center [546, 327] width 29 height 17
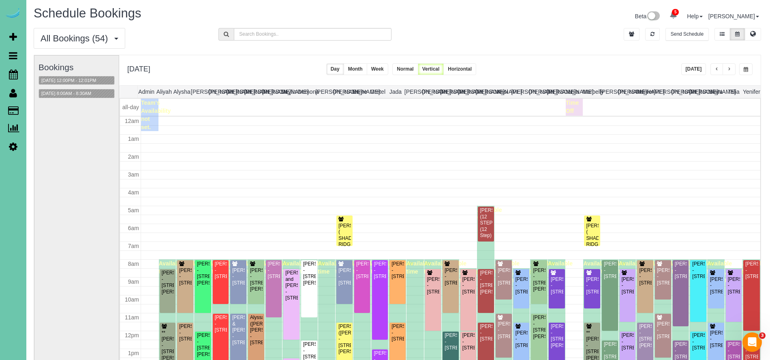
scroll to position [112, 0]
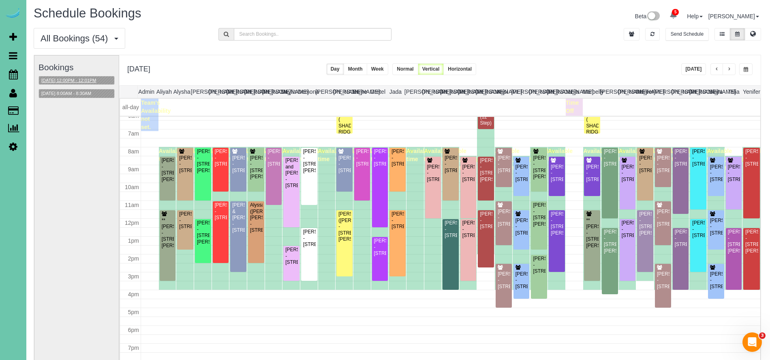
click at [86, 79] on button "09/11/2025 12:00PM - 12:01PM" at bounding box center [69, 80] width 60 height 9
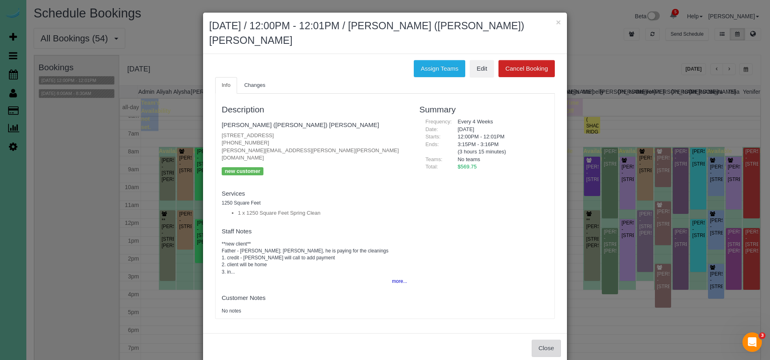
click at [538, 339] on button "Close" at bounding box center [546, 347] width 29 height 17
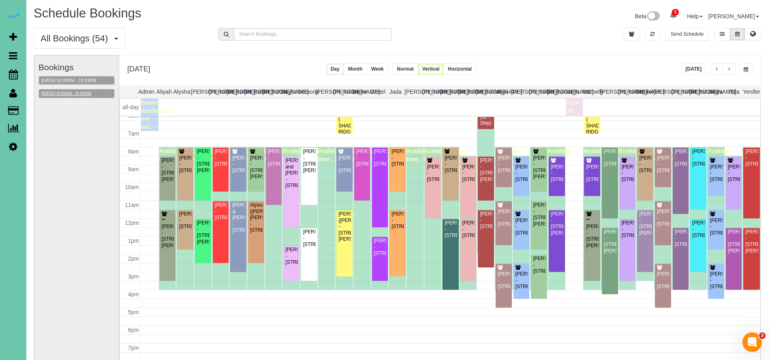
click at [87, 93] on button "09/11/2025 8:00AM - 8:30AM" at bounding box center [66, 93] width 55 height 9
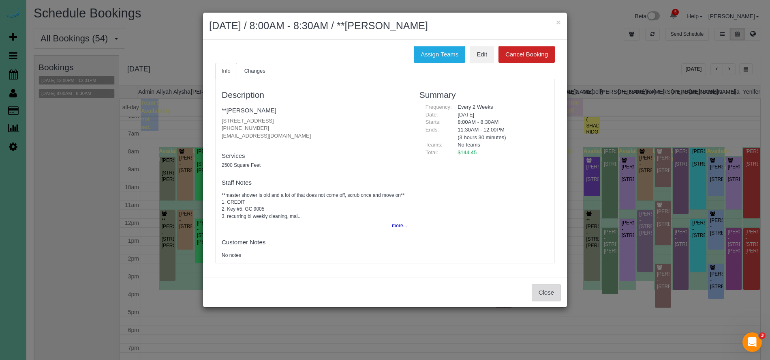
drag, startPoint x: 541, startPoint y: 292, endPoint x: 467, endPoint y: 214, distance: 107.8
click at [541, 292] on button "Close" at bounding box center [546, 292] width 29 height 17
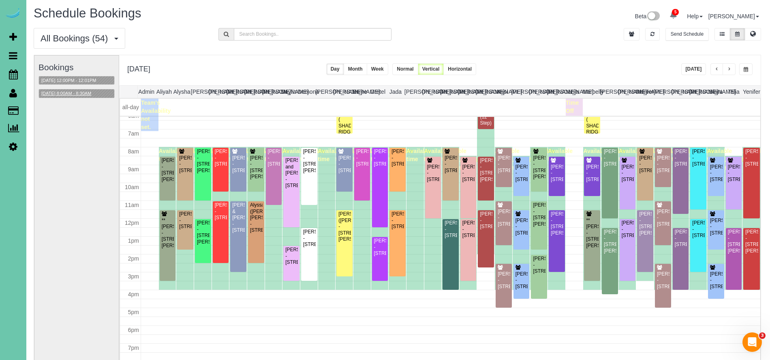
click at [86, 94] on button "09/11/2025 8:00AM - 8:30AM" at bounding box center [66, 93] width 55 height 9
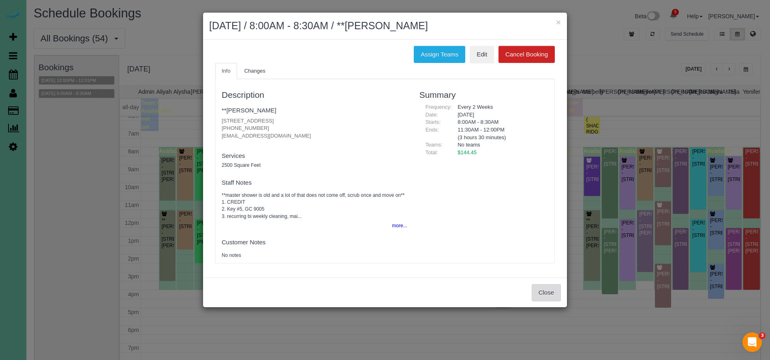
click at [554, 287] on button "Close" at bounding box center [546, 292] width 29 height 17
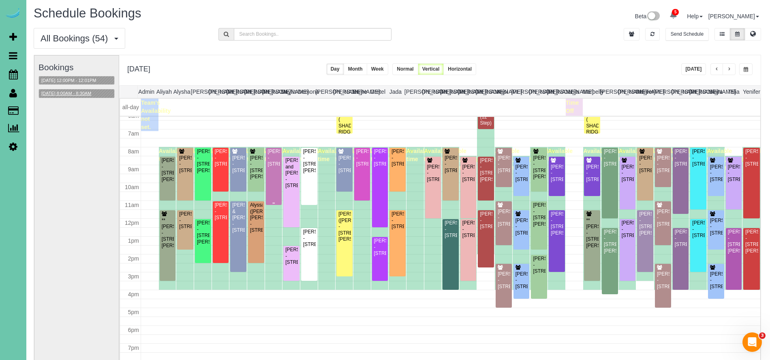
click at [270, 167] on div "Christine Newton - 7521 Saddle Drive, Papillion, NE 68046" at bounding box center [274, 157] width 13 height 19
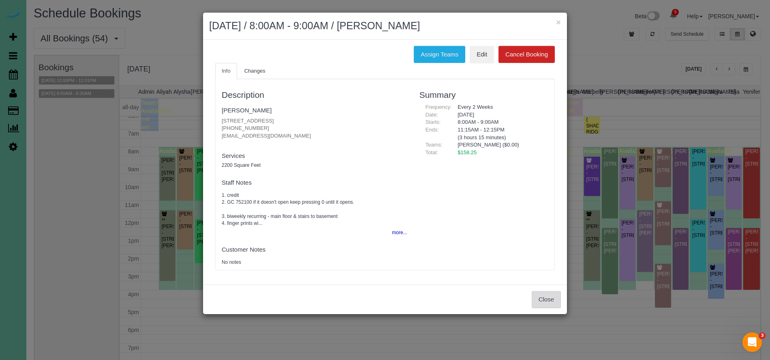
click at [547, 298] on button "Close" at bounding box center [546, 299] width 29 height 17
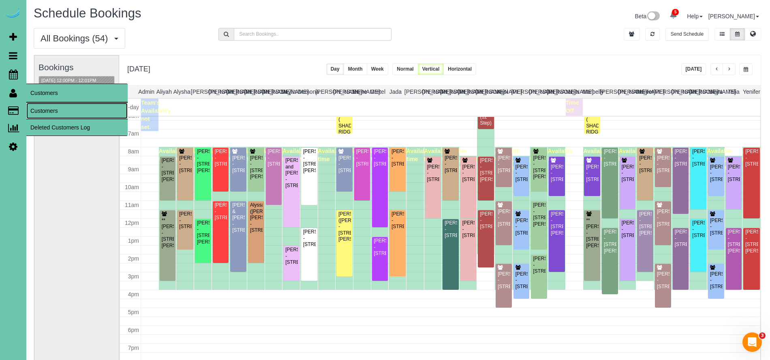
click at [69, 110] on link "Customers" at bounding box center [76, 111] width 101 height 16
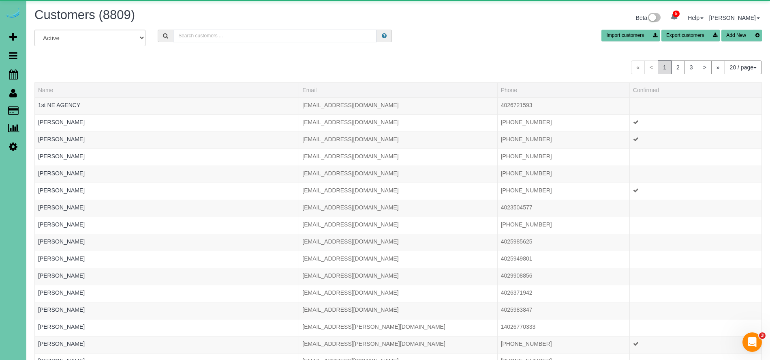
click at [250, 36] on input "text" at bounding box center [275, 36] width 204 height 13
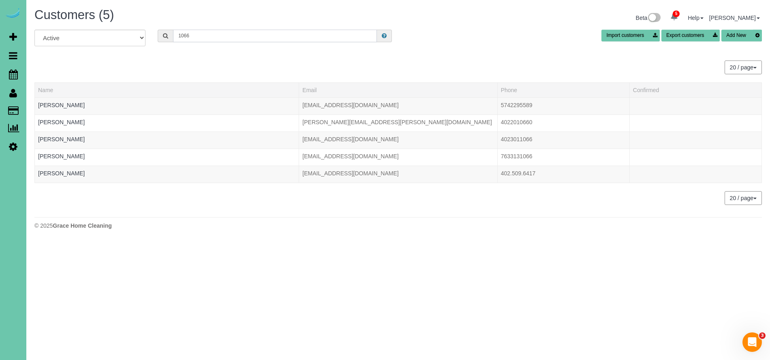
type input "1066"
click at [46, 75] on span "Scheduler" at bounding box center [76, 74] width 101 height 19
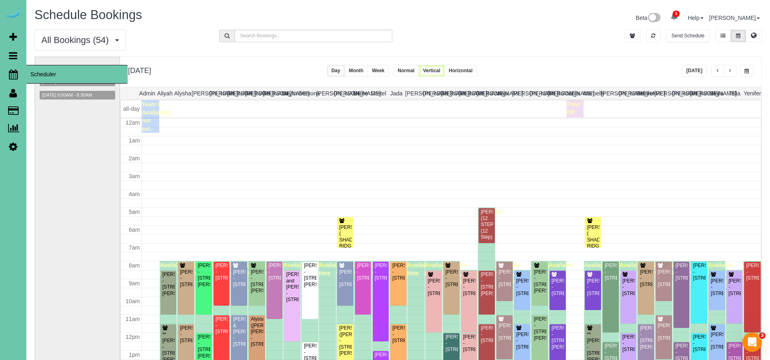
scroll to position [107, 0]
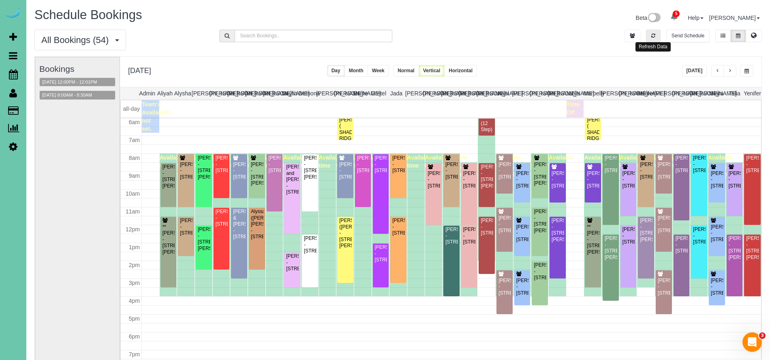
click at [656, 37] on button "button" at bounding box center [653, 36] width 15 height 13
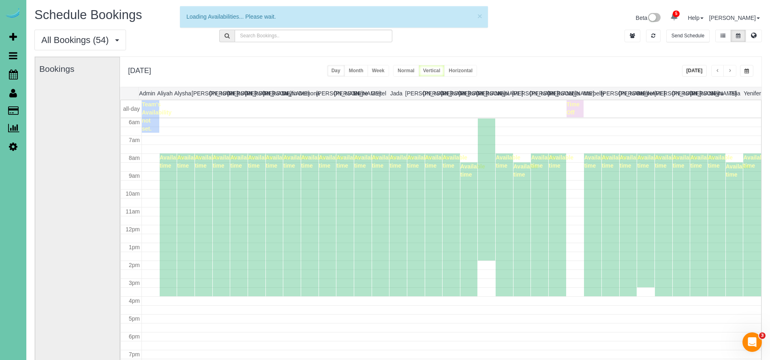
click at [694, 68] on button "[DATE]" at bounding box center [694, 71] width 25 height 12
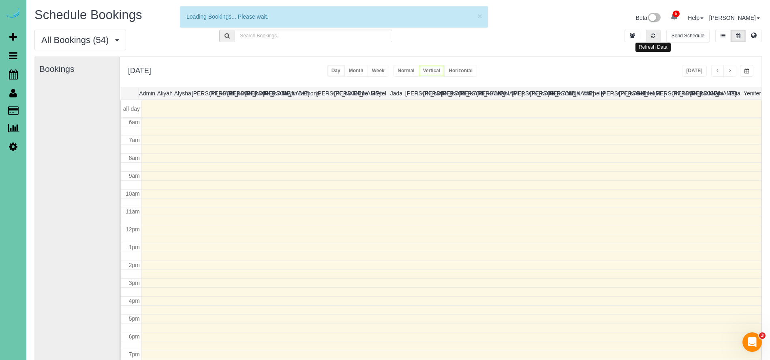
drag, startPoint x: 659, startPoint y: 35, endPoint x: 685, endPoint y: 67, distance: 41.0
click at [659, 35] on button "button" at bounding box center [653, 36] width 15 height 13
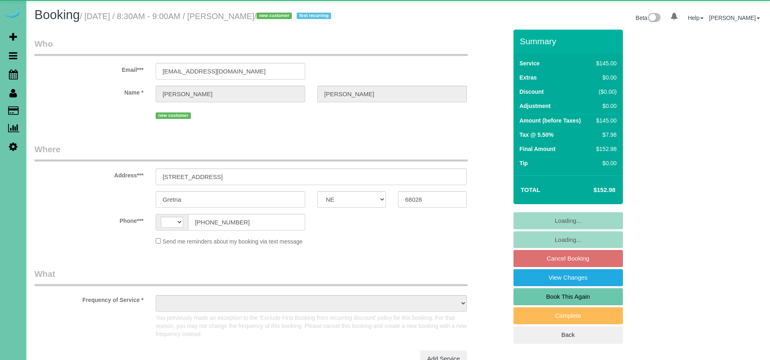
select select "NE"
select select "string:[GEOGRAPHIC_DATA]"
select select "object:929"
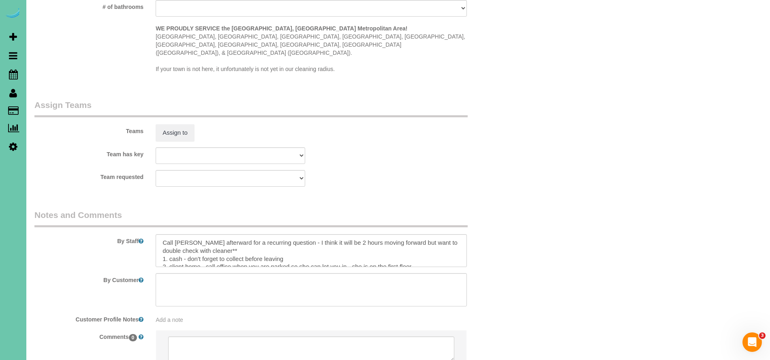
scroll to position [820, 0]
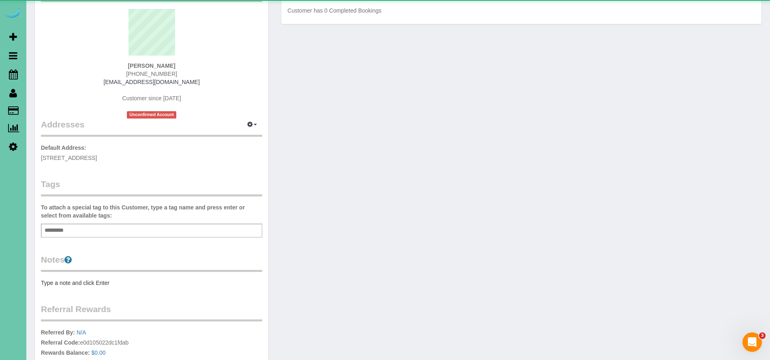
scroll to position [61, 0]
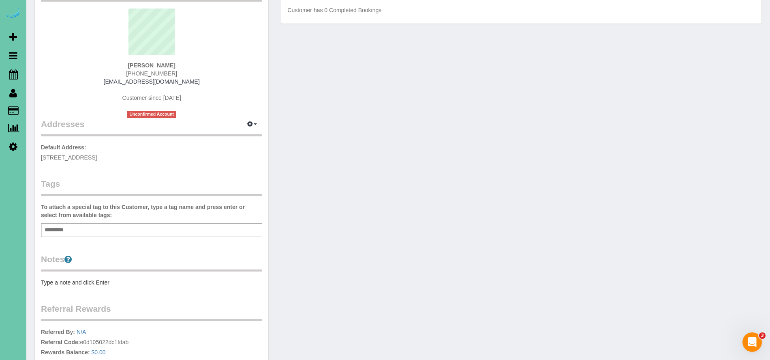
click at [128, 231] on div "Add a tag" at bounding box center [151, 230] width 221 height 14
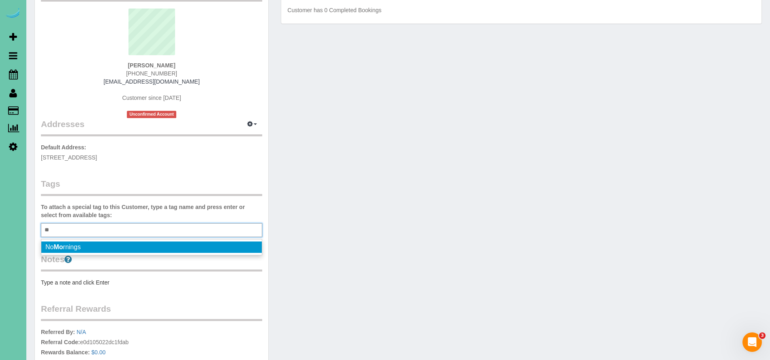
type input "*"
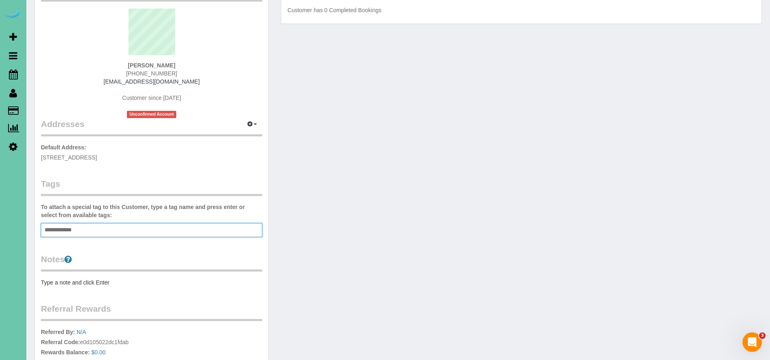
type input "**********"
click at [153, 252] on div "Customer Info Edit Contact Info Send Message Email Preferences Special Sales Ta…" at bounding box center [151, 200] width 233 height 462
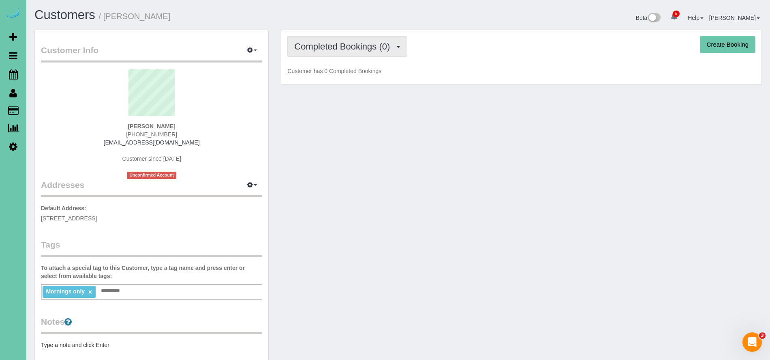
click at [375, 44] on span "Completed Bookings (0)" at bounding box center [344, 46] width 100 height 10
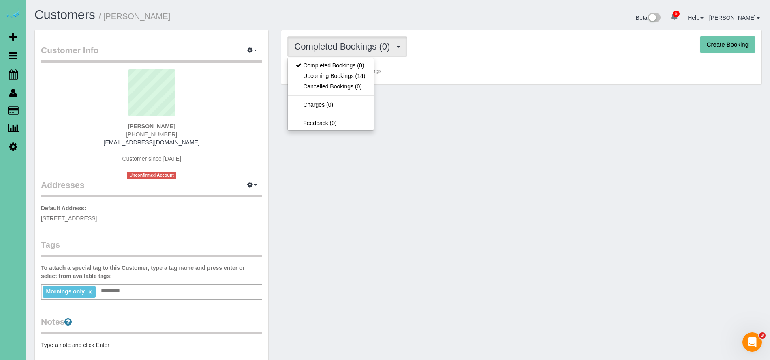
click at [452, 82] on div "Completed Bookings (0) Completed Bookings (0) Upcoming Bookings (14) Cancelled …" at bounding box center [521, 57] width 480 height 55
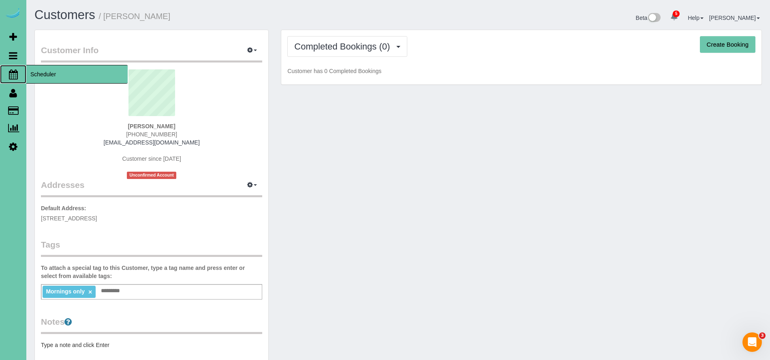
click at [71, 77] on span "Scheduler" at bounding box center [76, 74] width 101 height 19
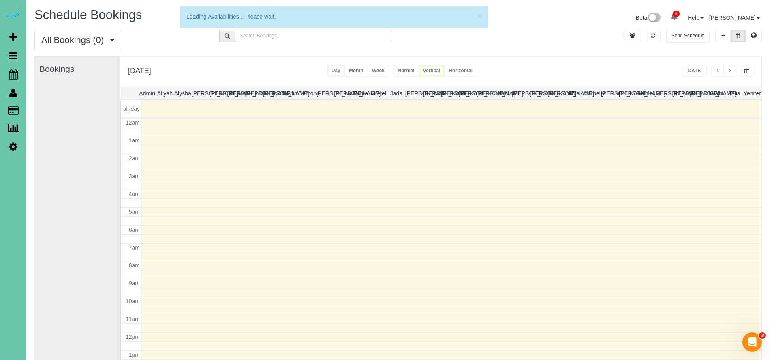
scroll to position [107, 0]
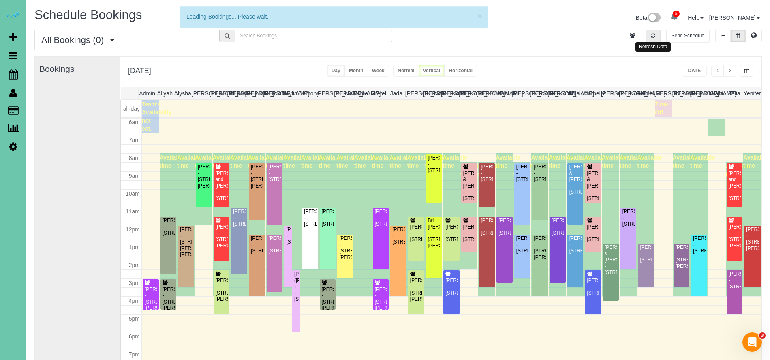
click at [653, 39] on button "button" at bounding box center [653, 36] width 15 height 13
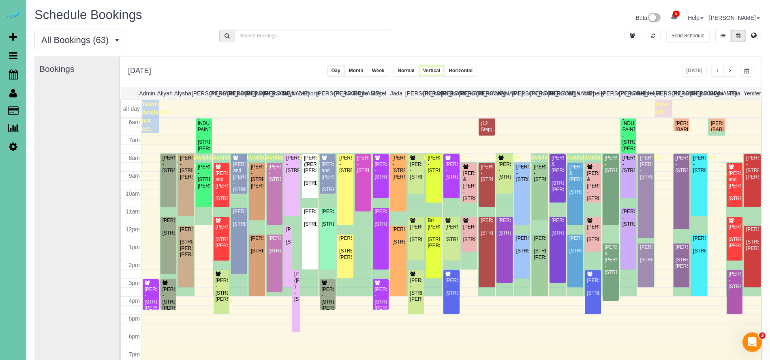
click at [732, 70] on button "button" at bounding box center [730, 71] width 13 height 12
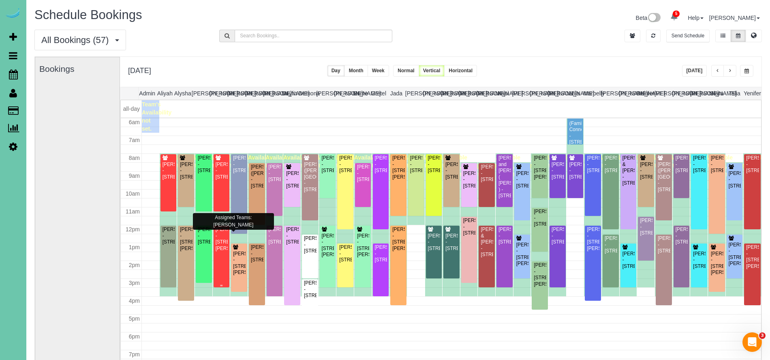
click at [222, 251] on div "Cassandra Crapser - 13403 Gertrude Street, La Vista, NE 68138" at bounding box center [221, 238] width 13 height 25
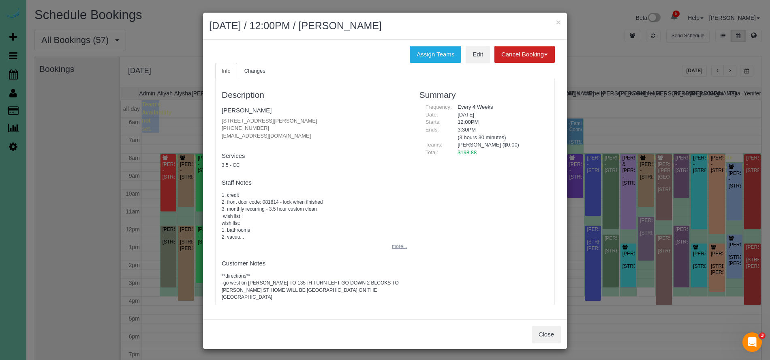
click at [396, 246] on button "more..." at bounding box center [397, 246] width 20 height 12
click at [396, 240] on pre "1. credit 2. front door code: 081814 - lock when finished 3. monthly recurring …" at bounding box center [315, 216] width 186 height 49
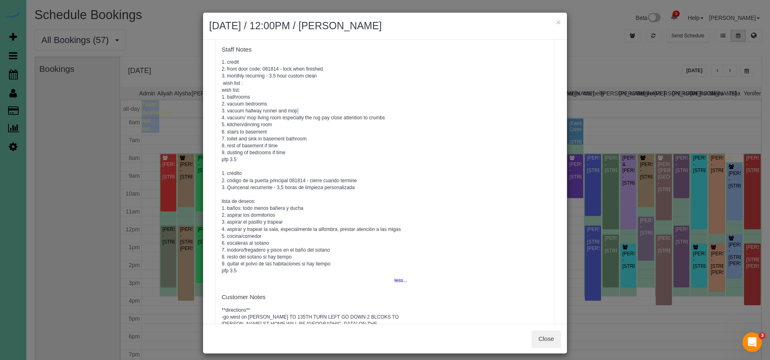
scroll to position [155, 0]
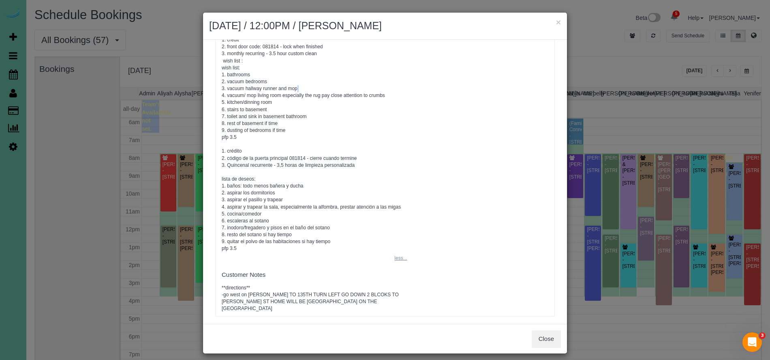
click at [400, 257] on button "less..." at bounding box center [398, 258] width 17 height 12
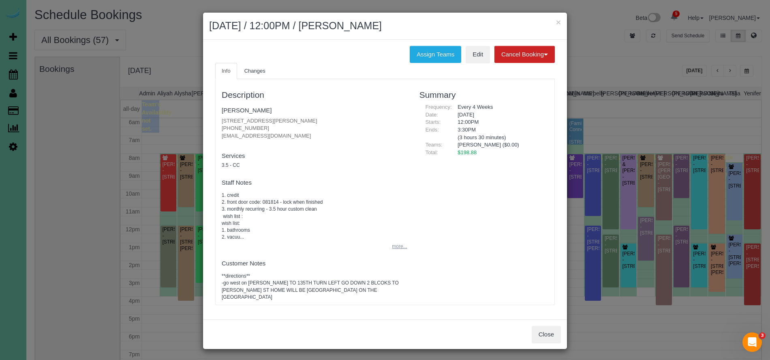
click at [396, 246] on button "more..." at bounding box center [397, 246] width 20 height 12
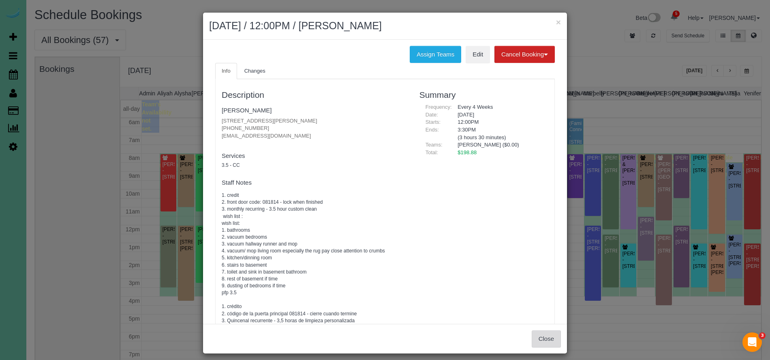
click at [543, 340] on button "Close" at bounding box center [546, 338] width 29 height 17
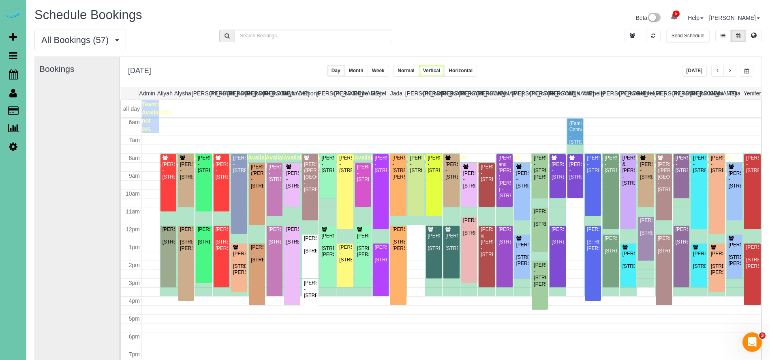
click at [734, 69] on button "button" at bounding box center [730, 71] width 13 height 12
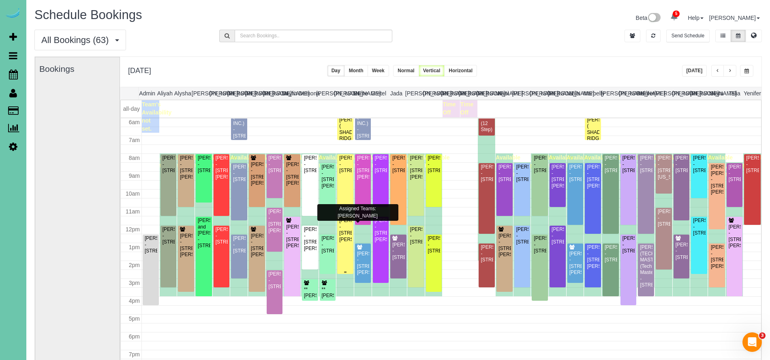
click at [344, 238] on div "Tom Samek - 15465 Stevens Plaza, Omaha, NE 68137" at bounding box center [345, 229] width 13 height 25
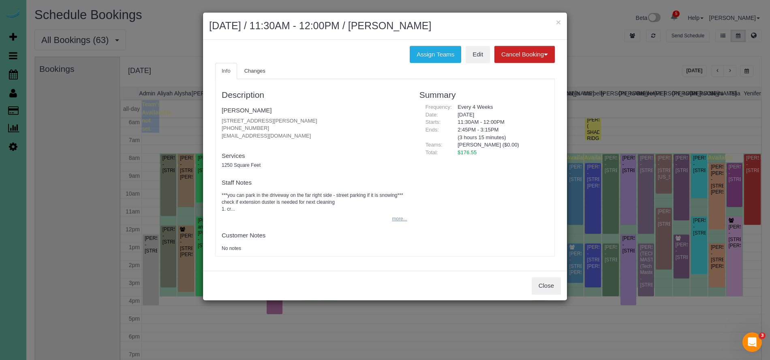
click at [398, 218] on button "more..." at bounding box center [397, 219] width 20 height 12
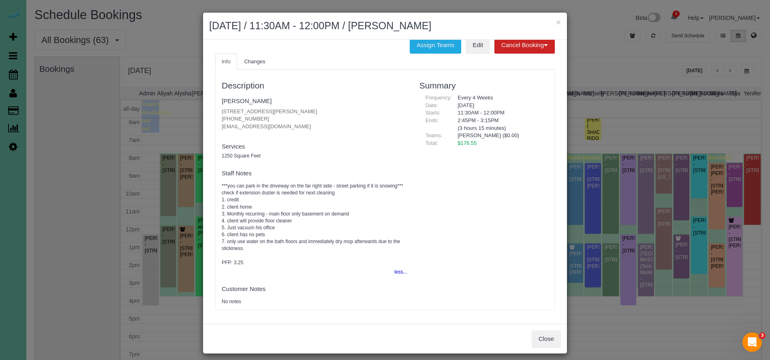
scroll to position [6, 0]
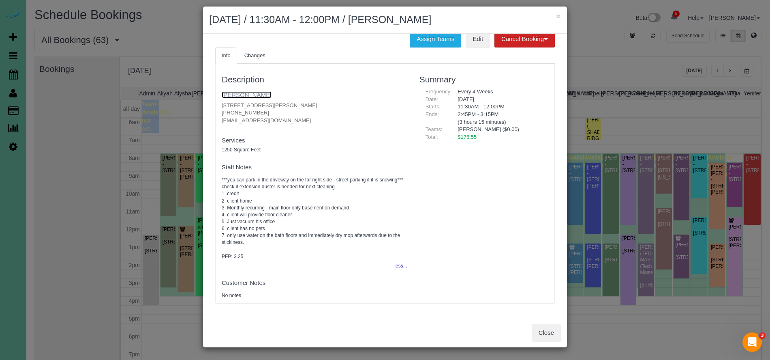
click at [241, 94] on link "Tom Samek" at bounding box center [247, 94] width 50 height 7
click at [556, 17] on button "×" at bounding box center [558, 16] width 5 height 9
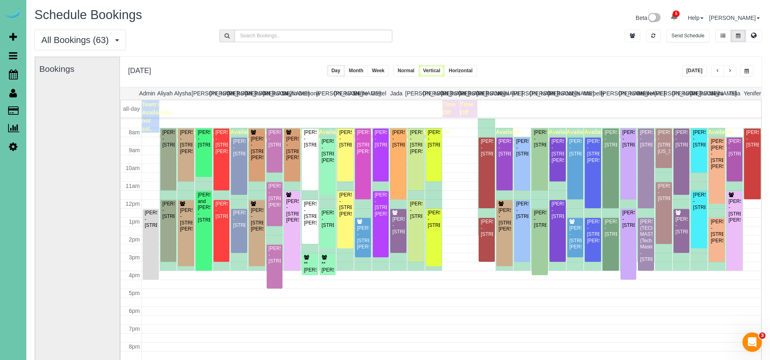
scroll to position [148, 0]
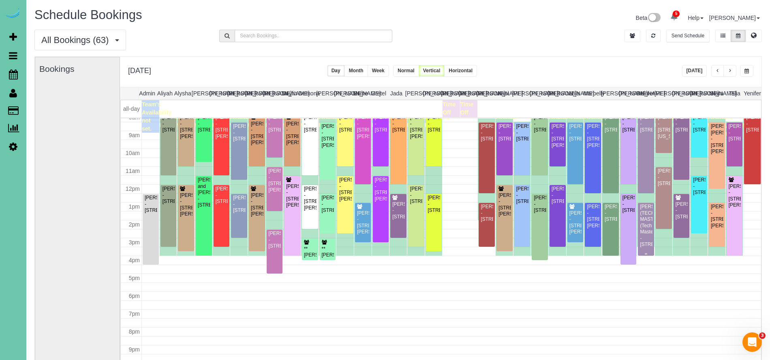
click at [647, 228] on div "DAYNE BURESCH (TECH MASTERS) (Tech Masters) - 5060 S 107th St, Omaha, NE 68127" at bounding box center [646, 225] width 13 height 44
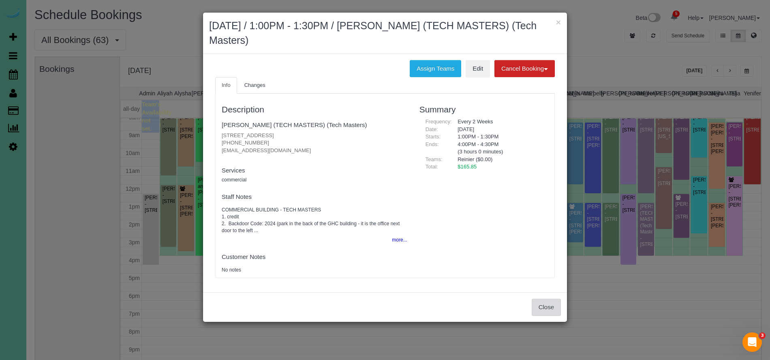
click at [547, 304] on button "Close" at bounding box center [546, 306] width 29 height 17
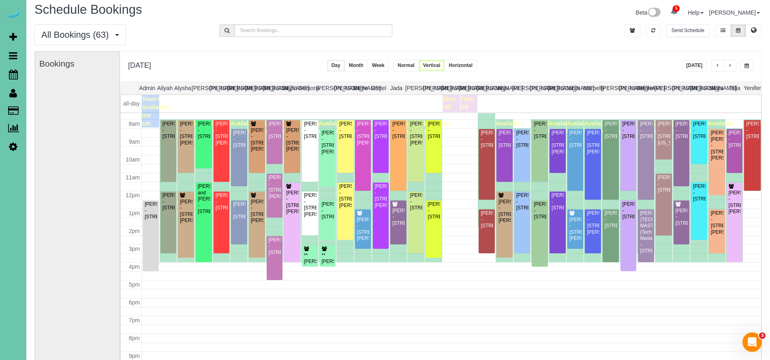
scroll to position [134, 0]
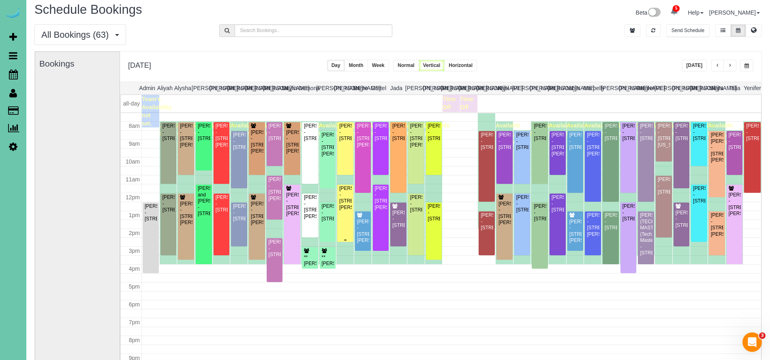
click at [348, 203] on div "Tom Samek - 15465 Stevens Plaza, Omaha, NE 68137" at bounding box center [345, 197] width 13 height 25
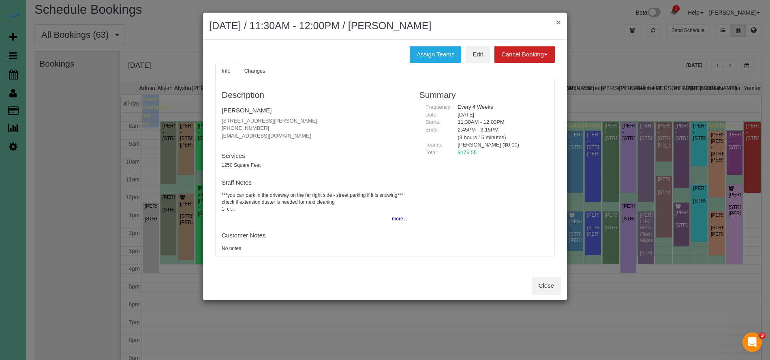
click at [556, 21] on button "×" at bounding box center [558, 22] width 5 height 9
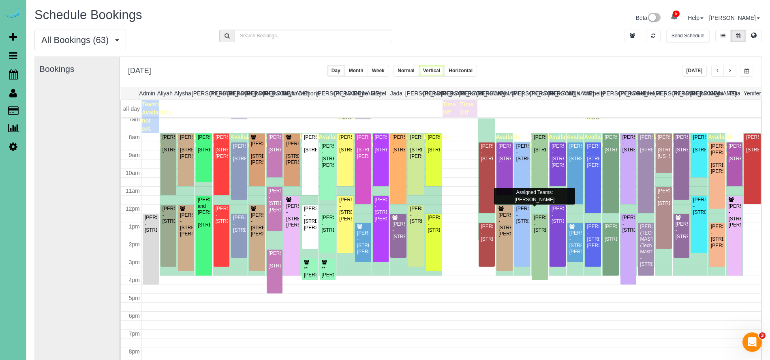
scroll to position [126, 0]
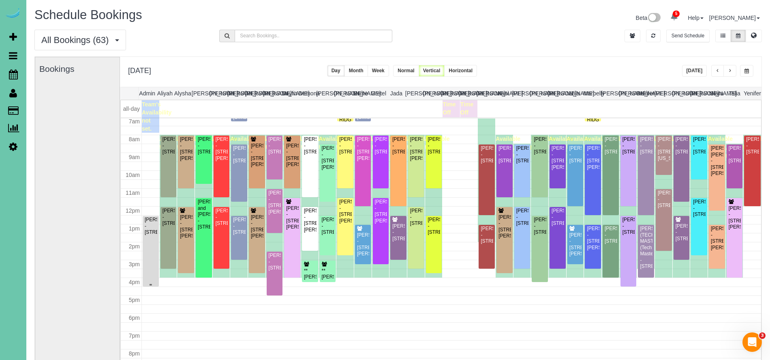
click at [147, 235] on div "Jamal Hannon - 6515 S 157th Street, Omaha, NE 68135" at bounding box center [150, 225] width 13 height 19
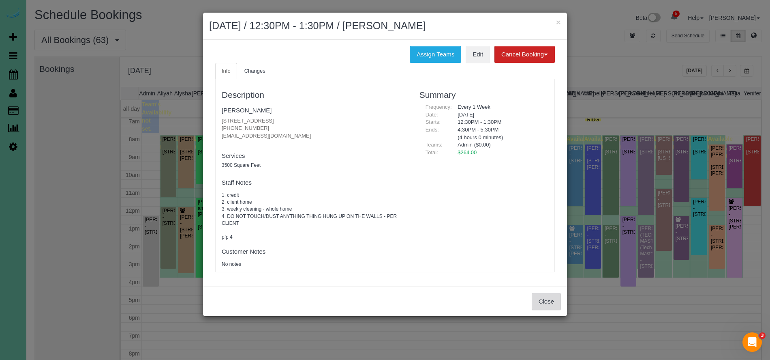
drag, startPoint x: 544, startPoint y: 302, endPoint x: 527, endPoint y: 299, distance: 17.3
click at [543, 302] on button "Close" at bounding box center [546, 301] width 29 height 17
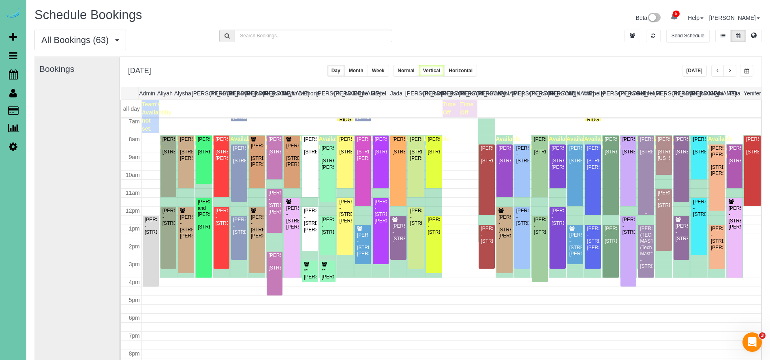
click at [646, 155] on div "Candace Edwards - 12511 S 83rd St, Papillion, NE 68046" at bounding box center [646, 145] width 13 height 19
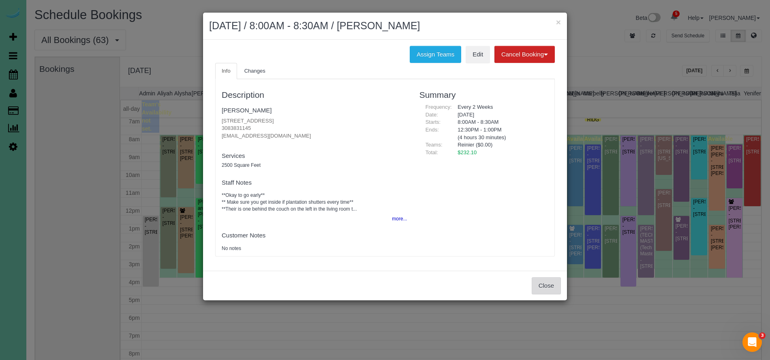
drag, startPoint x: 545, startPoint y: 284, endPoint x: 563, endPoint y: 274, distance: 20.7
click at [545, 284] on button "Close" at bounding box center [546, 285] width 29 height 17
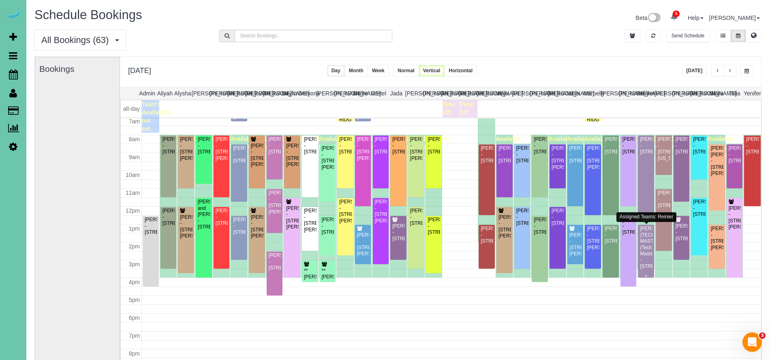
click at [649, 257] on div "DAYNE BURESCH (TECH MASTERS) (Tech Masters) - 5060 S 107th St, Omaha, NE 68127" at bounding box center [646, 247] width 13 height 44
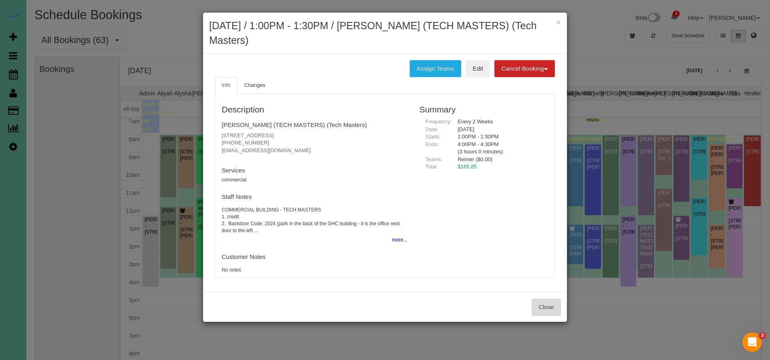
click at [552, 306] on button "Close" at bounding box center [546, 306] width 29 height 17
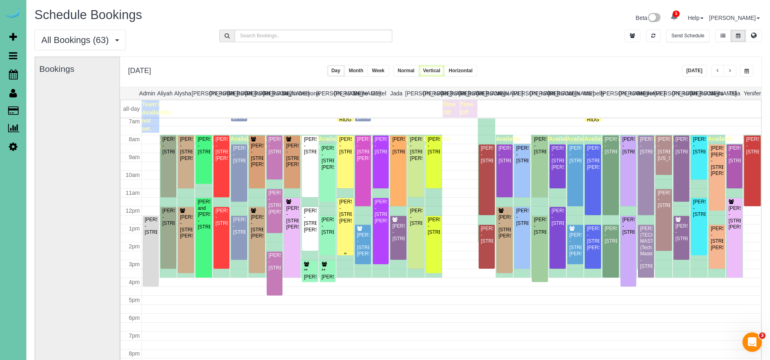
click at [347, 224] on div "Tom Samek - 15465 Stevens Plaza, Omaha, NE 68137" at bounding box center [345, 211] width 13 height 25
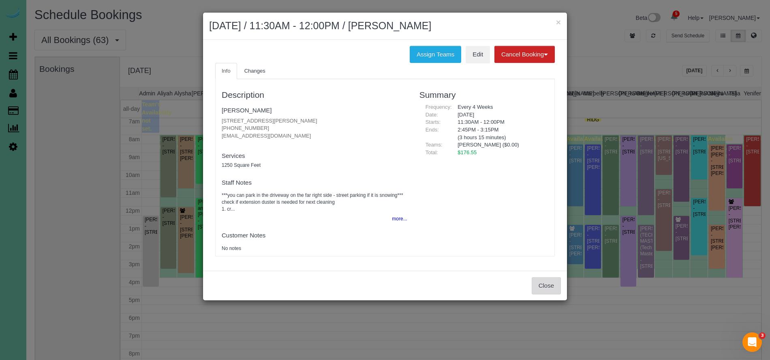
click at [544, 283] on button "Close" at bounding box center [546, 285] width 29 height 17
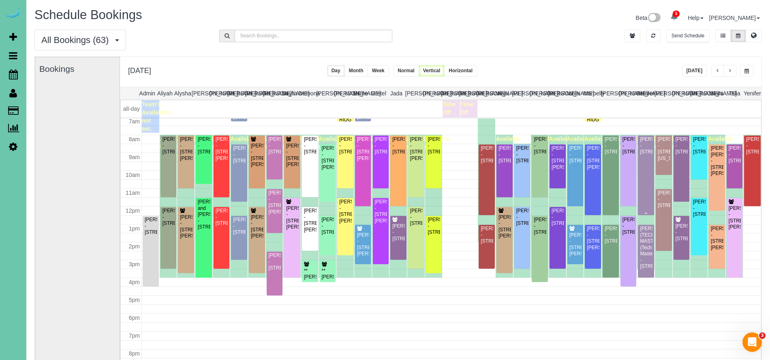
click at [650, 155] on div "Candace Edwards - 12511 S 83rd St, Papillion, NE 68046" at bounding box center [646, 145] width 13 height 19
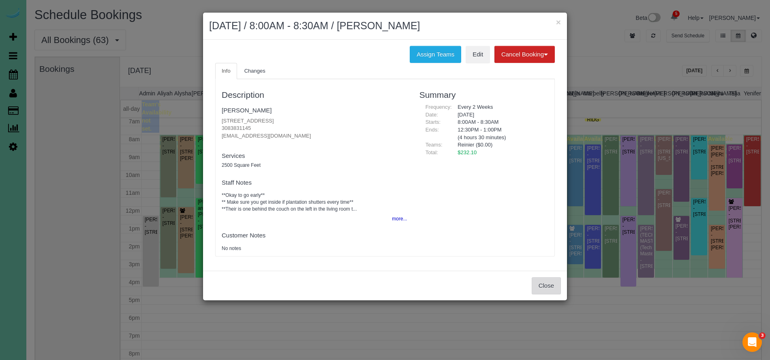
click at [550, 286] on button "Close" at bounding box center [546, 285] width 29 height 17
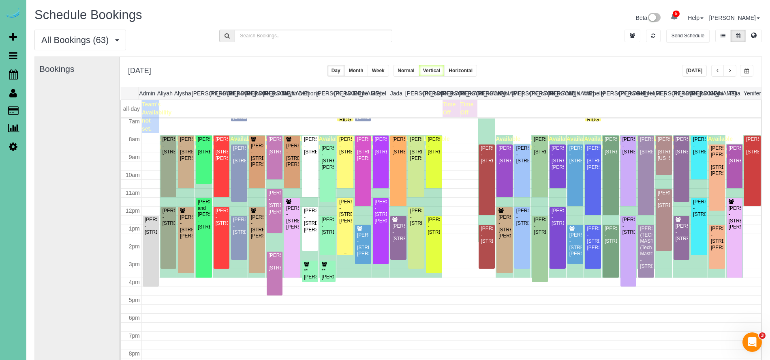
click at [344, 224] on div "Tom Samek - 15465 Stevens Plaza, Omaha, NE 68137" at bounding box center [345, 211] width 13 height 25
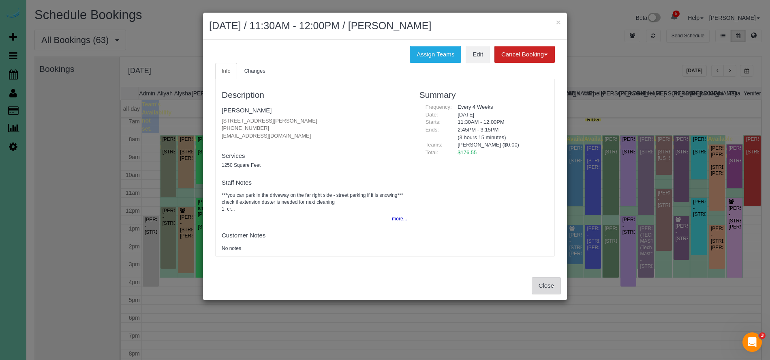
click at [552, 290] on button "Close" at bounding box center [546, 285] width 29 height 17
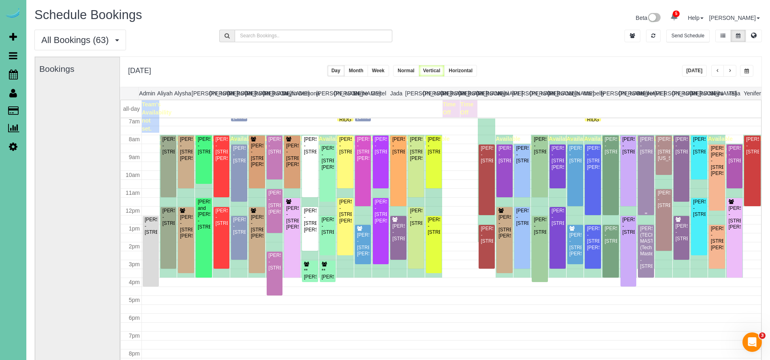
click at [646, 155] on div "Candace Edwards - 12511 S 83rd St, Papillion, NE 68046" at bounding box center [646, 145] width 13 height 19
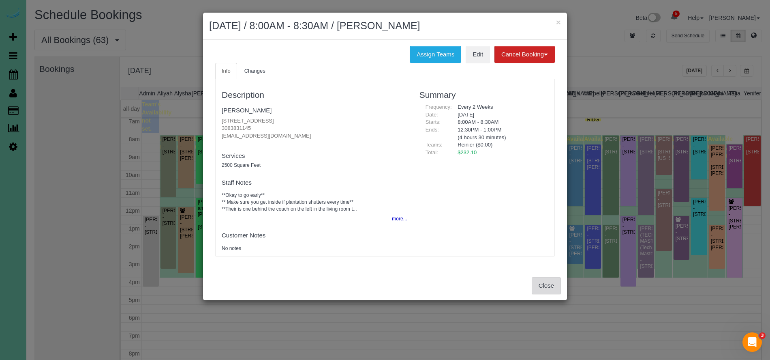
click at [544, 286] on button "Close" at bounding box center [546, 285] width 29 height 17
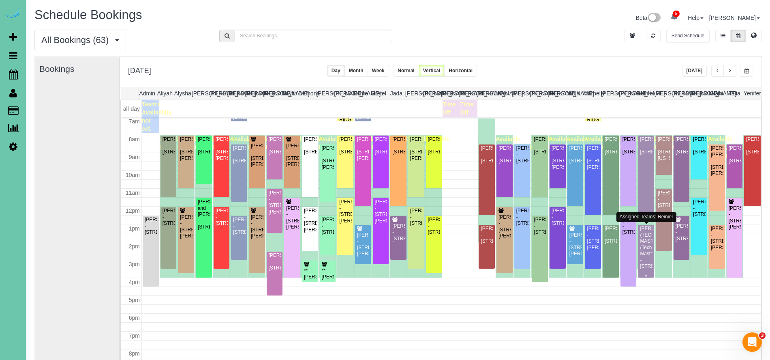
scroll to position [126, 0]
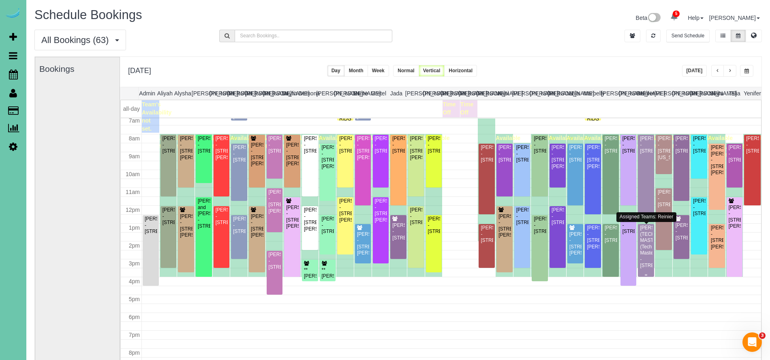
click at [650, 257] on div "DAYNE BURESCH (TECH MASTERS) (Tech Masters) - 5060 S 107th St, Omaha, NE 68127" at bounding box center [646, 247] width 13 height 44
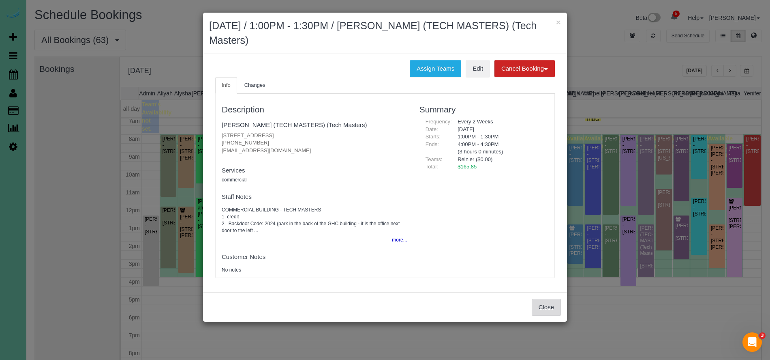
click at [544, 302] on button "Close" at bounding box center [546, 306] width 29 height 17
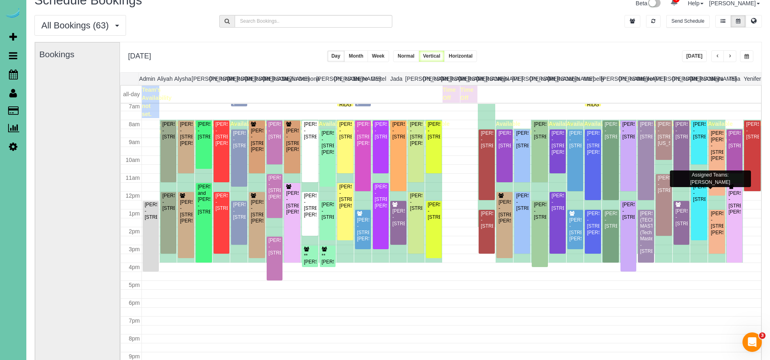
scroll to position [127, 0]
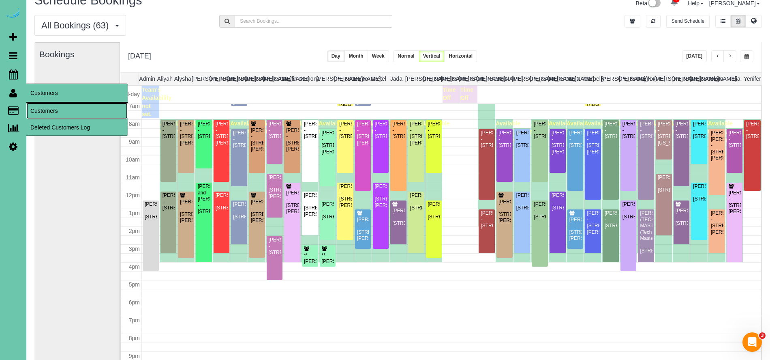
click at [58, 110] on link "Customers" at bounding box center [76, 111] width 101 height 16
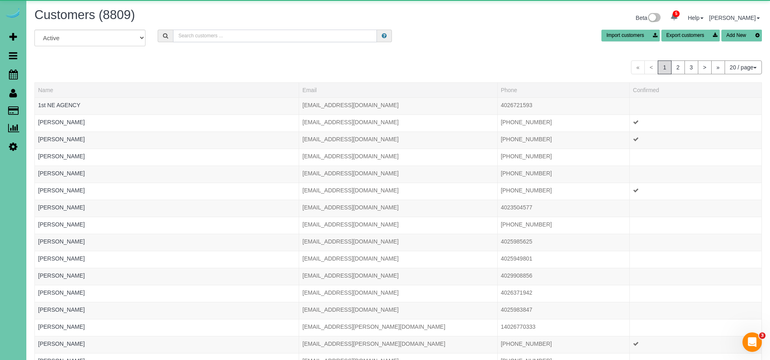
click at [240, 40] on input "text" at bounding box center [275, 36] width 204 height 13
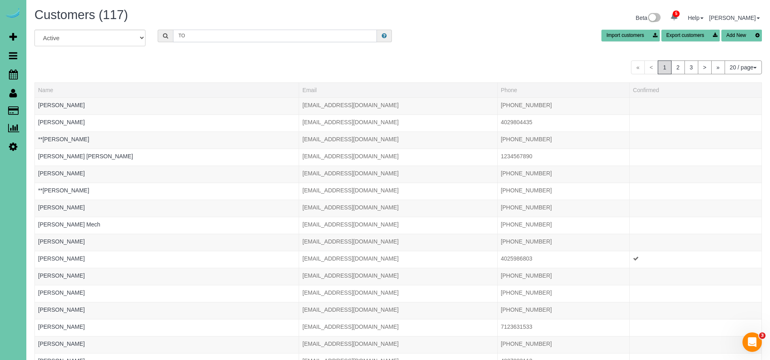
type input "T"
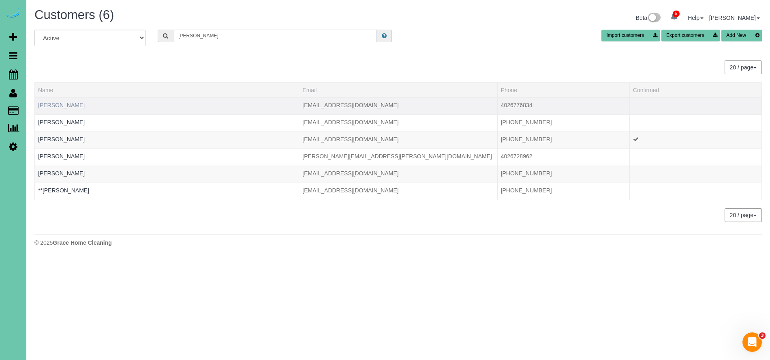
type input "tom s"
click at [56, 103] on link "Tom Samek" at bounding box center [61, 105] width 47 height 6
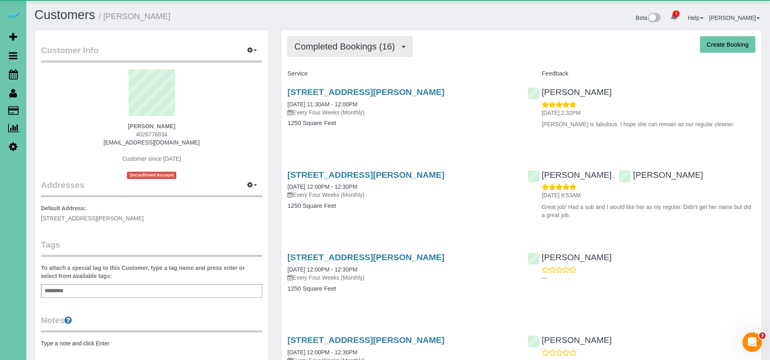
click at [366, 53] on button "Completed Bookings (16)" at bounding box center [349, 46] width 125 height 21
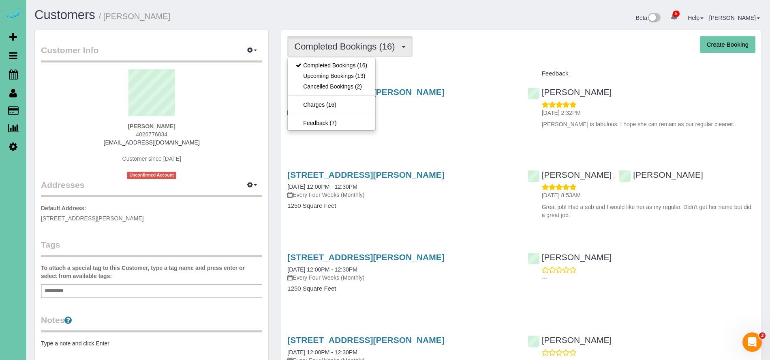
click at [474, 77] on div "Service" at bounding box center [401, 74] width 240 height 14
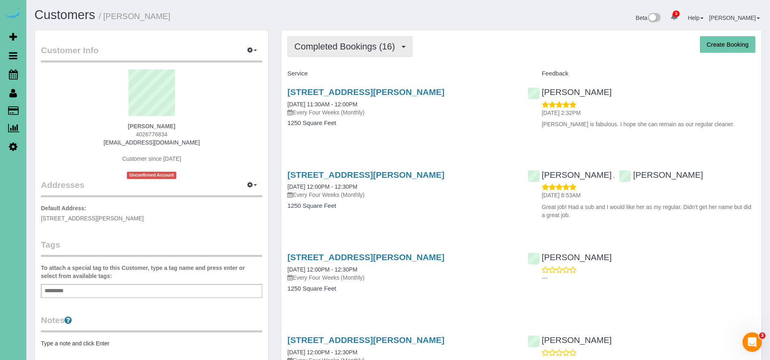
click at [353, 49] on span "Completed Bookings (16)" at bounding box center [346, 46] width 105 height 10
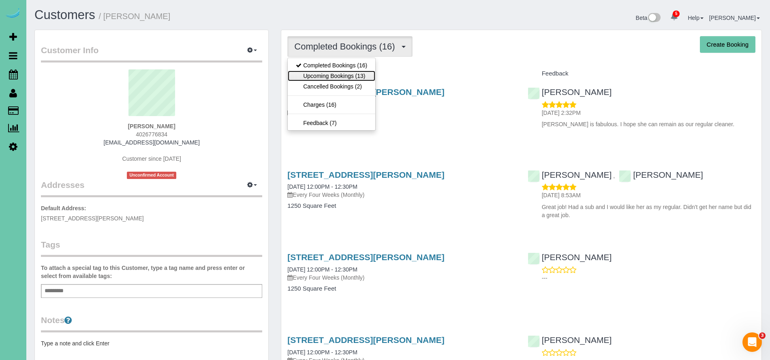
click at [350, 75] on link "Upcoming Bookings (13)" at bounding box center [332, 76] width 88 height 11
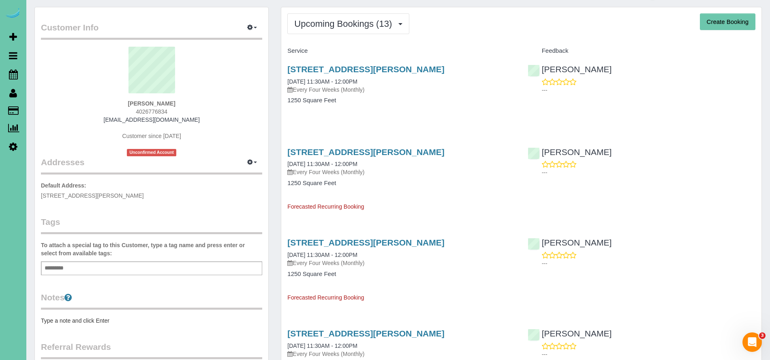
scroll to position [30, 0]
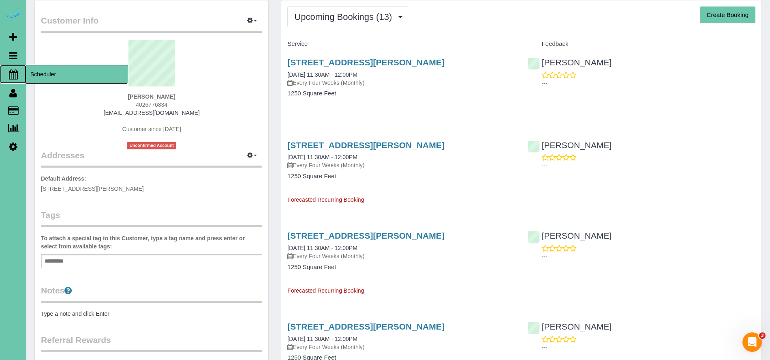
click at [53, 80] on span "Scheduler" at bounding box center [76, 74] width 101 height 19
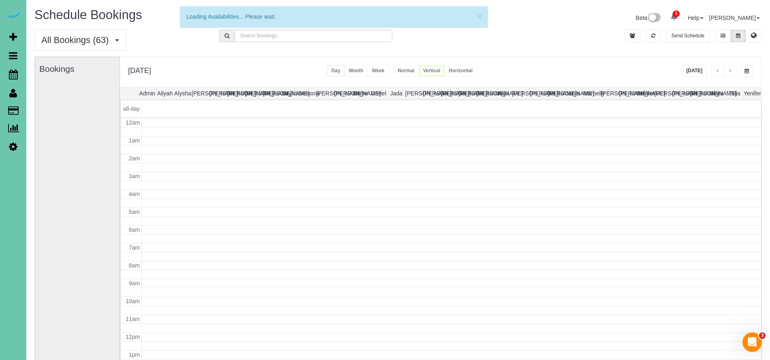
scroll to position [107, 0]
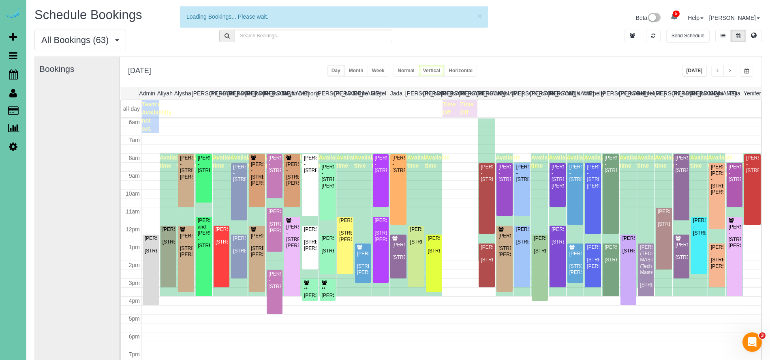
click at [747, 65] on button "button" at bounding box center [746, 71] width 13 height 12
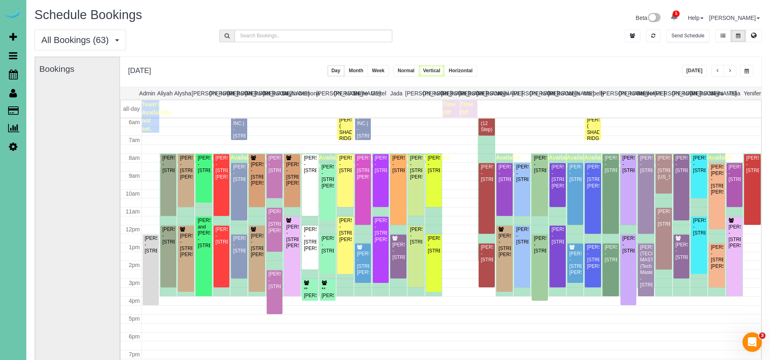
scroll to position [0, 0]
click at [750, 74] on button "button" at bounding box center [746, 71] width 13 height 12
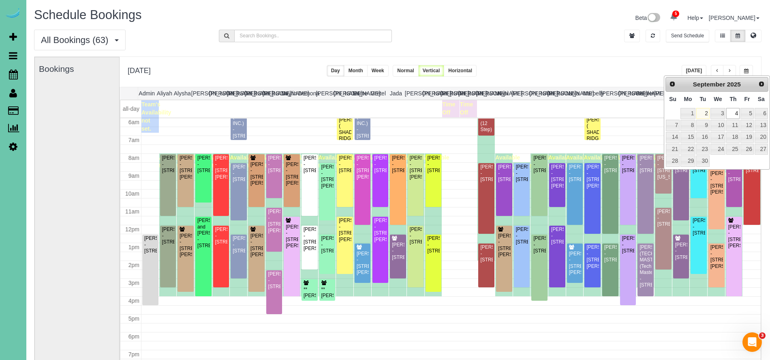
click at [749, 71] on button "button" at bounding box center [746, 71] width 13 height 12
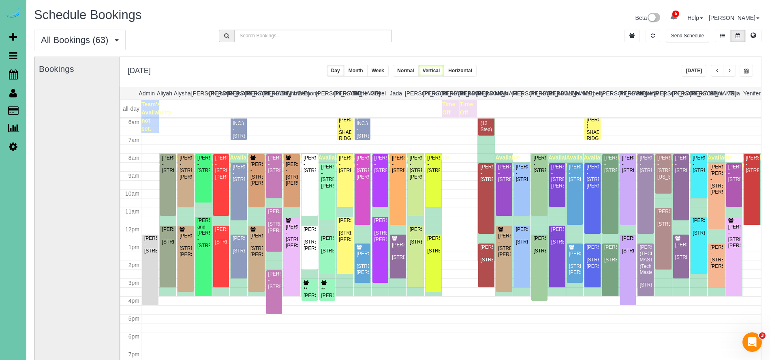
scroll to position [1, 2]
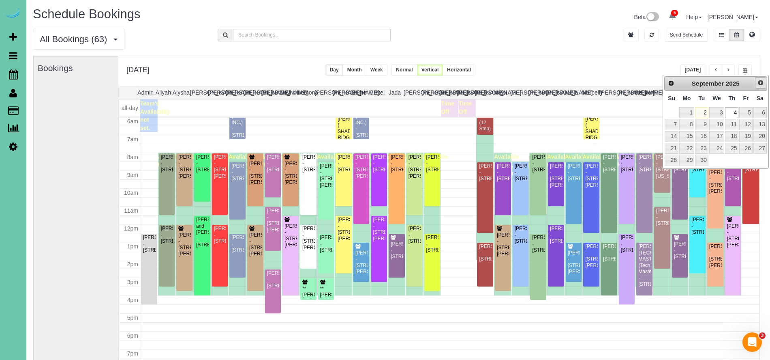
click at [760, 82] on span "Next" at bounding box center [761, 82] width 6 height 6
click at [734, 114] on link "2" at bounding box center [731, 112] width 13 height 11
type input "**********"
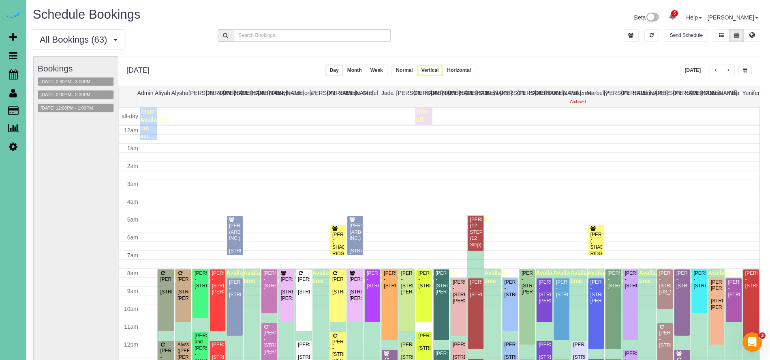
scroll to position [107, 0]
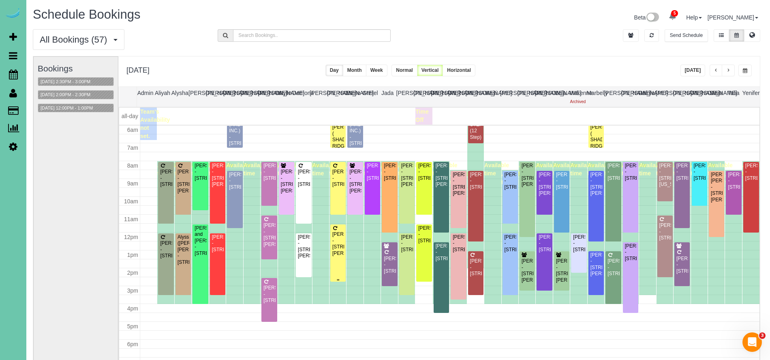
click at [340, 256] on div "Tom Samek - 15465 Stevens Plaza, Omaha, NE 68137" at bounding box center [338, 243] width 12 height 25
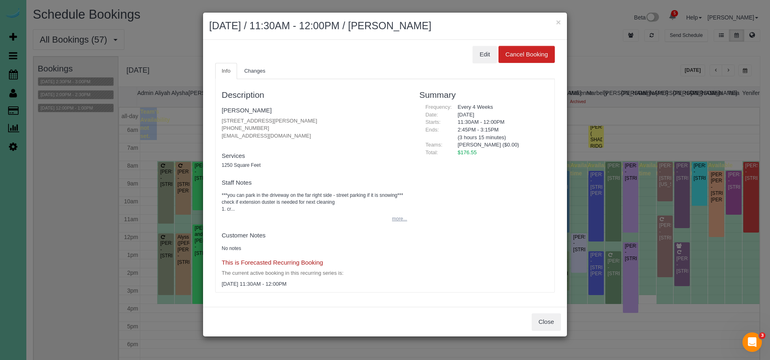
click at [403, 217] on button "more..." at bounding box center [397, 219] width 20 height 12
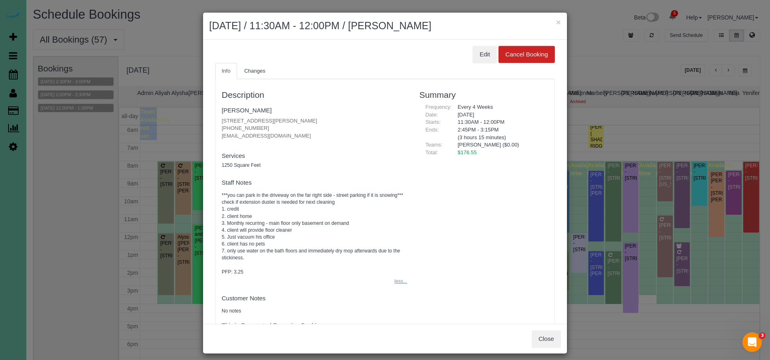
click at [402, 282] on button "less..." at bounding box center [398, 281] width 17 height 12
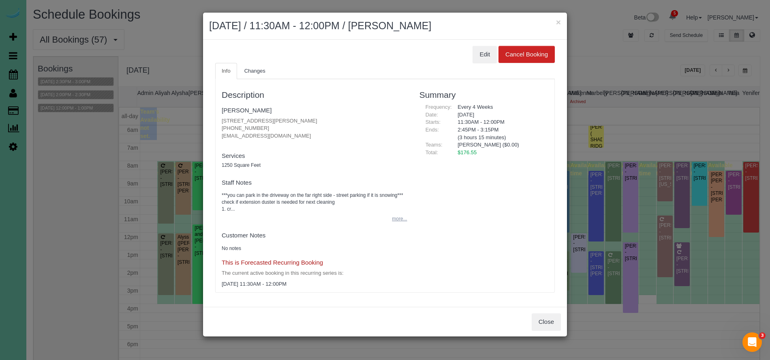
drag, startPoint x: 400, startPoint y: 225, endPoint x: 399, endPoint y: 218, distance: 6.9
click at [400, 222] on div "Description Tom Samek 15465 Stevens Plaza, Omaha, NE 68137 (402) 677-6834 hack1…" at bounding box center [315, 185] width 198 height 205
click at [399, 217] on button "more..." at bounding box center [397, 219] width 20 height 12
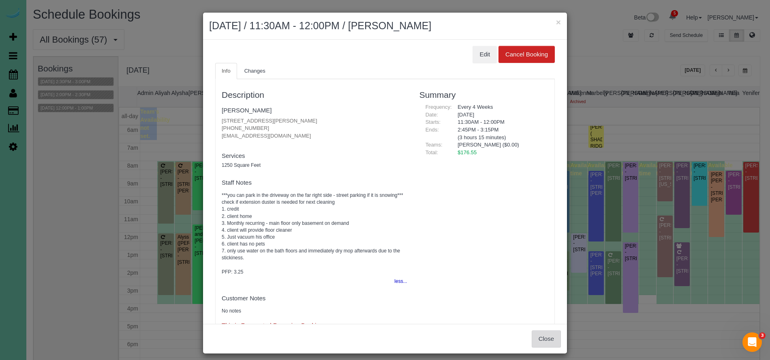
click at [541, 336] on button "Close" at bounding box center [546, 338] width 29 height 17
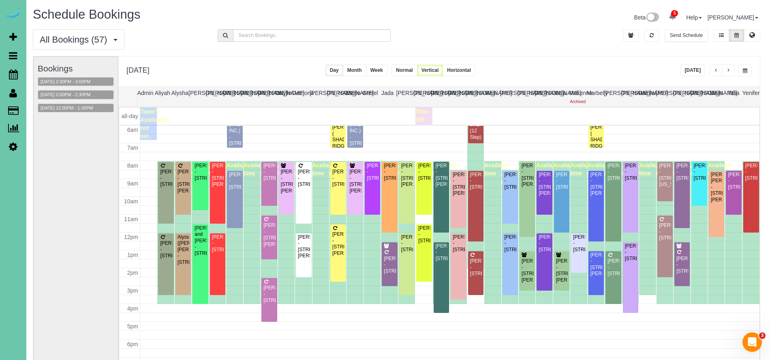
click at [337, 252] on div "Tom Samek - 15465 Stevens Plaza, Omaha, NE 68137" at bounding box center [338, 243] width 12 height 25
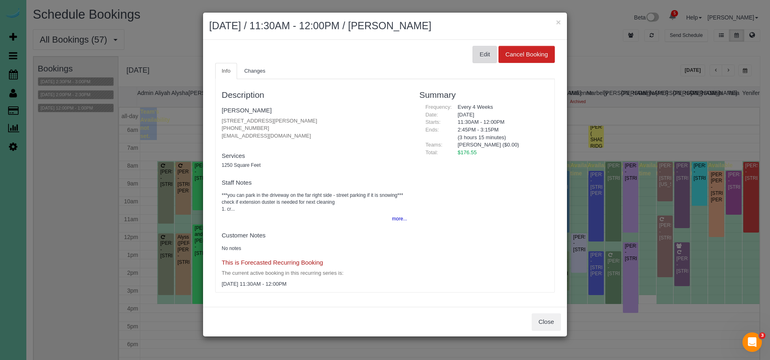
click at [482, 56] on button "Edit" at bounding box center [485, 54] width 24 height 17
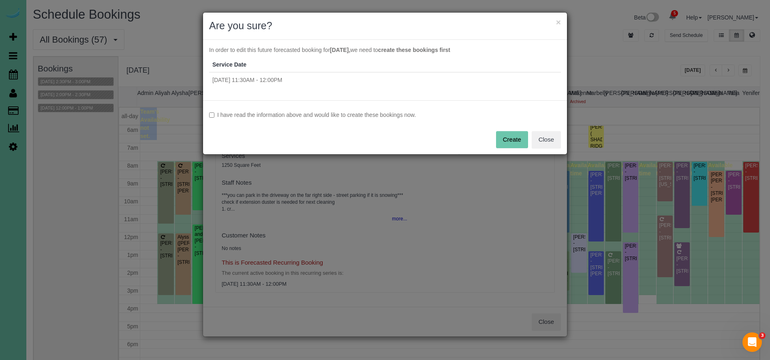
click at [246, 111] on label "I have read the information above and would like to create these bookings now." at bounding box center [385, 115] width 352 height 8
click at [506, 137] on button "Create" at bounding box center [512, 139] width 32 height 17
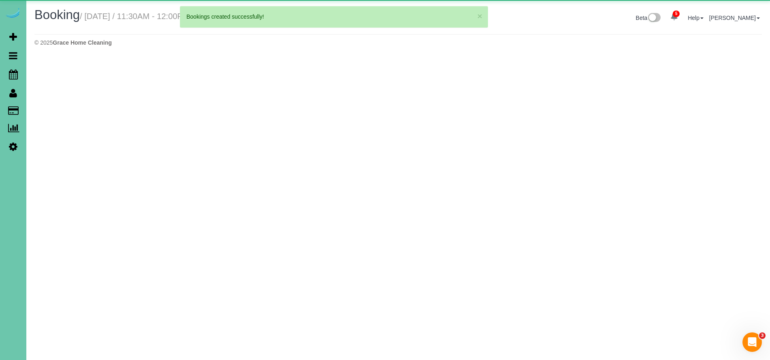
select select "NE"
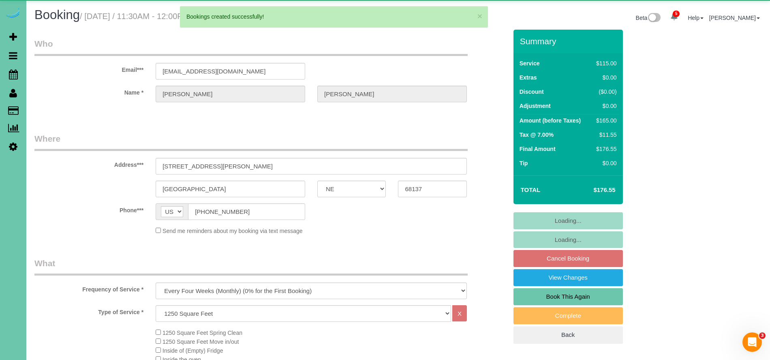
select select "object:4807"
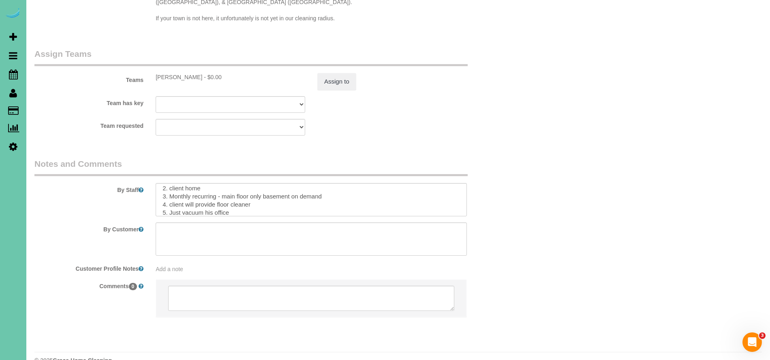
scroll to position [27, 0]
drag, startPoint x: 334, startPoint y: 181, endPoint x: 364, endPoint y: 119, distance: 68.9
click at [252, 183] on textarea at bounding box center [311, 199] width 311 height 33
click at [377, 119] on div "Team requested Emily Admin Aliyah Alysha Andrea Angie Anny Audrey Claudia Dayli…" at bounding box center [270, 127] width 485 height 17
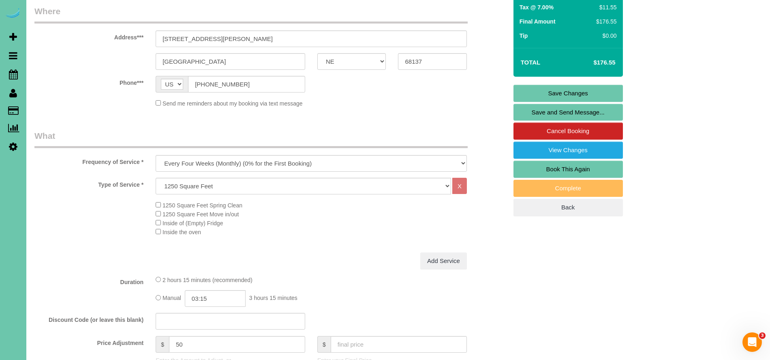
scroll to position [0, 0]
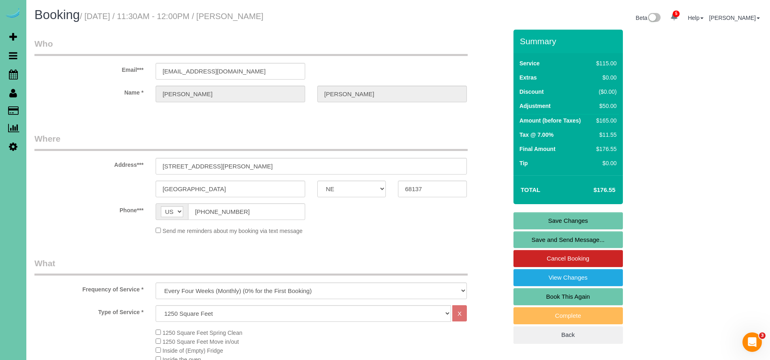
click at [322, 152] on div "Address*** 15465 Stevens Plaza" at bounding box center [270, 154] width 485 height 42
click at [50, 72] on span "Scheduler" at bounding box center [76, 74] width 101 height 19
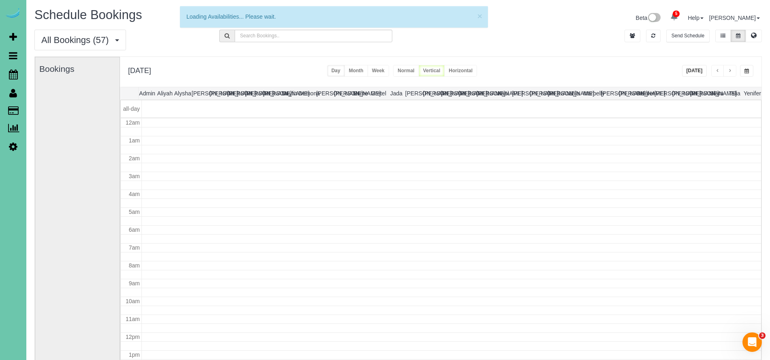
scroll to position [107, 0]
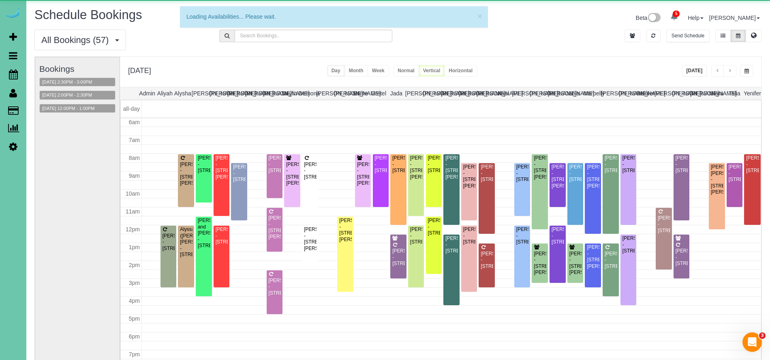
click at [749, 73] on button "button" at bounding box center [746, 71] width 13 height 12
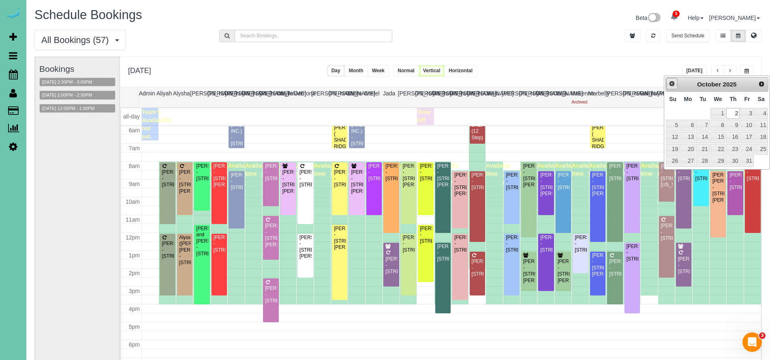
click at [670, 86] on span "Prev" at bounding box center [672, 83] width 6 height 6
click at [731, 134] on link "18" at bounding box center [732, 137] width 13 height 11
type input "**********"
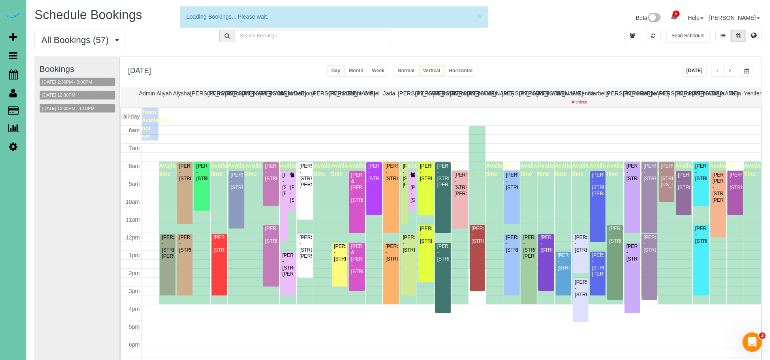
click at [357, 274] on div "Sarah & Amy Woodhouse - 4922 Cass Street, Omaha, NE 68137" at bounding box center [357, 258] width 12 height 31
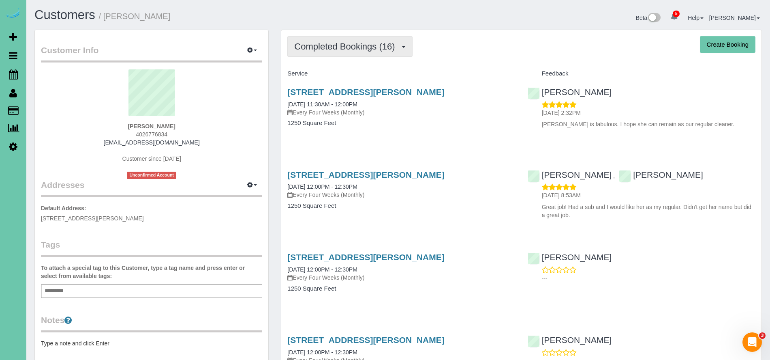
click at [357, 40] on button "Completed Bookings (16)" at bounding box center [349, 46] width 125 height 21
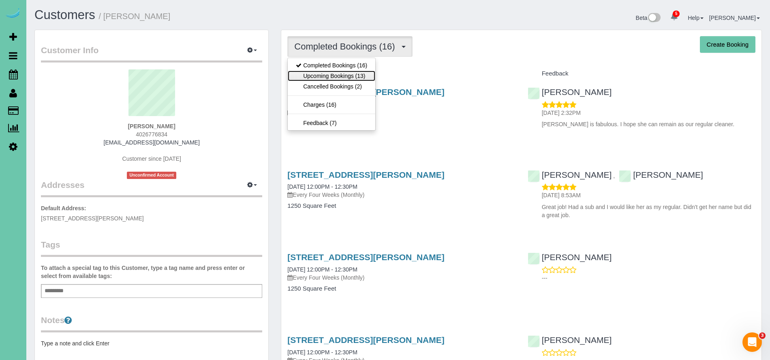
click at [356, 72] on link "Upcoming Bookings (13)" at bounding box center [332, 76] width 88 height 11
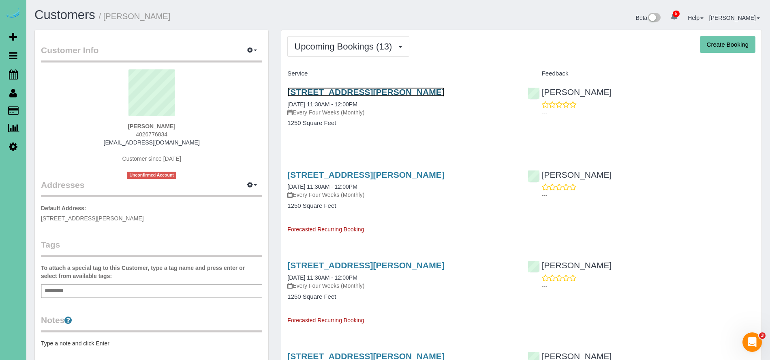
click at [418, 92] on link "15465 Stevens Plaza, Omaha, NE 68137" at bounding box center [365, 91] width 157 height 9
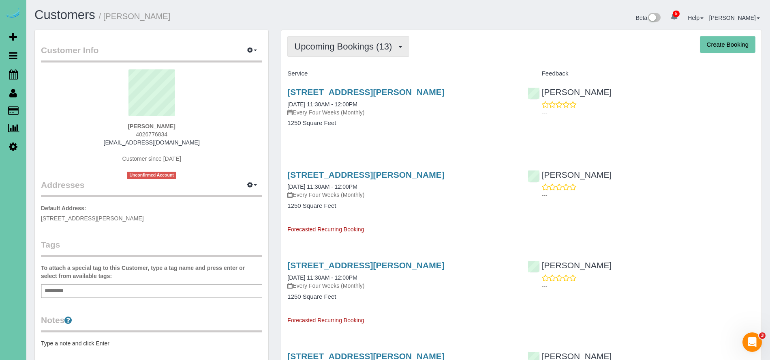
click at [343, 47] on span "Upcoming Bookings (13)" at bounding box center [345, 46] width 102 height 10
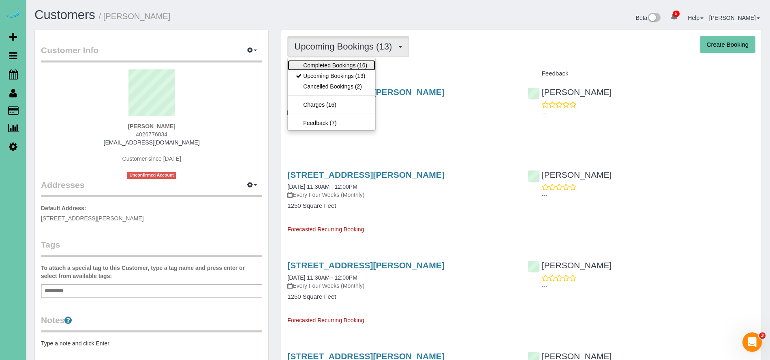
click at [346, 67] on link "Completed Bookings (16)" at bounding box center [332, 65] width 88 height 11
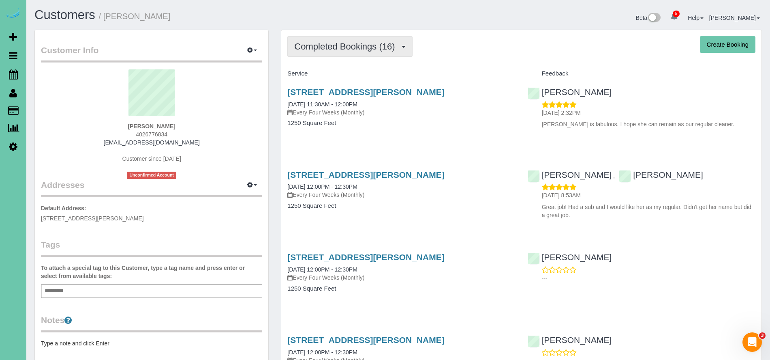
click at [383, 51] on span "Completed Bookings (16)" at bounding box center [346, 46] width 105 height 10
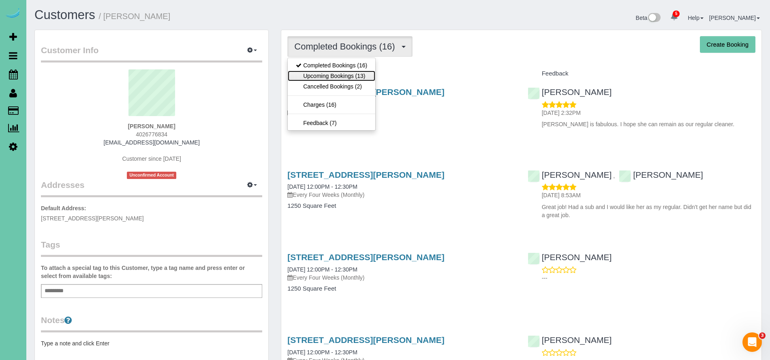
click at [364, 76] on link "Upcoming Bookings (13)" at bounding box center [332, 76] width 88 height 11
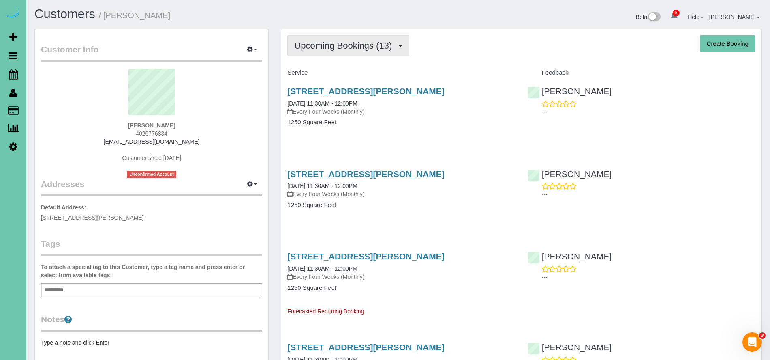
click at [336, 48] on span "Upcoming Bookings (13)" at bounding box center [345, 46] width 102 height 10
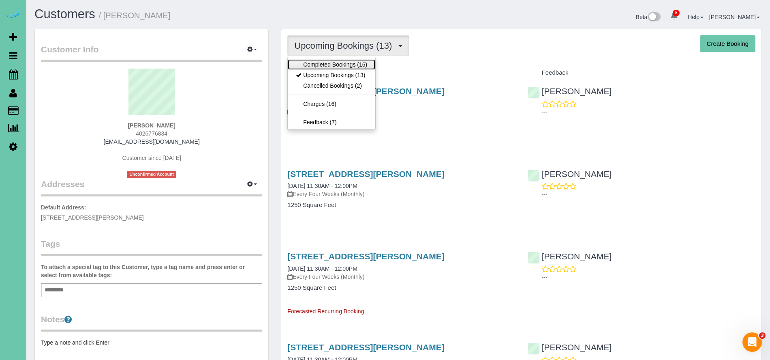
click at [348, 63] on link "Completed Bookings (16)" at bounding box center [332, 64] width 88 height 11
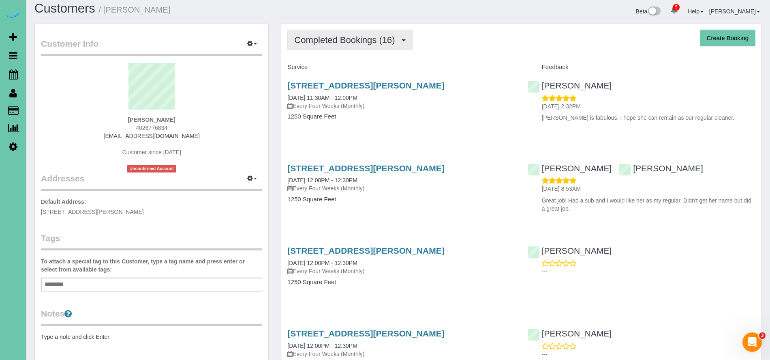
click at [347, 47] on button "Completed Bookings (16)" at bounding box center [349, 40] width 125 height 21
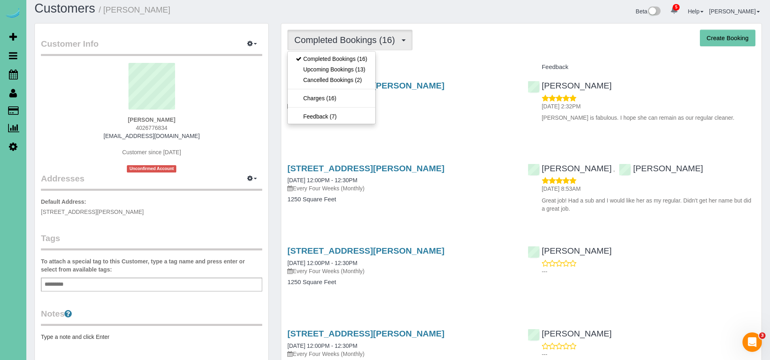
scroll to position [6, 0]
click at [366, 68] on link "Upcoming Bookings (13)" at bounding box center [332, 69] width 88 height 11
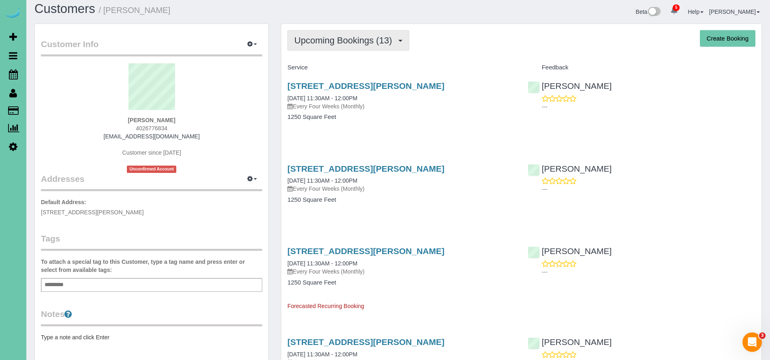
click at [342, 40] on span "Upcoming Bookings (13)" at bounding box center [345, 40] width 102 height 10
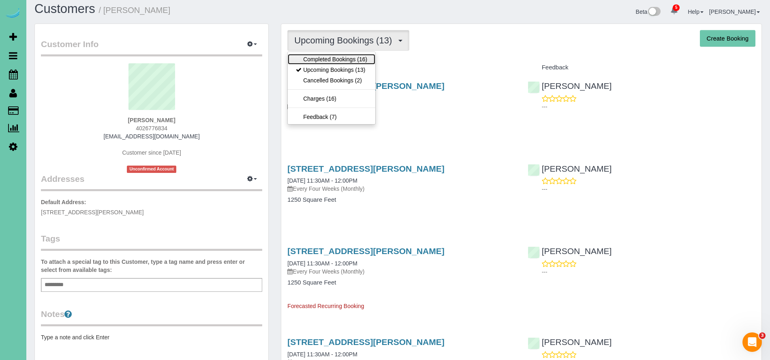
click at [345, 61] on link "Completed Bookings (16)" at bounding box center [332, 59] width 88 height 11
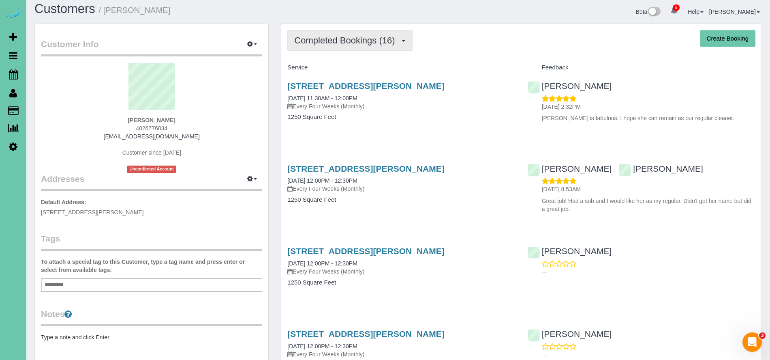
click at [332, 45] on span "Completed Bookings (16)" at bounding box center [346, 40] width 105 height 10
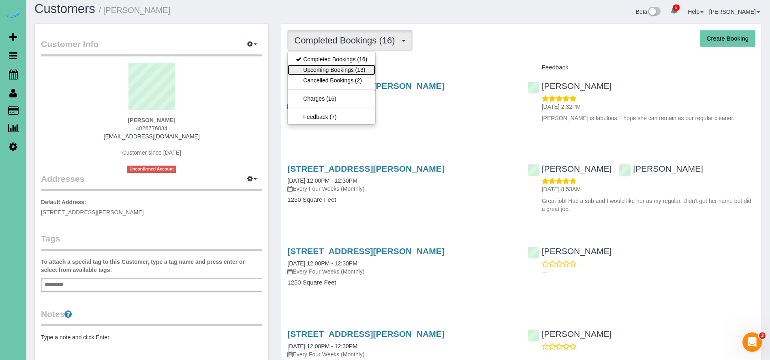
click at [303, 69] on link "Upcoming Bookings (13)" at bounding box center [332, 69] width 88 height 11
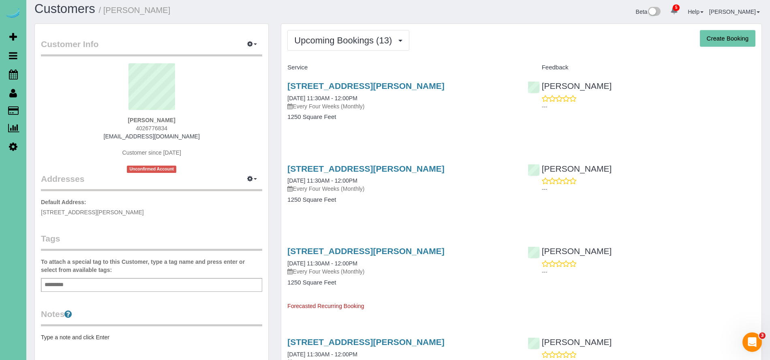
click at [483, 102] on p "Every Four Weeks (Monthly)" at bounding box center [401, 106] width 228 height 8
click at [413, 169] on link "15465 Stevens Plaza, Omaha, NE 68137" at bounding box center [365, 168] width 157 height 9
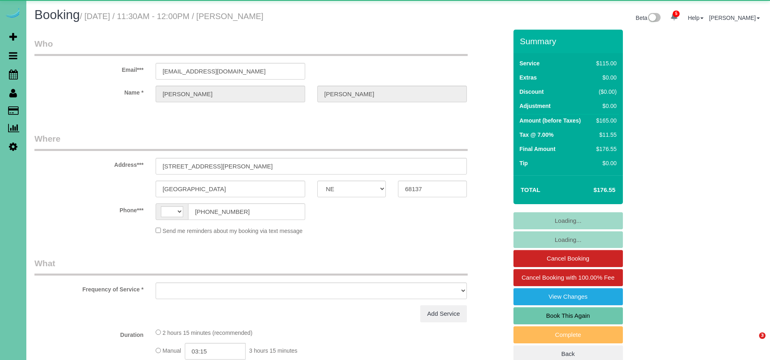
select select "NE"
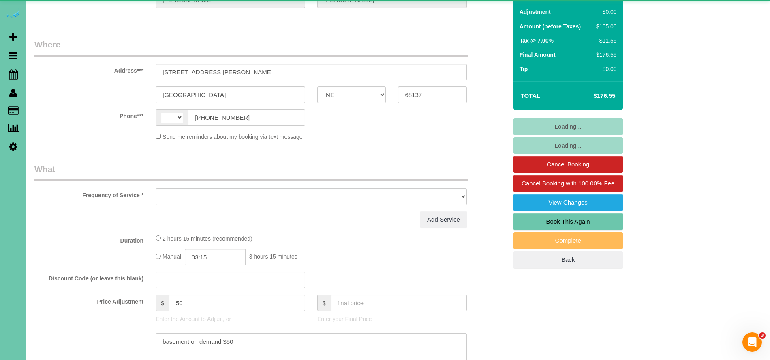
select select "string:[GEOGRAPHIC_DATA]"
select select "object:896"
select select "string:fspay-2b493564-59c7-48f3-ab12-e700f7a3b421"
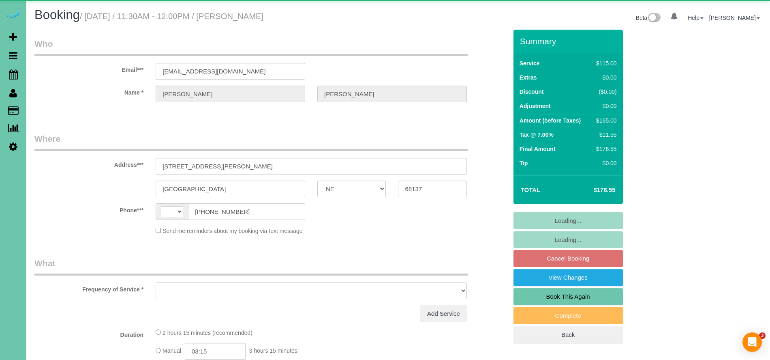
select select "NE"
select select "string:[GEOGRAPHIC_DATA]"
select select "object:709"
select select "string:fspay-2b493564-59c7-48f3-ab12-e700f7a3b421"
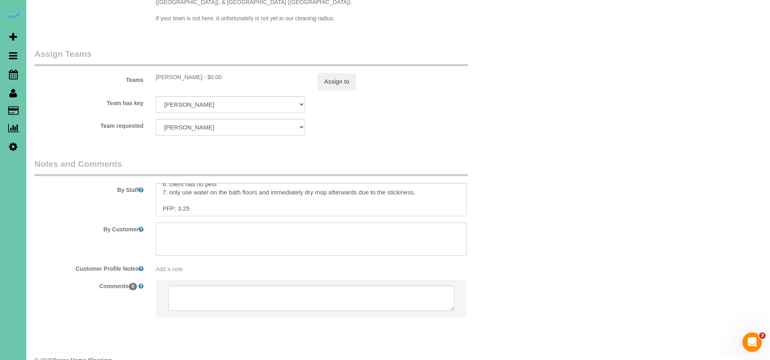
scroll to position [64, 0]
drag, startPoint x: 178, startPoint y: 191, endPoint x: 184, endPoint y: 193, distance: 6.0
click at [179, 191] on textarea at bounding box center [311, 199] width 311 height 33
click at [353, 73] on button "Assign to" at bounding box center [336, 81] width 39 height 17
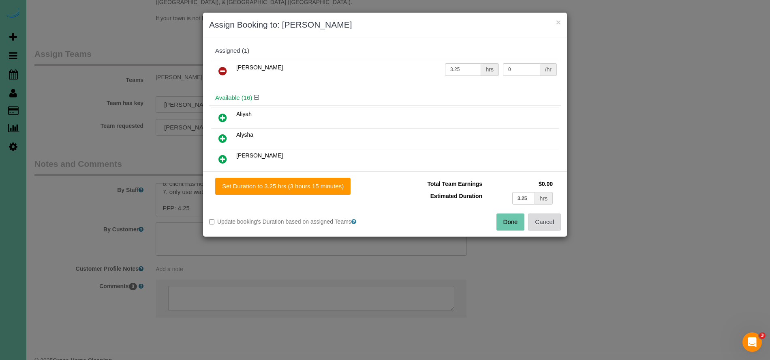
click at [552, 221] on button "Cancel" at bounding box center [544, 221] width 33 height 17
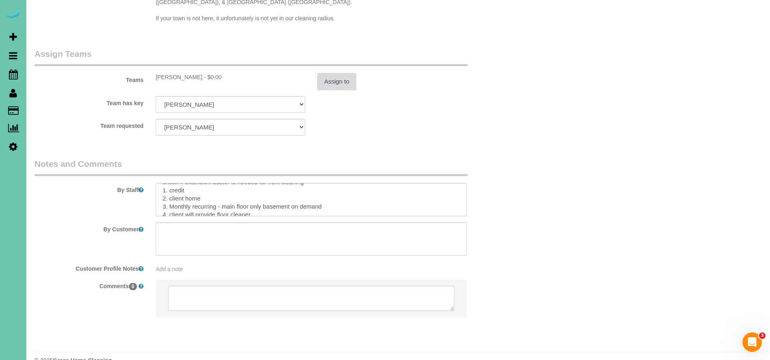
scroll to position [18, 0]
drag, startPoint x: 253, startPoint y: 190, endPoint x: 345, endPoint y: 189, distance: 92.8
click at [345, 189] on textarea at bounding box center [311, 199] width 311 height 33
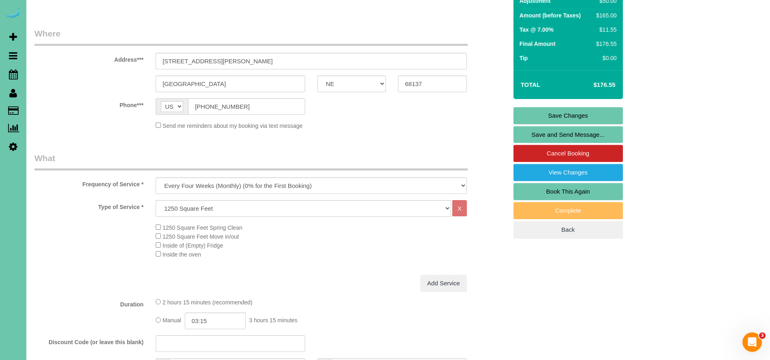
scroll to position [106, 0]
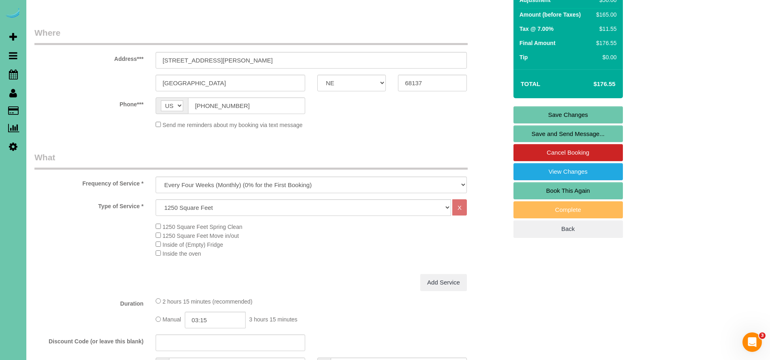
type textarea "***you can park in the driveway on the far right side - street parking if it is…"
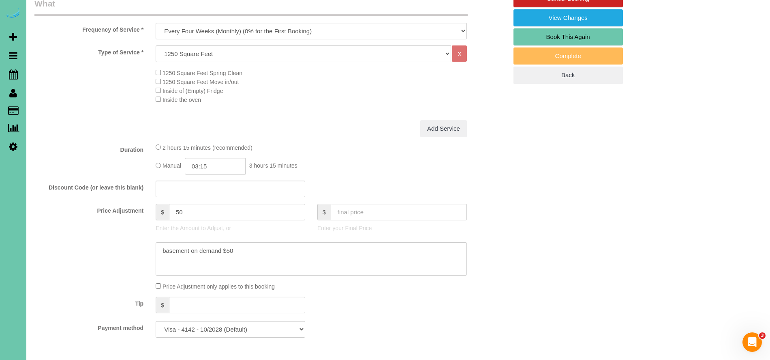
scroll to position [262, 0]
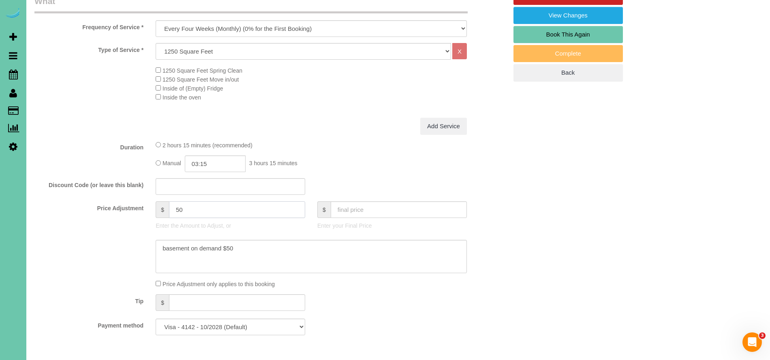
drag, startPoint x: 194, startPoint y: 212, endPoint x: 150, endPoint y: 205, distance: 44.8
click at [150, 205] on div "$ 50 Enter the Amount to Adjust, or" at bounding box center [231, 217] width 162 height 32
type input "100"
click at [362, 151] on div "2 hours 15 minutes (recommended) Manual 03:15 3 hours 15 minutes" at bounding box center [311, 156] width 323 height 32
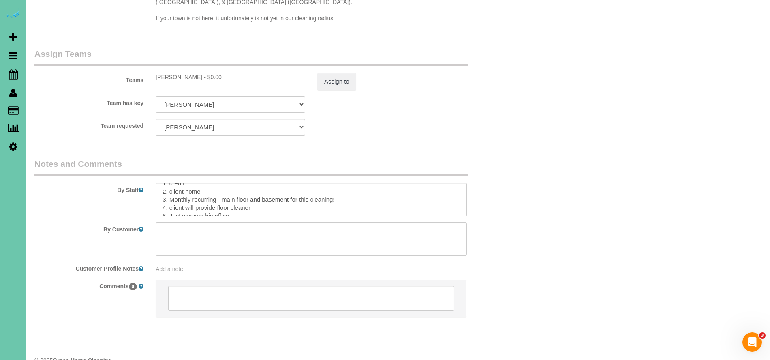
scroll to position [0, 0]
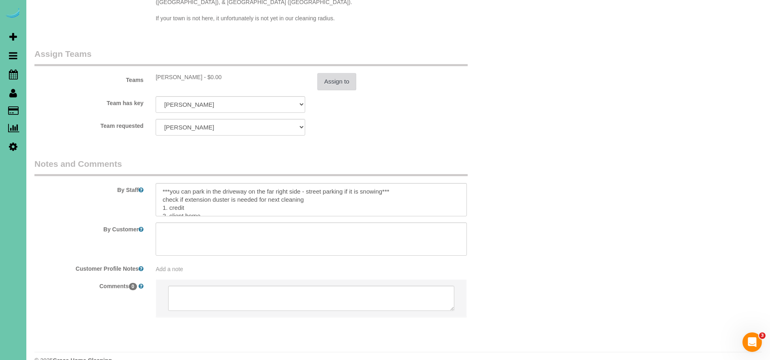
click at [347, 73] on button "Assign to" at bounding box center [336, 81] width 39 height 17
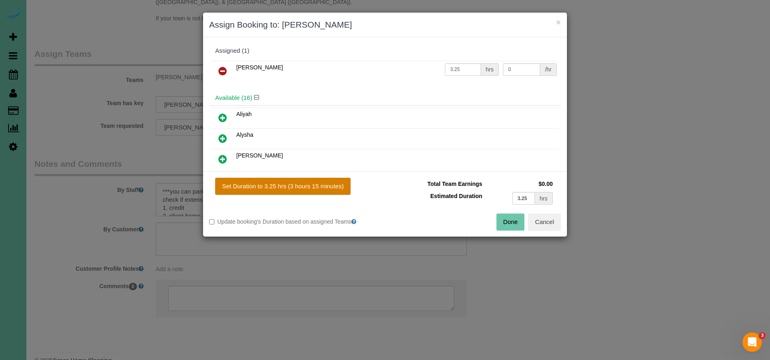
click at [271, 178] on button "Set Duration to 3.25 hrs (3 hours 15 minutes)" at bounding box center [282, 186] width 135 height 17
drag, startPoint x: 470, startPoint y: 70, endPoint x: 410, endPoint y: 69, distance: 59.6
click at [410, 69] on tr "[PERSON_NAME] 3.25 hrs 0 /hr" at bounding box center [385, 71] width 348 height 21
click at [306, 180] on button "Set Duration to 3.25 hrs (3 hours 15 minutes)" at bounding box center [282, 186] width 135 height 17
type input "3.25"
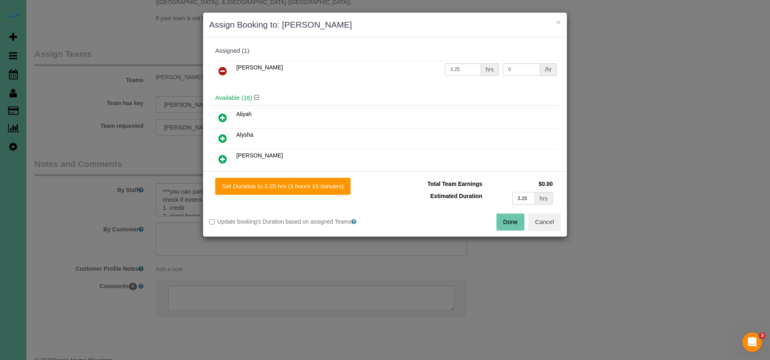
drag, startPoint x: 531, startPoint y: 201, endPoint x: 470, endPoint y: 195, distance: 61.5
click at [470, 195] on tr "Estimated Duration 3.25 hrs" at bounding box center [473, 198] width 164 height 17
type input "4.25"
click at [300, 177] on div "Set Duration to 4.25 hrs (4 hours 15 minutes) Total Team Earnings $0.00 Estimat…" at bounding box center [385, 203] width 364 height 65
click at [302, 187] on button "Set Duration to 4.25 hrs (4 hours 15 minutes)" at bounding box center [282, 186] width 135 height 17
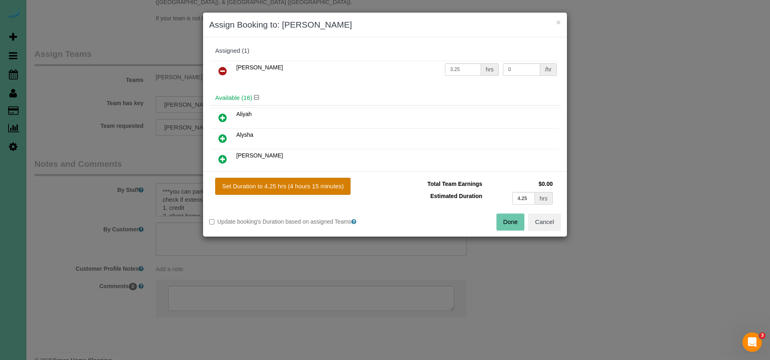
type input "4.25"
click at [497, 216] on button "Done" at bounding box center [511, 221] width 28 height 17
type input "04:15"
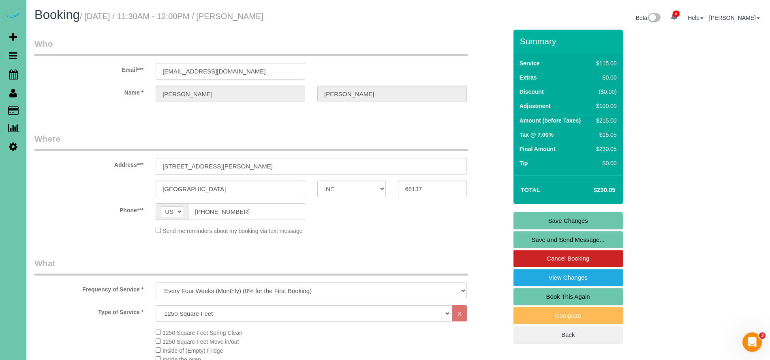
drag, startPoint x: 604, startPoint y: 215, endPoint x: 595, endPoint y: 214, distance: 9.0
click at [604, 215] on link "Save Changes" at bounding box center [568, 220] width 109 height 17
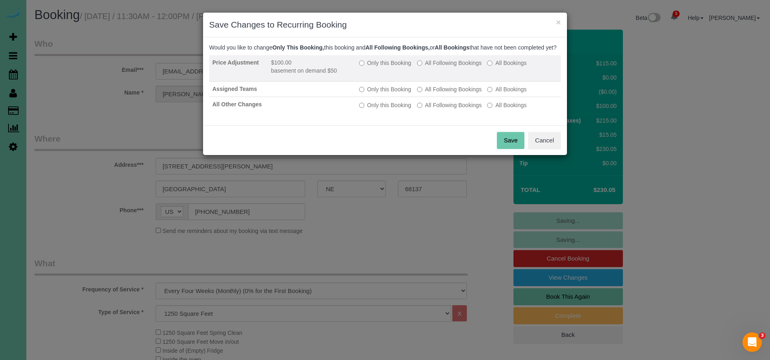
click at [454, 67] on label "All Following Bookings" at bounding box center [449, 63] width 65 height 8
click at [396, 67] on label "Only this Booking" at bounding box center [385, 63] width 52 height 8
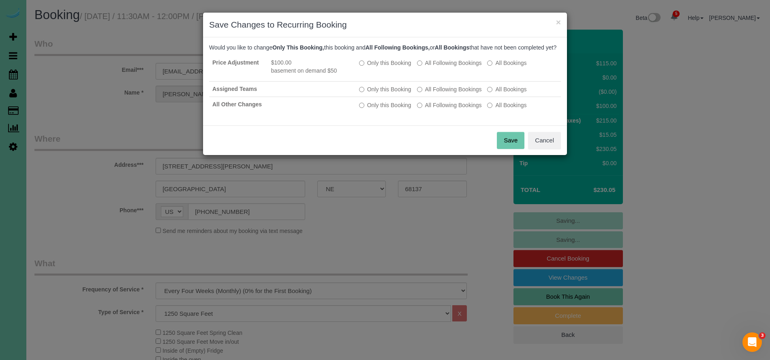
click at [506, 148] on button "Save" at bounding box center [511, 140] width 28 height 17
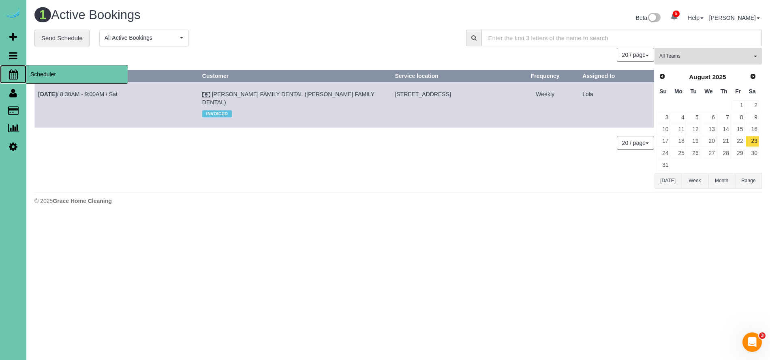
click at [47, 76] on span "Scheduler" at bounding box center [76, 74] width 101 height 19
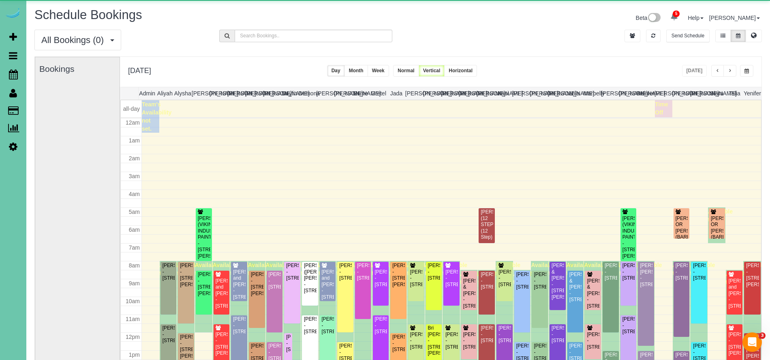
scroll to position [107, 0]
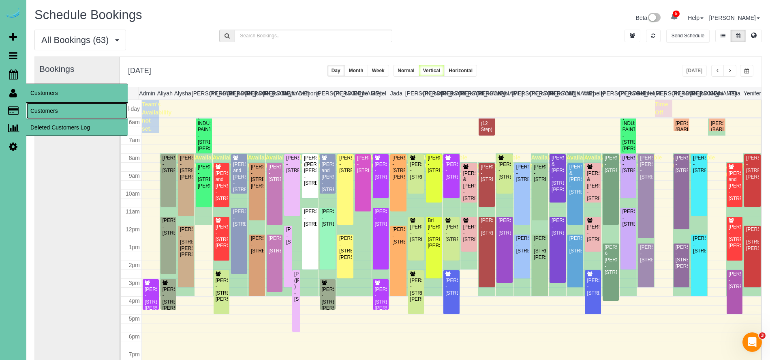
drag, startPoint x: 92, startPoint y: 116, endPoint x: 87, endPoint y: 117, distance: 5.7
click at [92, 116] on link "Customers" at bounding box center [76, 111] width 101 height 16
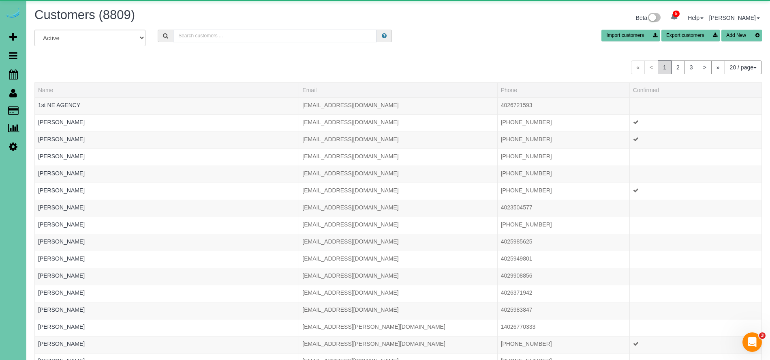
click at [198, 33] on input "text" at bounding box center [275, 36] width 204 height 13
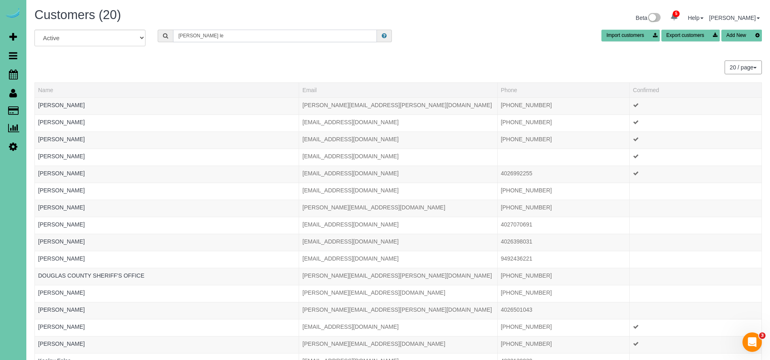
type input "[PERSON_NAME]"
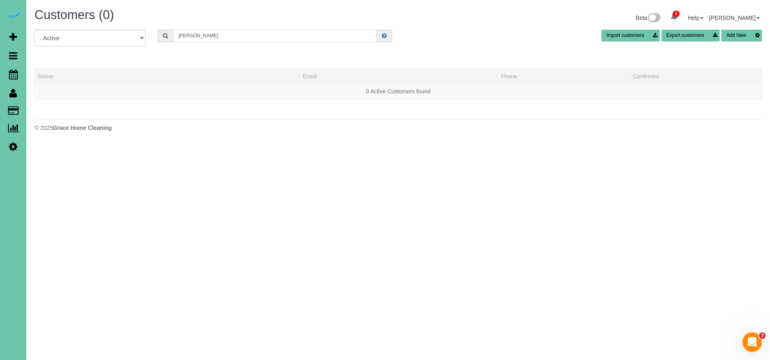
drag, startPoint x: 232, startPoint y: 40, endPoint x: 135, endPoint y: 36, distance: 97.3
click at [135, 36] on div "All Active Archived [PERSON_NAME] Import customers Export customers Add New" at bounding box center [398, 41] width 740 height 23
paste input "[EMAIL_ADDRESS][DOMAIN_NAME]"
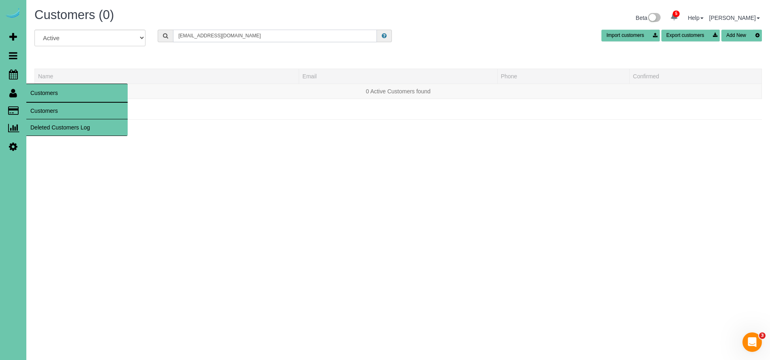
type input "[EMAIL_ADDRESS][DOMAIN_NAME]"
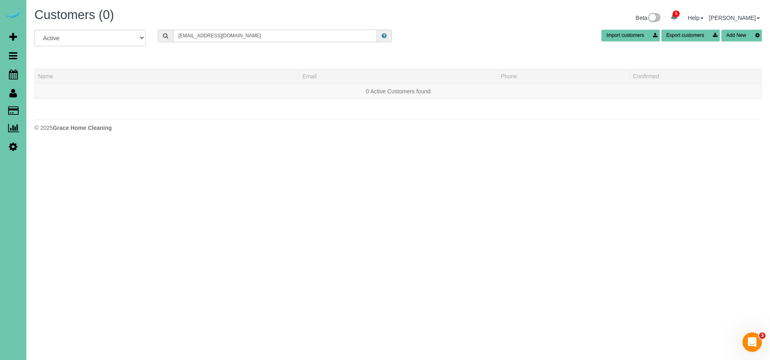
drag, startPoint x: 256, startPoint y: 36, endPoint x: 179, endPoint y: 25, distance: 78.2
click at [169, 27] on div "Customers (0) Beta 5 Your Notifications You have 0 alerts × You have 1 to charg…" at bounding box center [398, 71] width 744 height 143
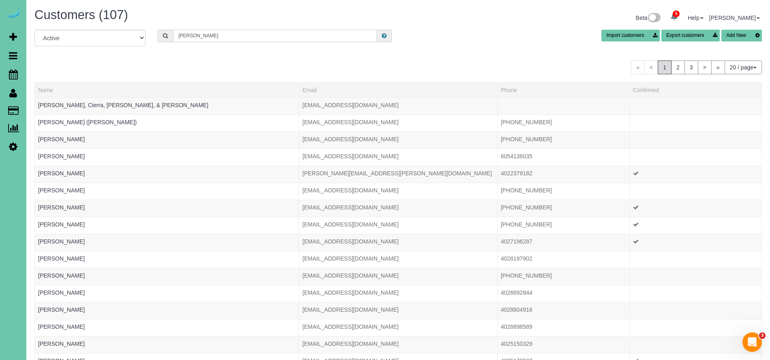
scroll to position [0, 0]
type input "[PERSON_NAME]"
